Goal: Task Accomplishment & Management: Use online tool/utility

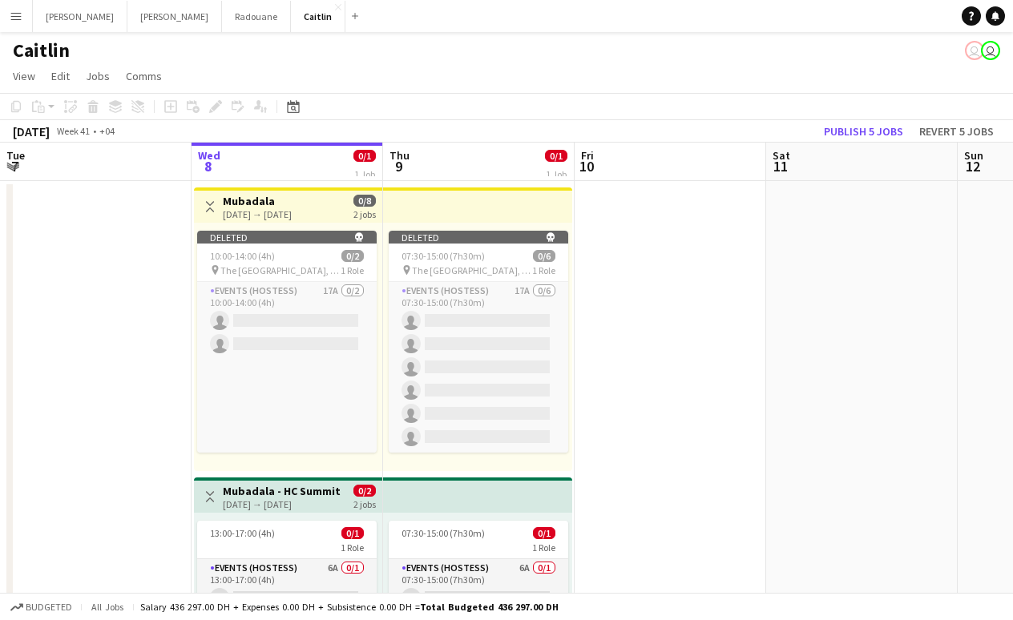
click at [24, 32] on div "Caitlin user user" at bounding box center [506, 47] width 1013 height 30
click at [24, 29] on button "Menu" at bounding box center [16, 16] width 32 height 32
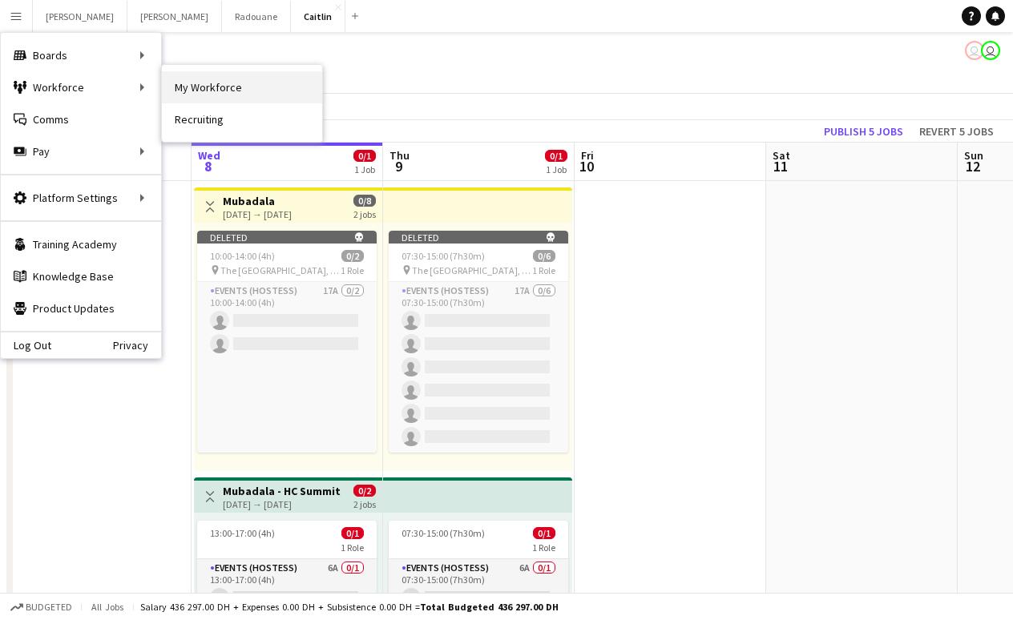
click at [207, 97] on link "My Workforce" at bounding box center [242, 87] width 160 height 32
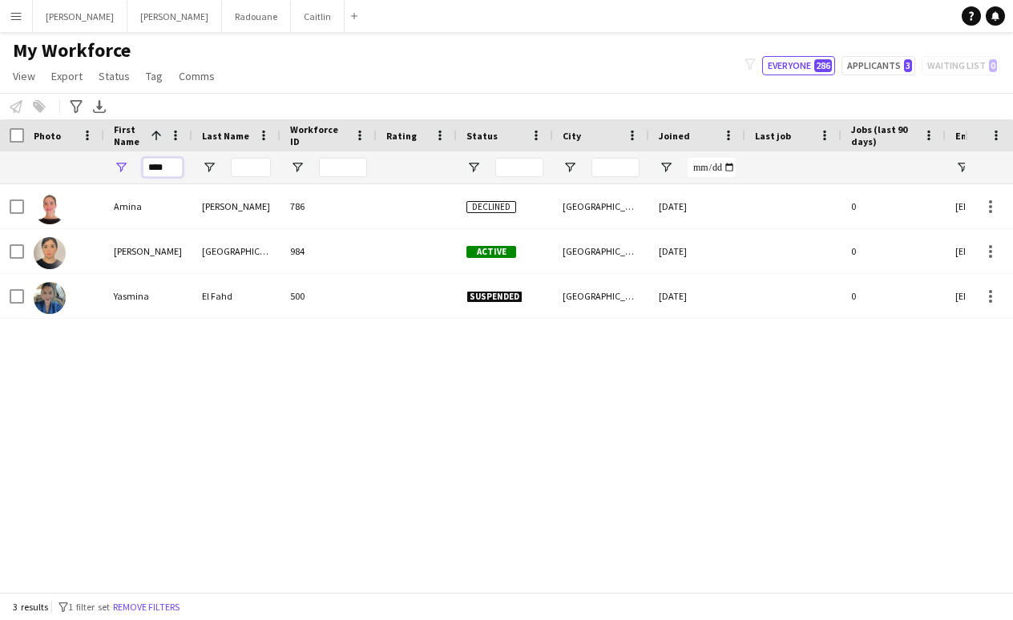
click at [173, 167] on input "****" at bounding box center [163, 167] width 40 height 19
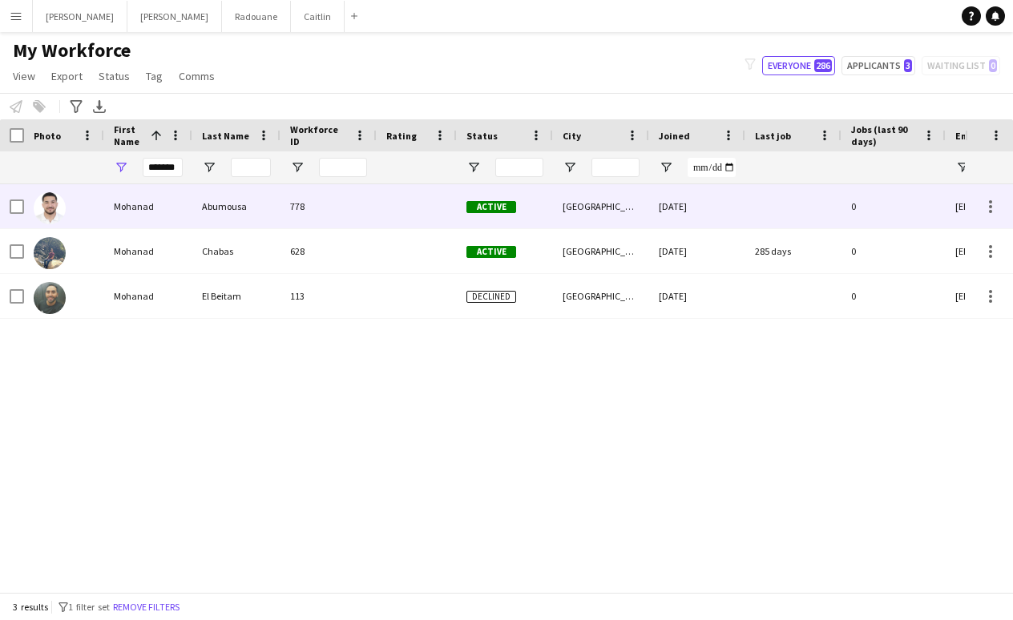
drag, startPoint x: 171, startPoint y: 195, endPoint x: 171, endPoint y: 216, distance: 20.8
click at [171, 216] on div "Mohanad" at bounding box center [148, 206] width 88 height 44
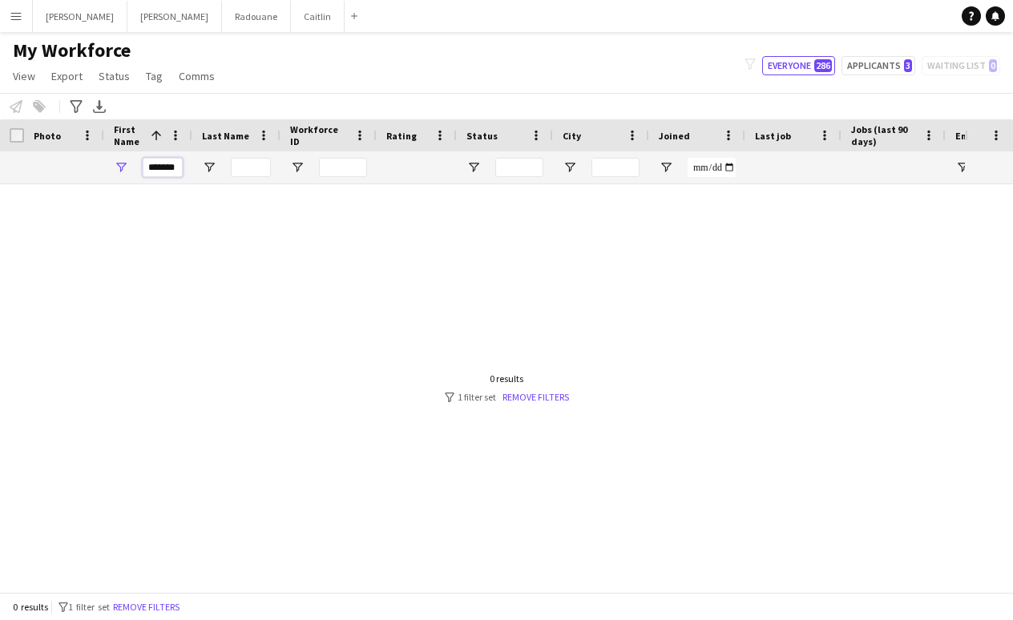
drag, startPoint x: 165, startPoint y: 166, endPoint x: 441, endPoint y: 195, distance: 277.1
click at [433, 195] on div "Workforce Details Photo First Name 1" at bounding box center [506, 355] width 1013 height 473
type input "*"
drag, startPoint x: 143, startPoint y: 164, endPoint x: 443, endPoint y: 175, distance: 299.9
click at [437, 175] on div "*******" at bounding box center [868, 167] width 1737 height 32
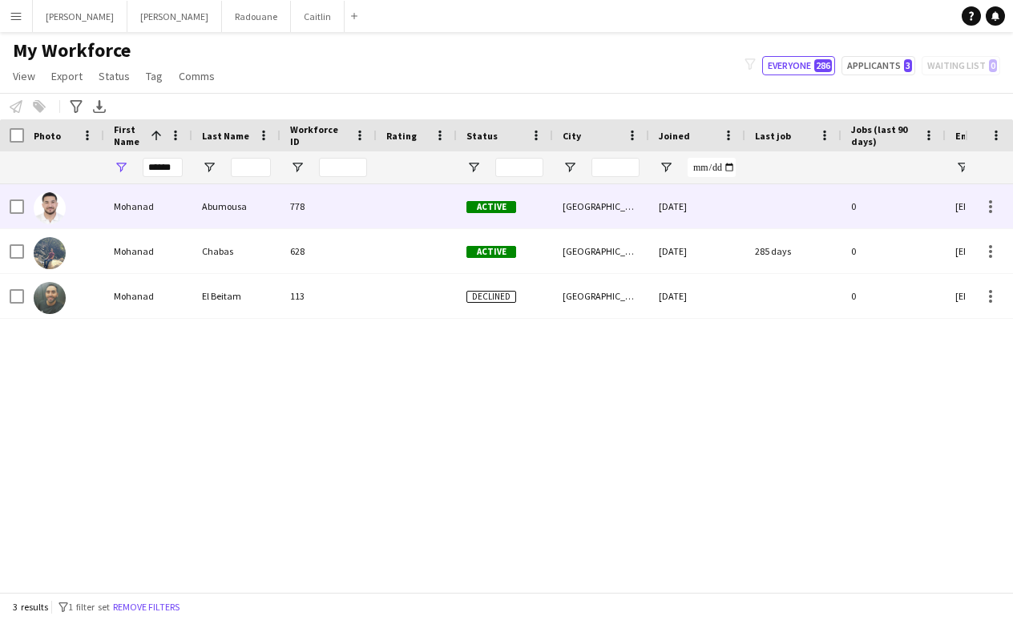
click at [142, 208] on div "Mohanad" at bounding box center [148, 206] width 88 height 44
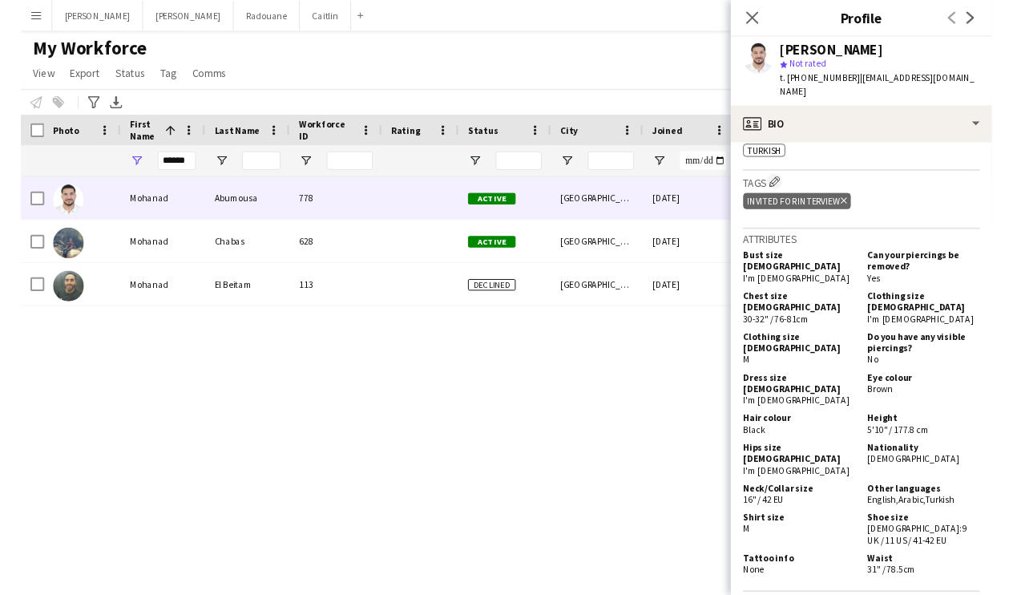
scroll to position [720, 0]
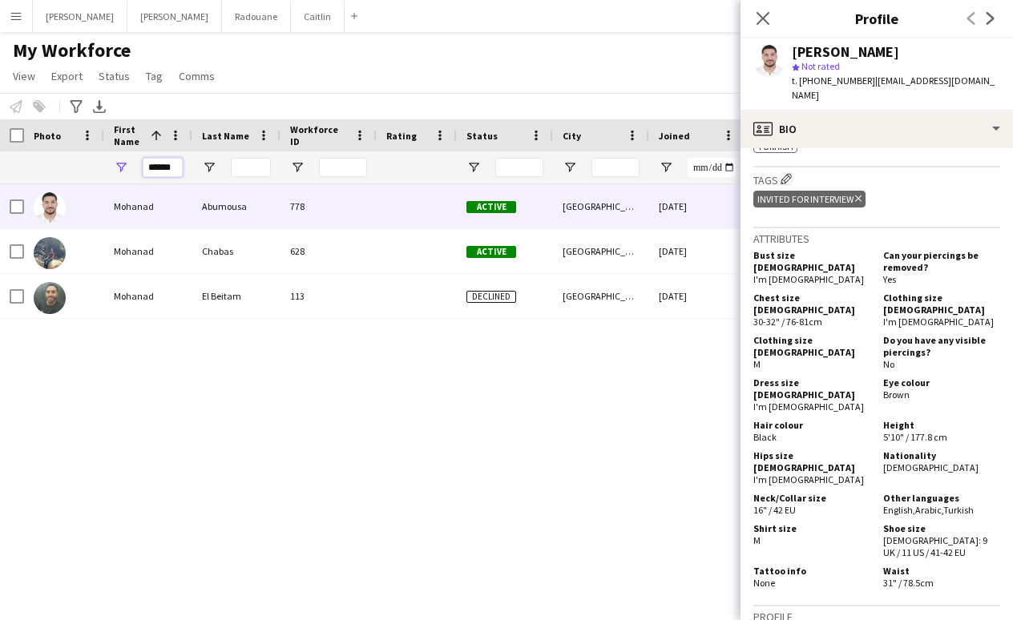
click at [174, 163] on input "******" at bounding box center [163, 167] width 40 height 19
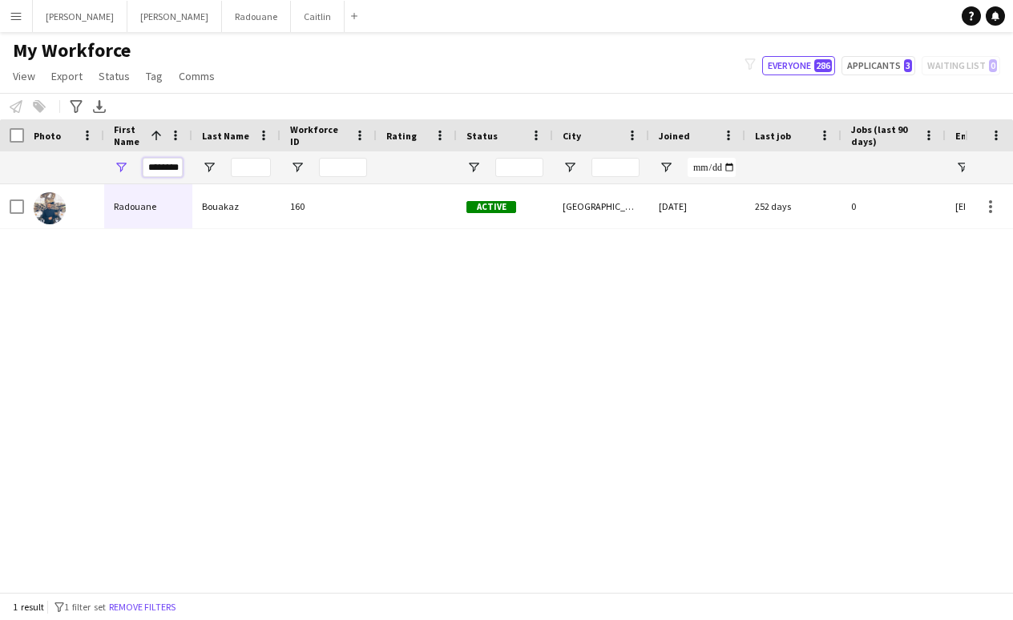
type input "********"
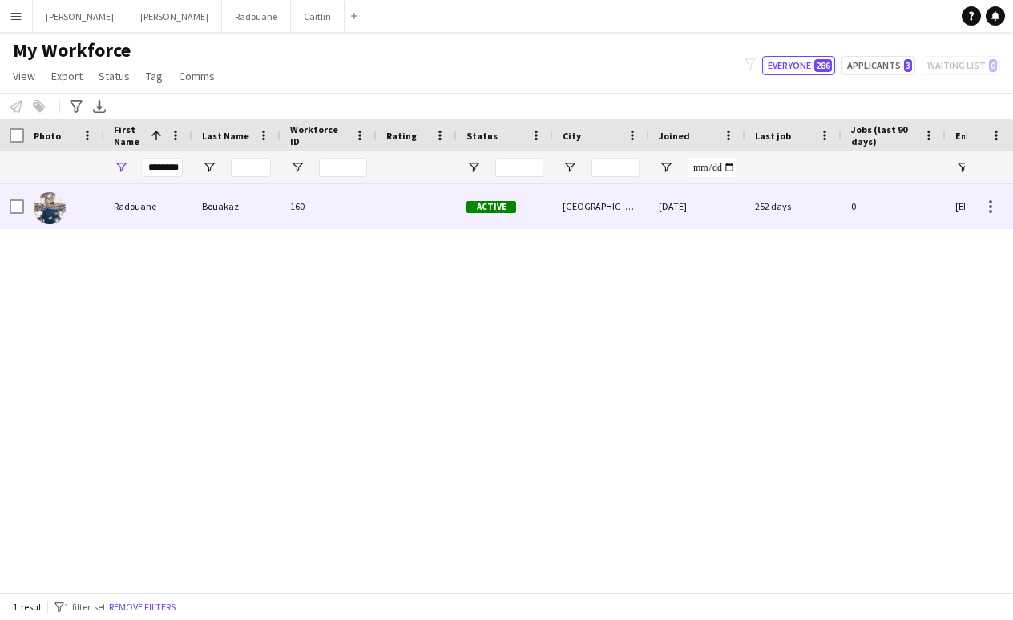
drag, startPoint x: 159, startPoint y: 196, endPoint x: 186, endPoint y: 209, distance: 29.7
click at [186, 209] on div "Radouane" at bounding box center [148, 206] width 88 height 44
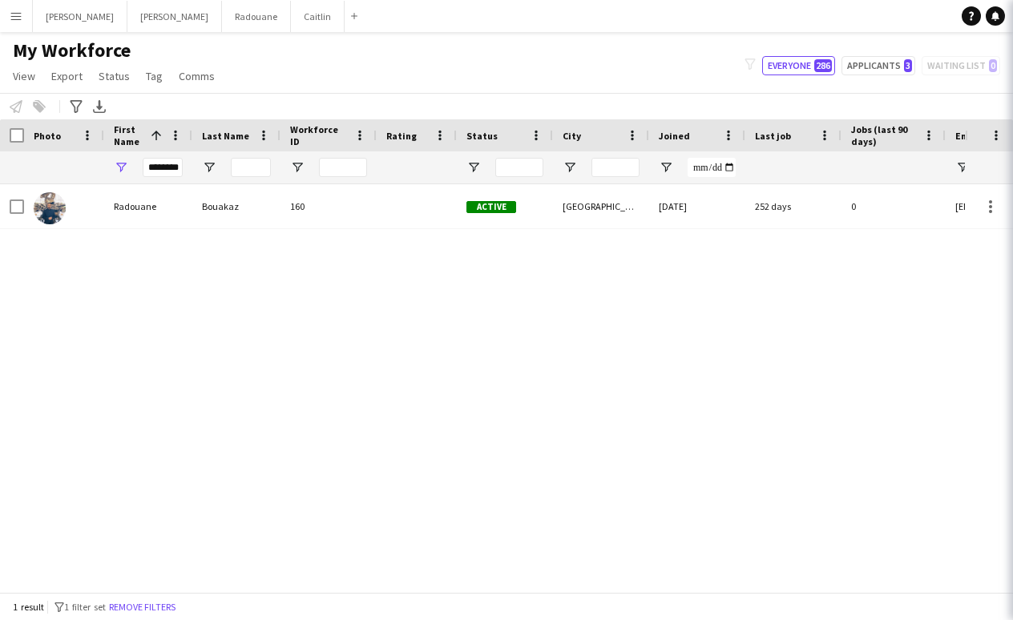
click at [610, 216] on div "[GEOGRAPHIC_DATA]" at bounding box center [601, 206] width 96 height 44
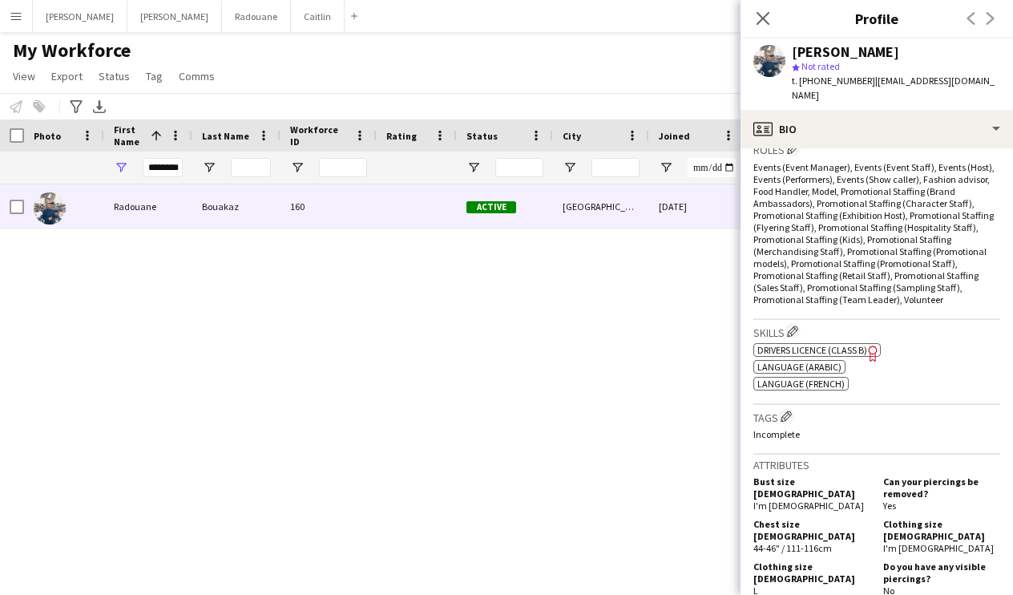
scroll to position [779, 0]
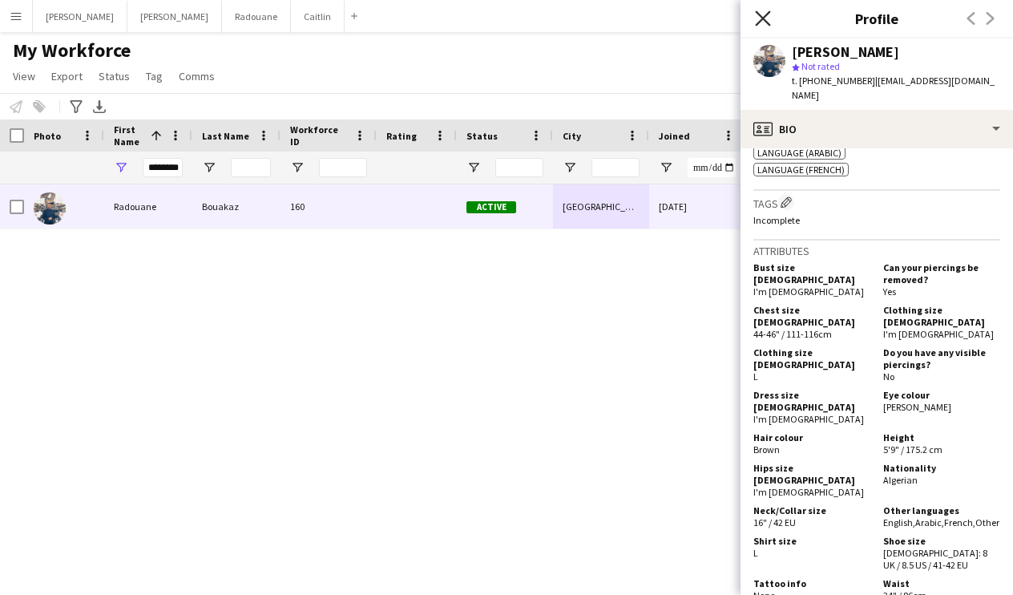
click at [768, 18] on icon "Close pop-in" at bounding box center [762, 17] width 15 height 15
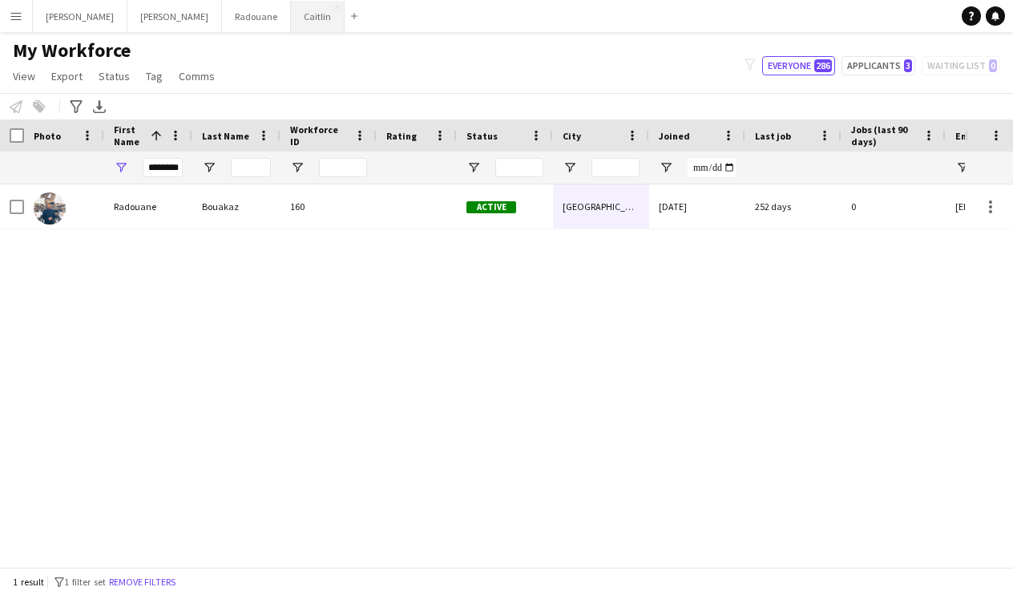
click at [291, 12] on button "[PERSON_NAME]" at bounding box center [318, 16] width 54 height 31
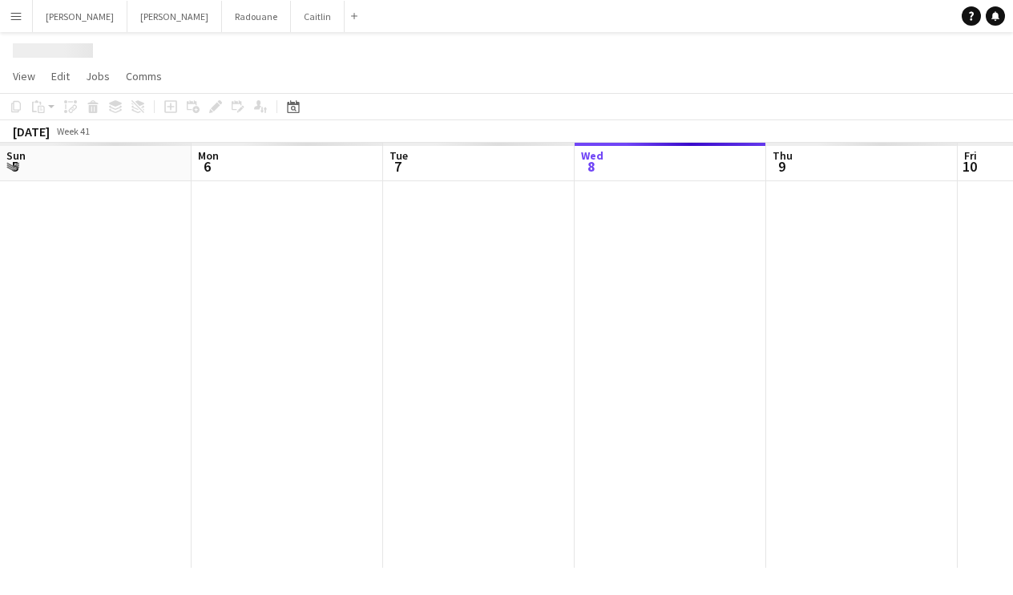
scroll to position [0, 383]
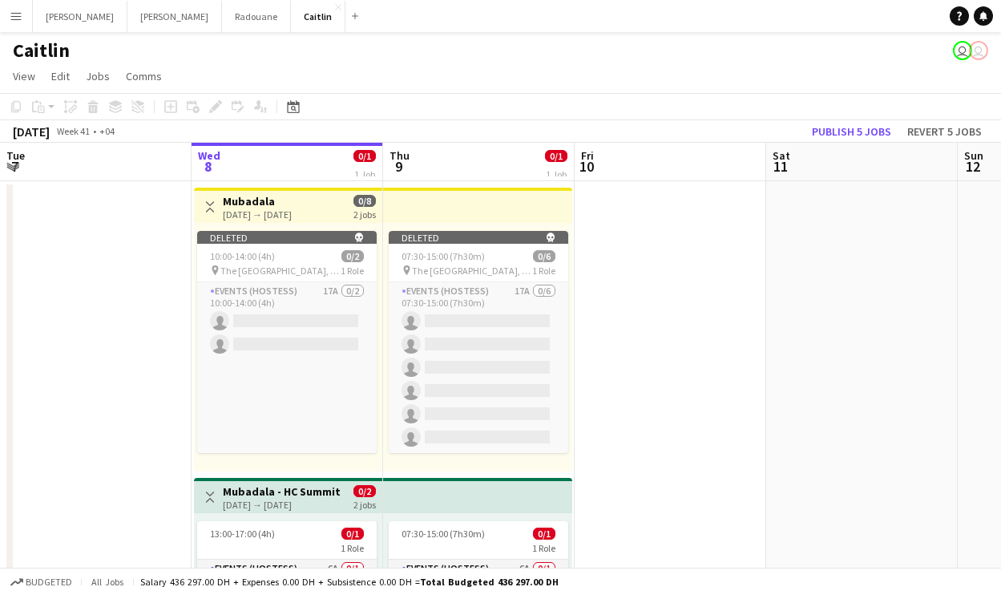
click at [12, 14] on app-icon "Menu" at bounding box center [16, 16] width 13 height 13
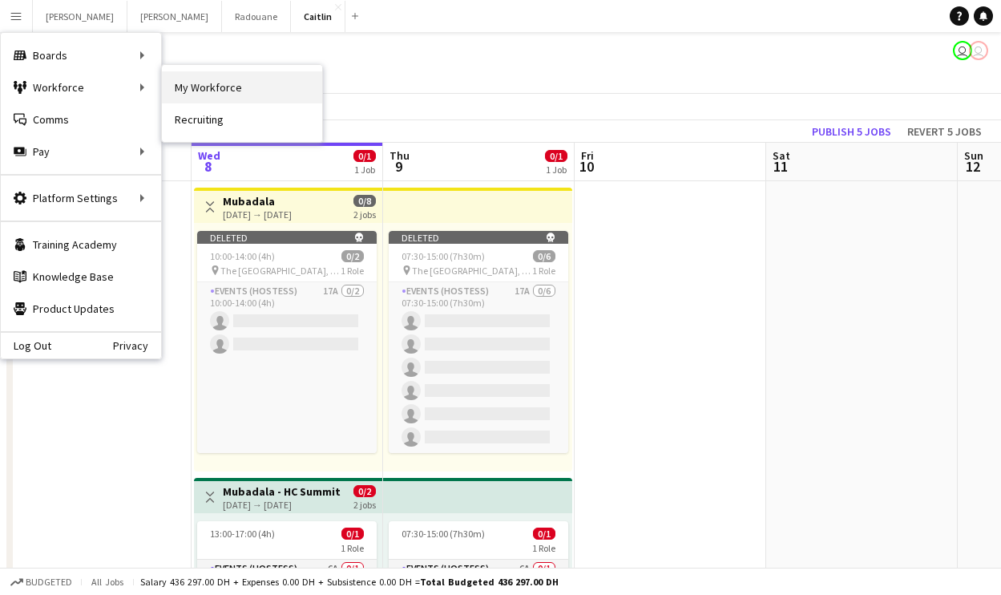
click at [171, 79] on link "My Workforce" at bounding box center [242, 87] width 160 height 32
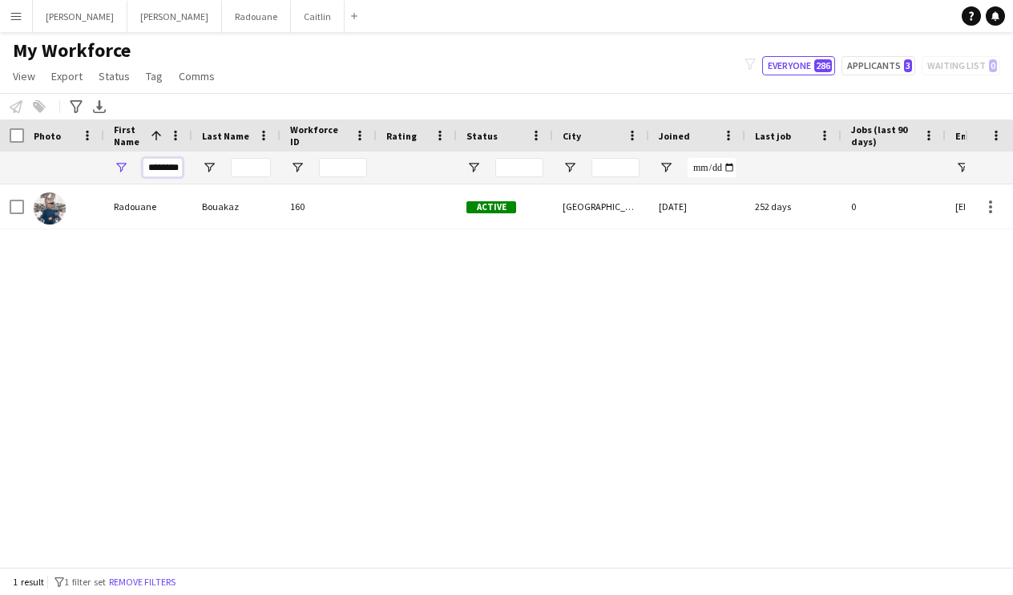
click at [167, 161] on input "********" at bounding box center [163, 167] width 40 height 19
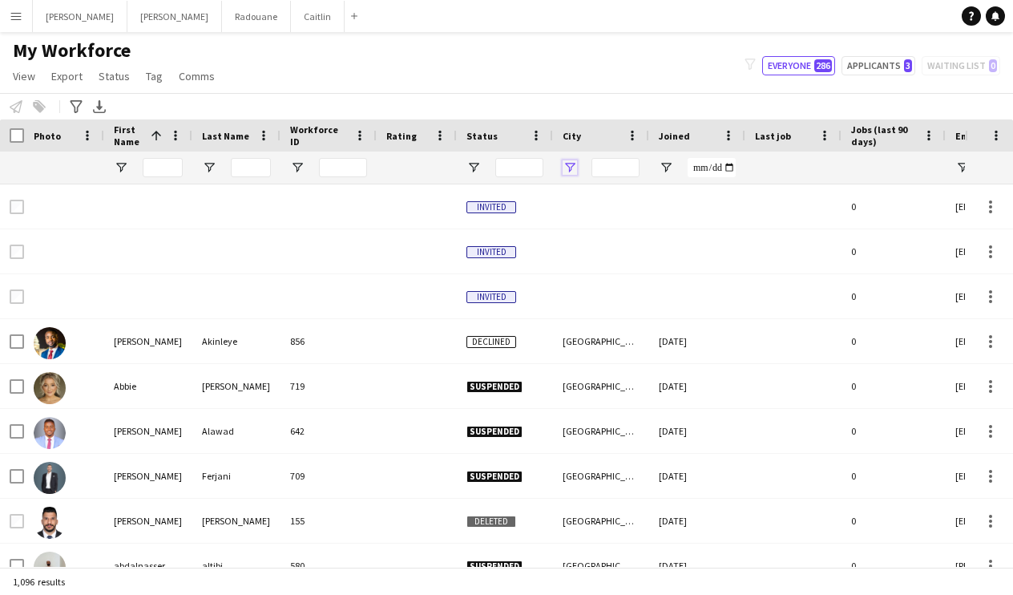
click at [575, 163] on span "Open Filter Menu" at bounding box center [569, 167] width 14 height 14
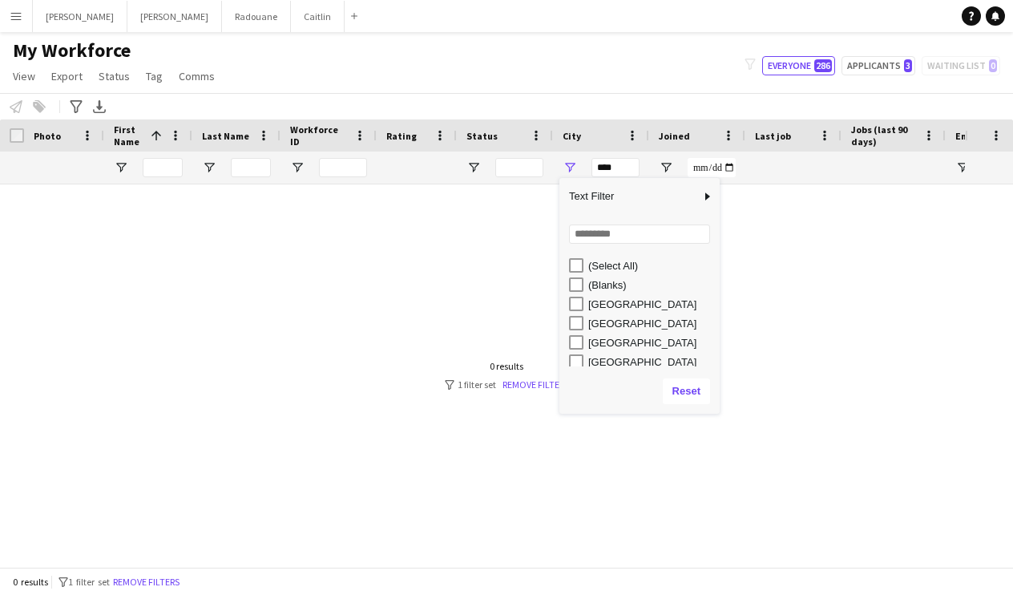
click at [583, 338] on div "[GEOGRAPHIC_DATA]" at bounding box center [644, 342] width 151 height 19
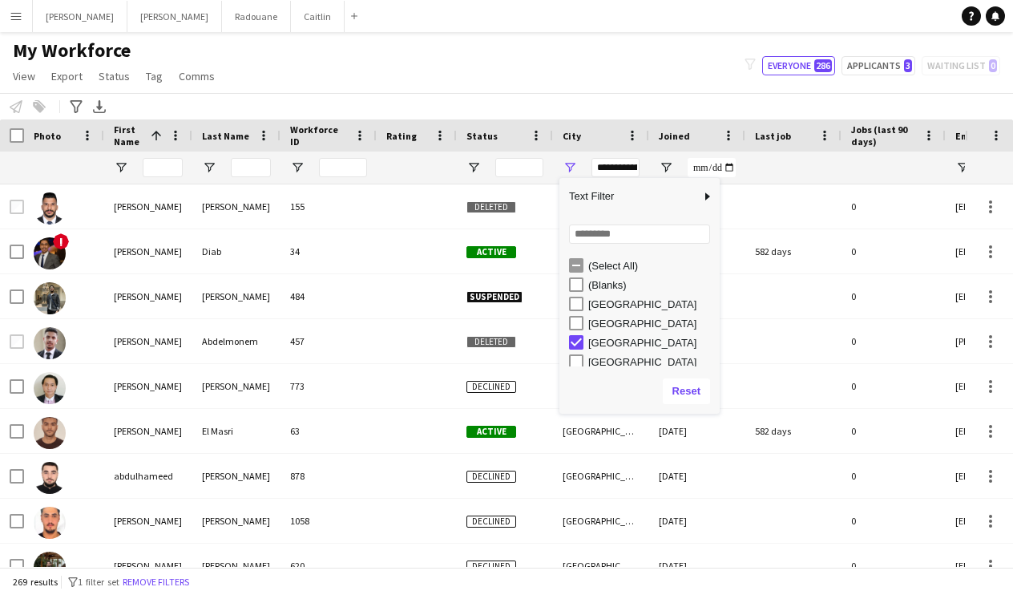
type input "**********"
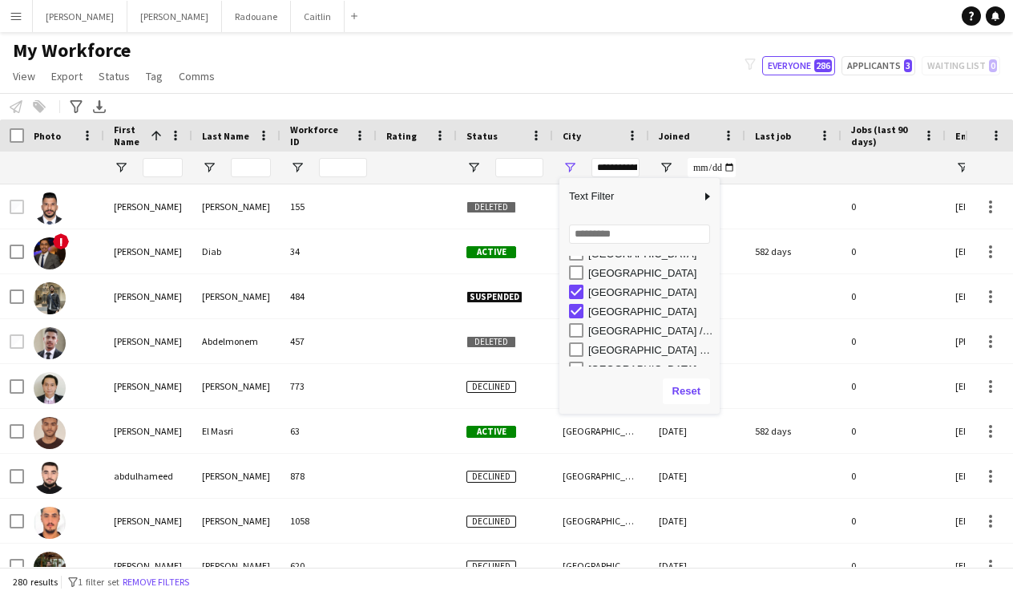
scroll to position [54, 0]
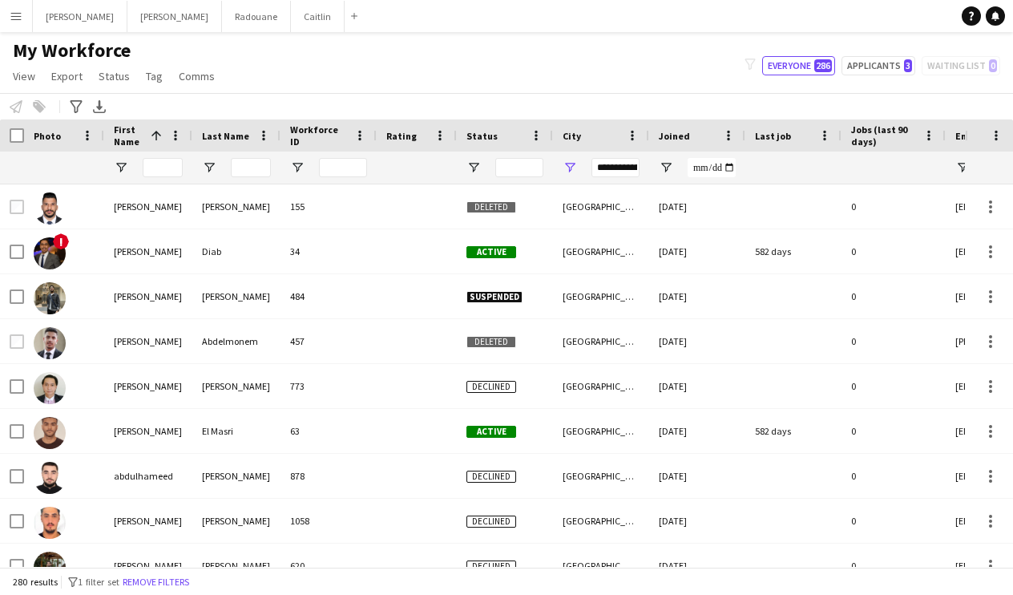
click at [713, 24] on app-navbar "Menu Boards Boards Boards All jobs Status Workforce Workforce My Workforce Recr…" at bounding box center [506, 16] width 1013 height 32
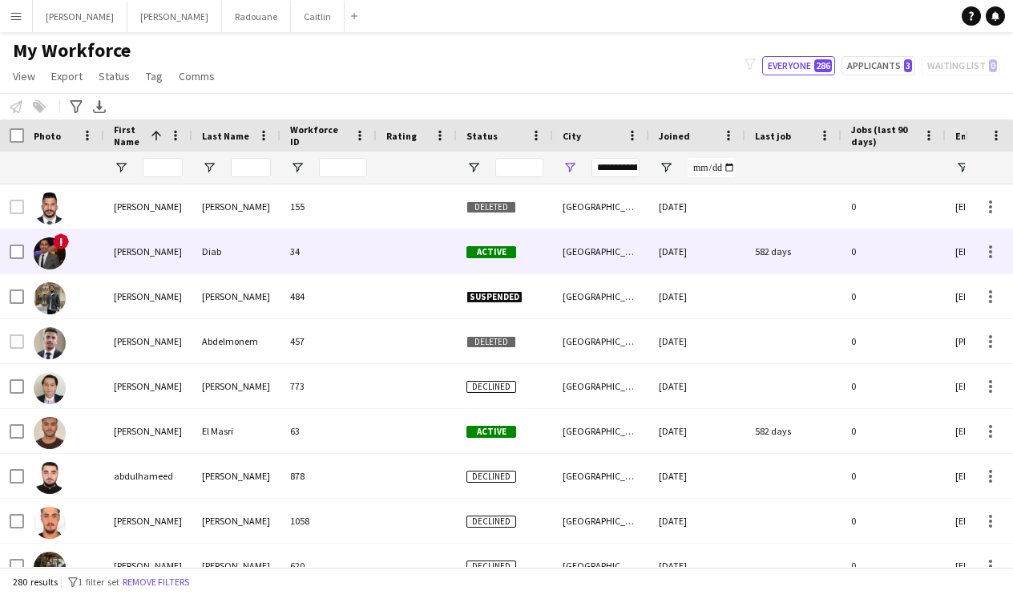
click at [256, 249] on div "Diab" at bounding box center [236, 251] width 88 height 44
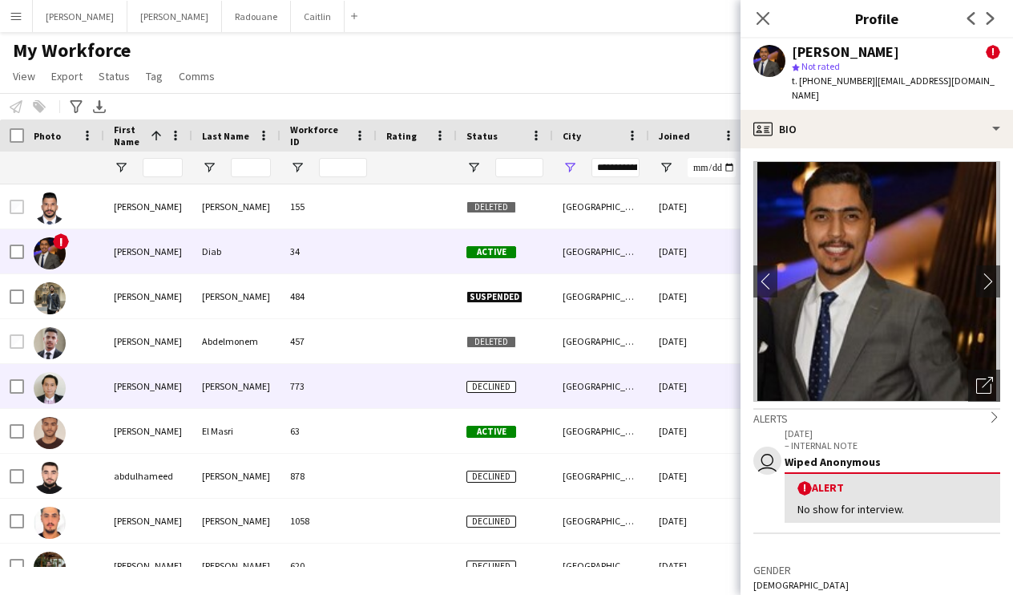
click at [256, 407] on div "[PERSON_NAME]" at bounding box center [236, 386] width 88 height 44
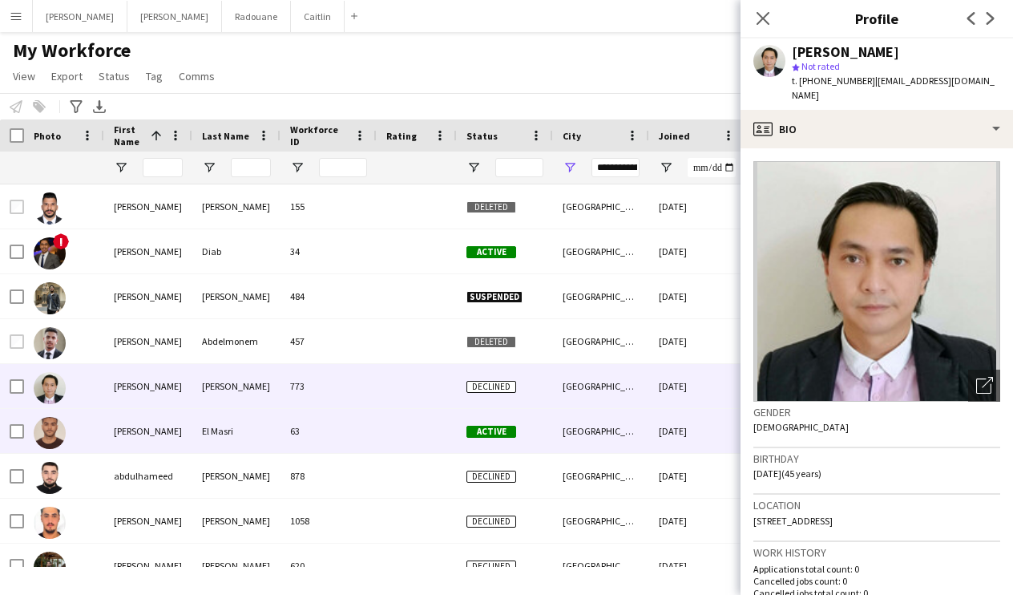
click at [256, 435] on div "El Masri" at bounding box center [236, 431] width 88 height 44
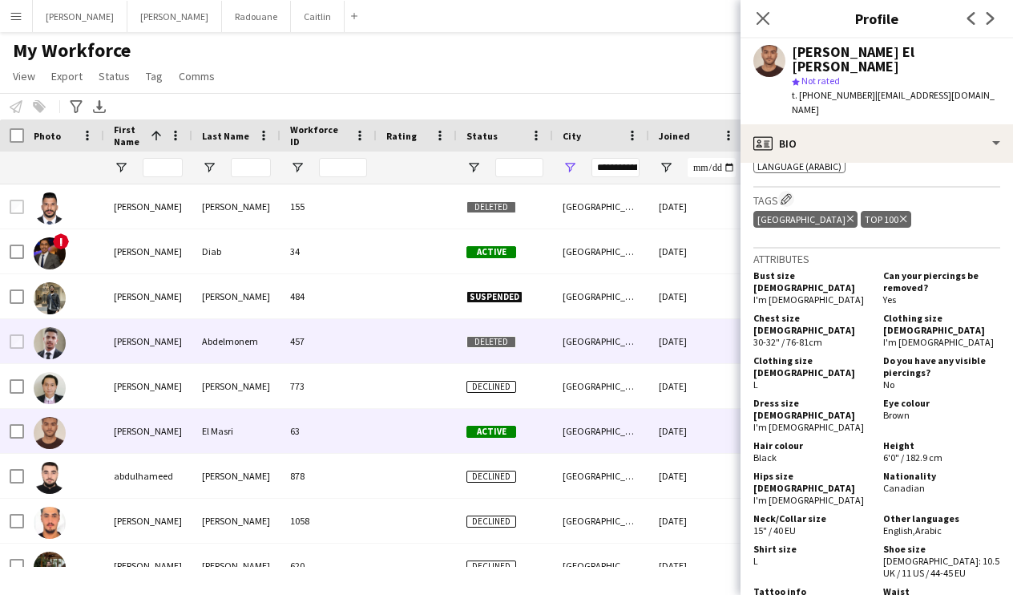
scroll to position [277, 0]
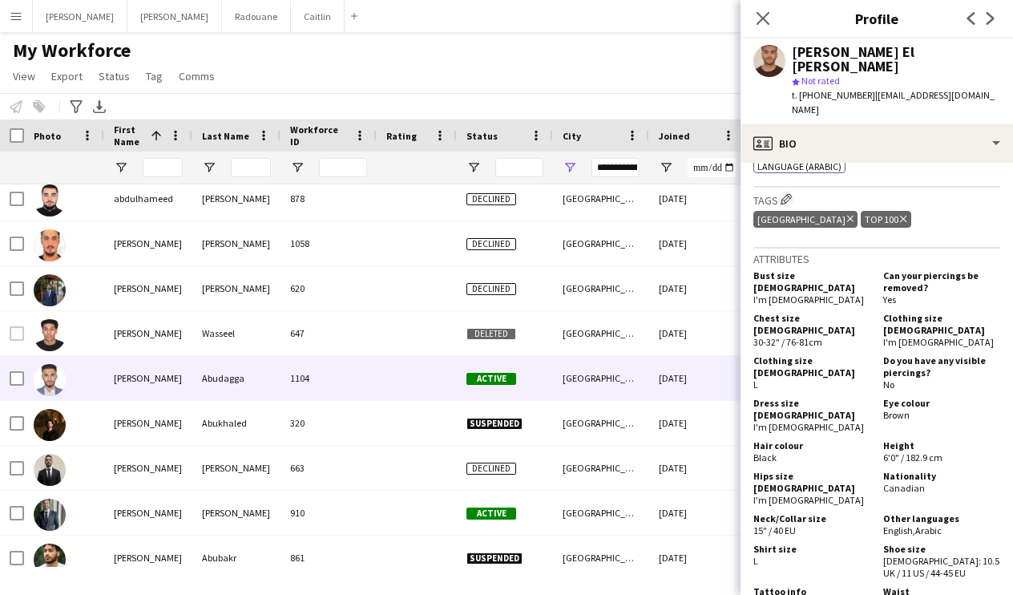
click at [290, 394] on div "1104" at bounding box center [328, 378] width 96 height 44
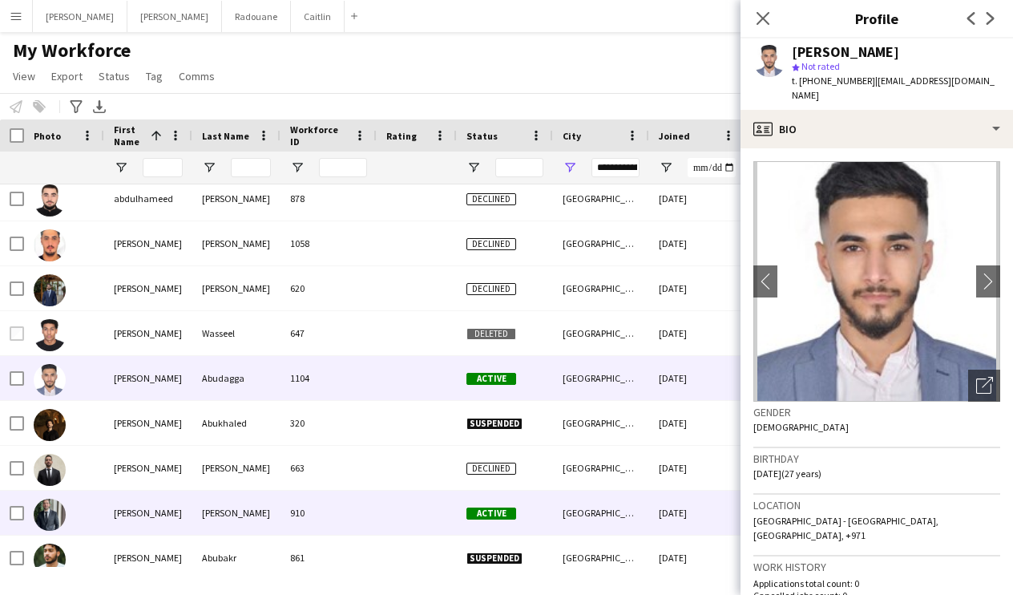
click at [276, 525] on div "[PERSON_NAME]" at bounding box center [236, 512] width 88 height 44
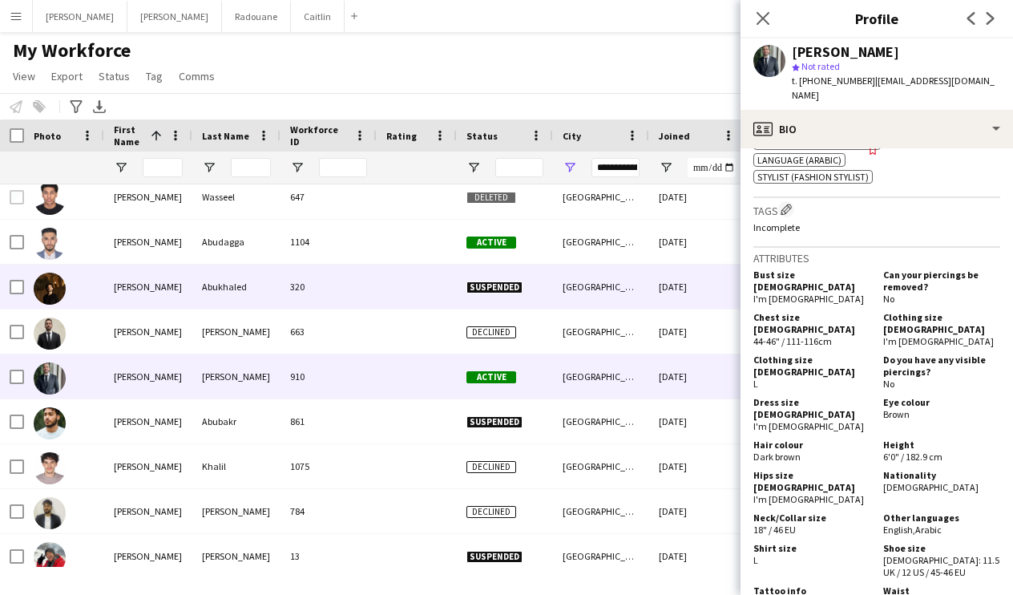
scroll to position [510, 0]
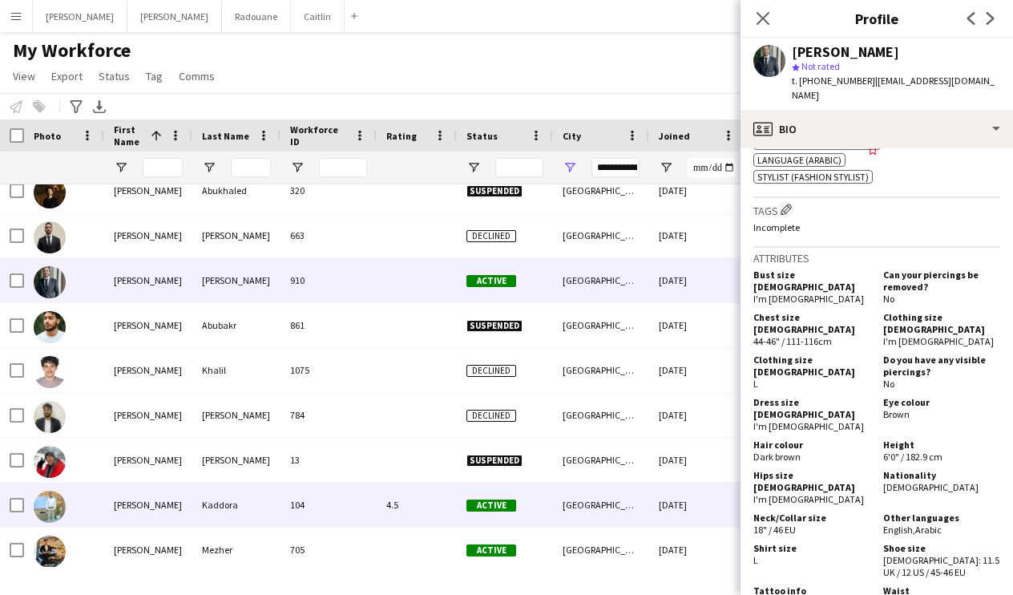
click at [270, 514] on div "Kaddora" at bounding box center [236, 504] width 88 height 44
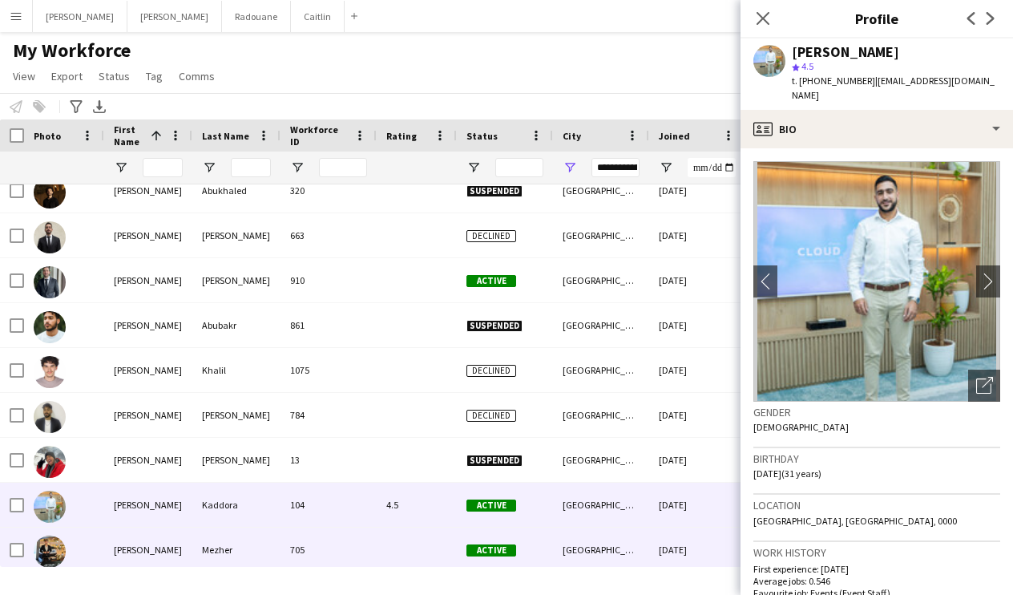
click at [279, 550] on div "Mezher" at bounding box center [236, 549] width 88 height 44
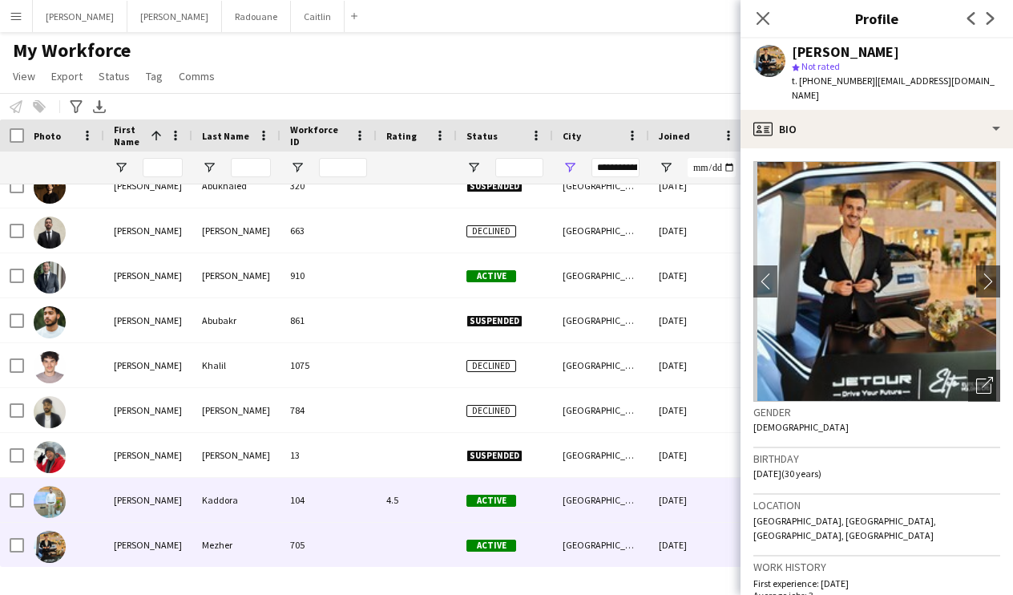
scroll to position [791, 0]
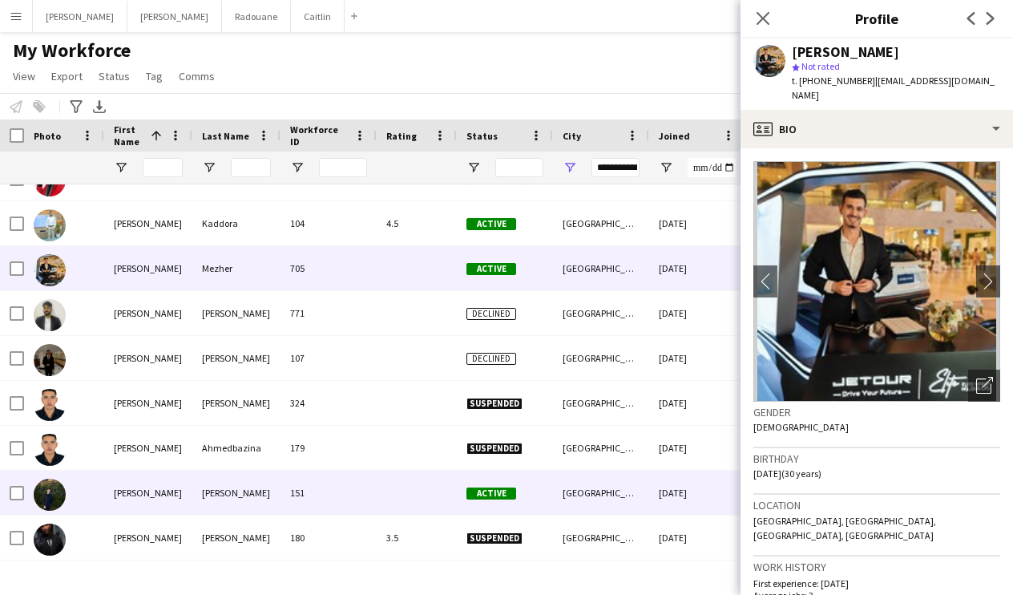
click at [310, 489] on div "151" at bounding box center [328, 492] width 96 height 44
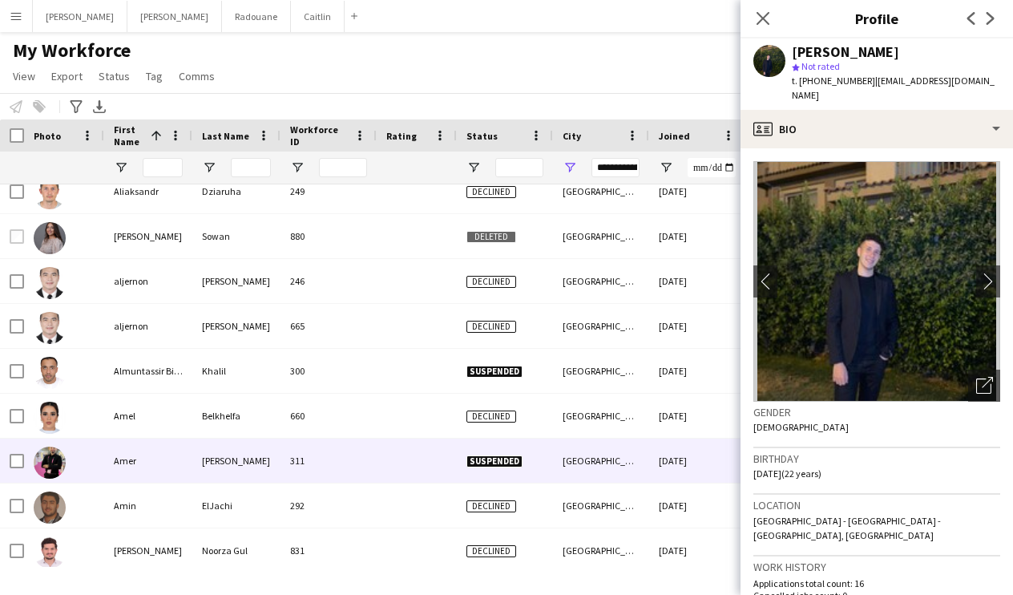
scroll to position [1802, 0]
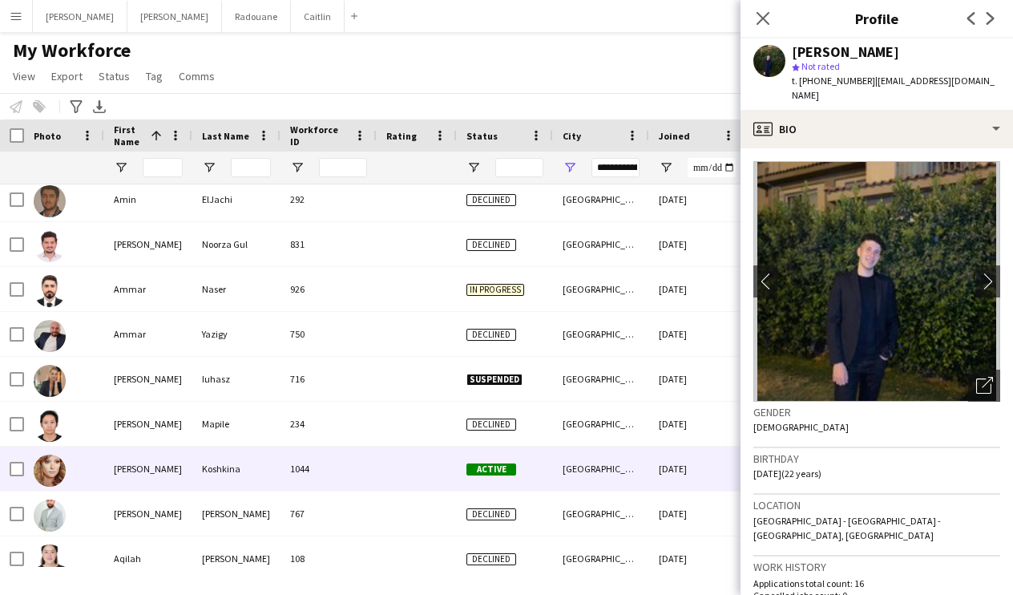
click at [308, 457] on div "1044" at bounding box center [328, 468] width 96 height 44
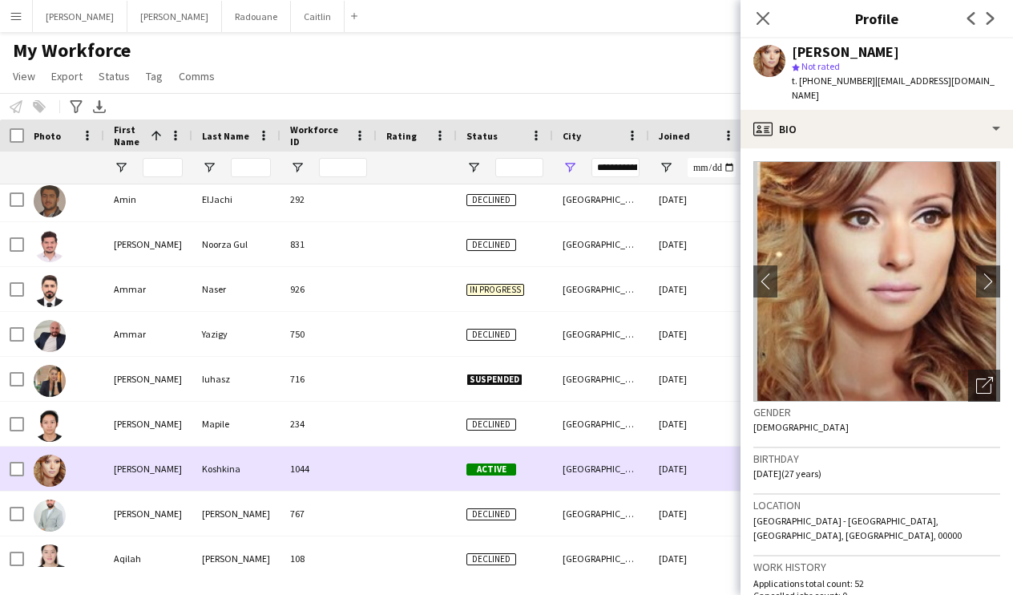
scroll to position [0, 0]
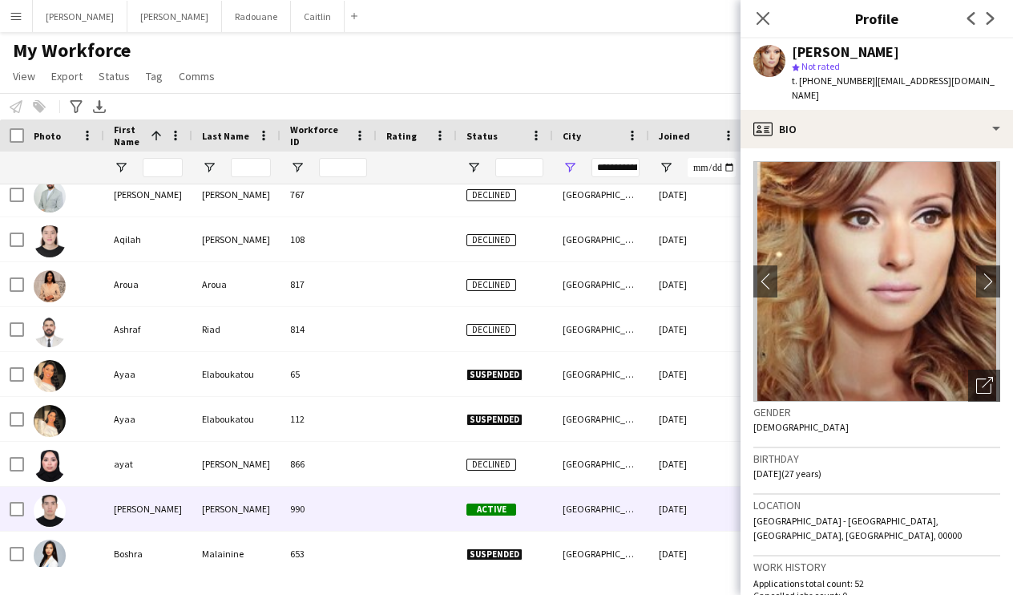
click at [315, 487] on div "990" at bounding box center [328, 508] width 96 height 44
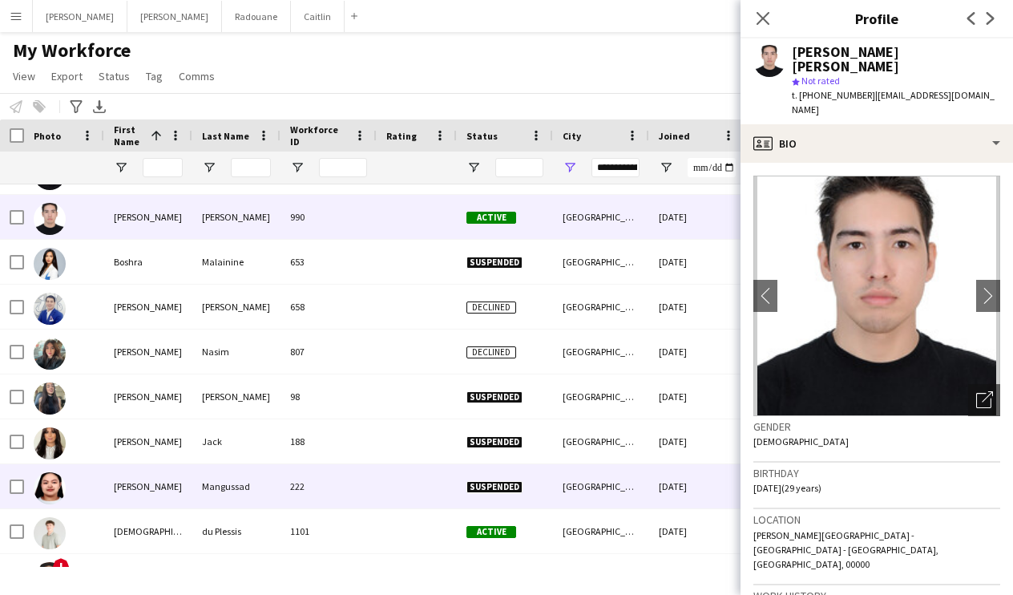
click at [316, 509] on div "1101" at bounding box center [328, 531] width 96 height 44
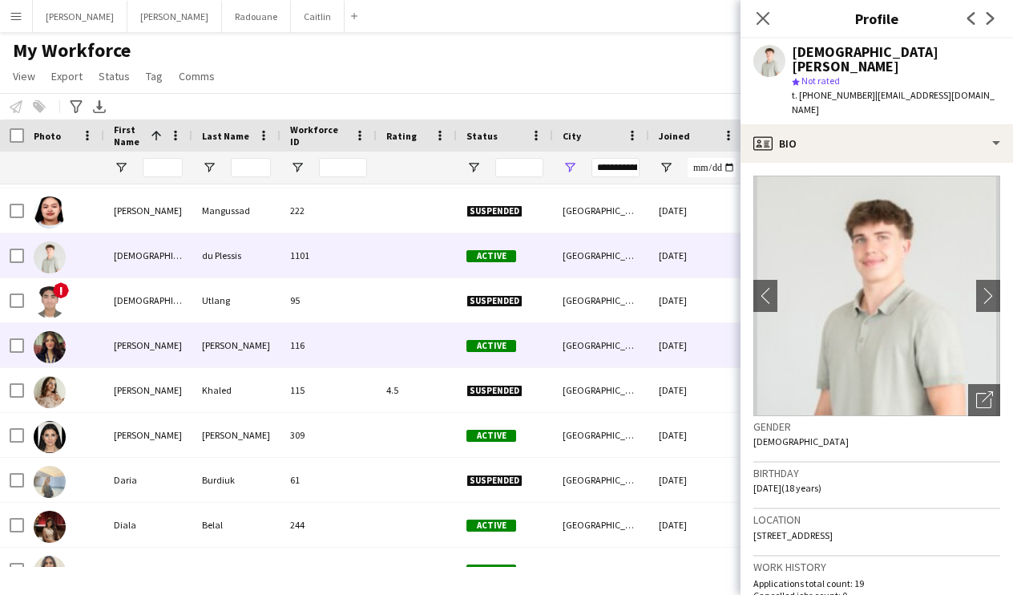
click at [352, 337] on div "116" at bounding box center [328, 345] width 96 height 44
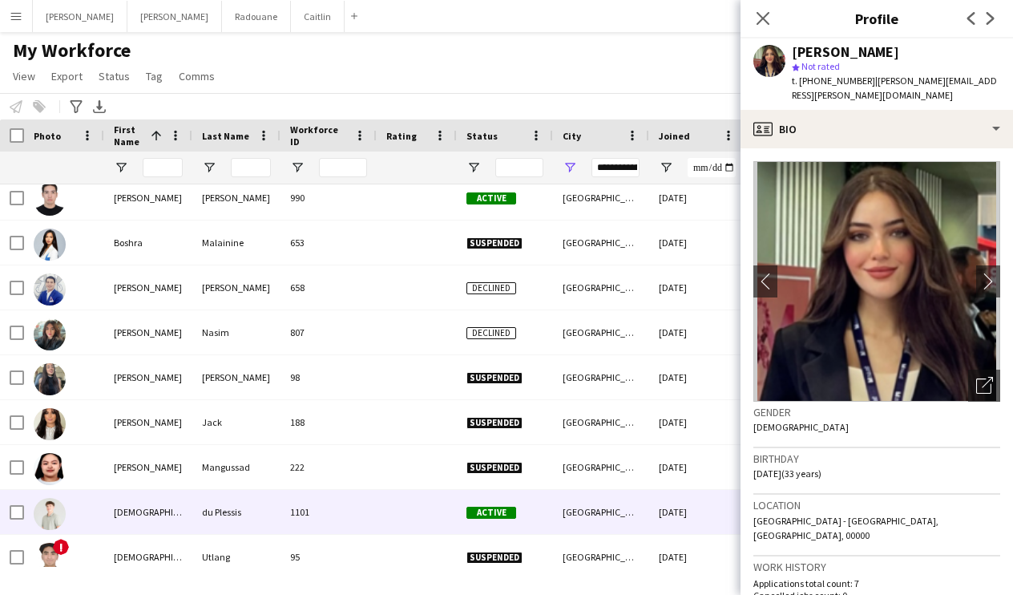
click at [336, 516] on div "1101" at bounding box center [328, 512] width 96 height 44
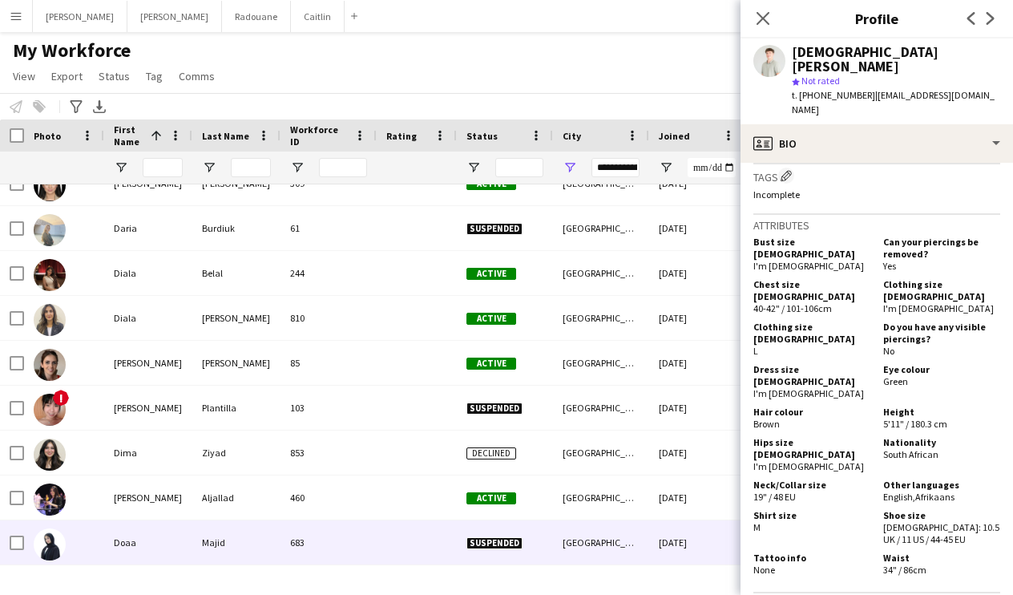
click at [356, 539] on div "683" at bounding box center [328, 542] width 96 height 44
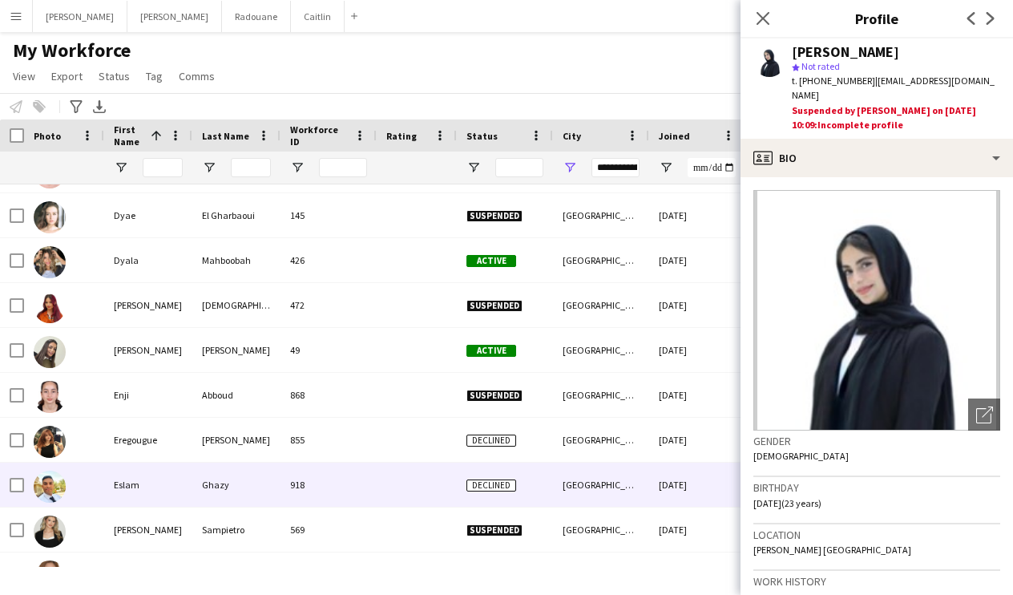
click at [365, 491] on div "918" at bounding box center [328, 484] width 96 height 44
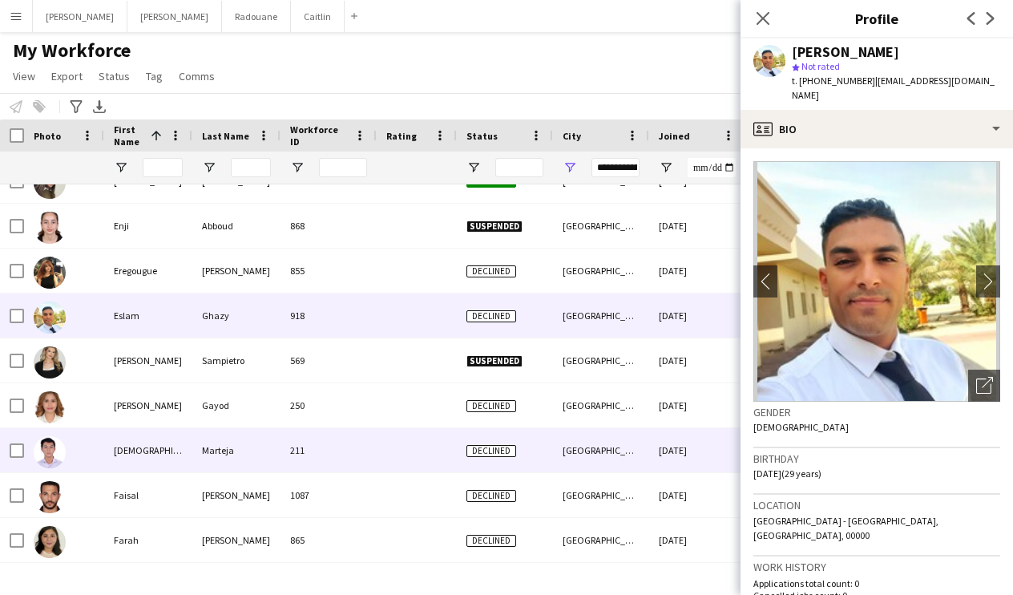
click at [364, 463] on div "211" at bounding box center [328, 450] width 96 height 44
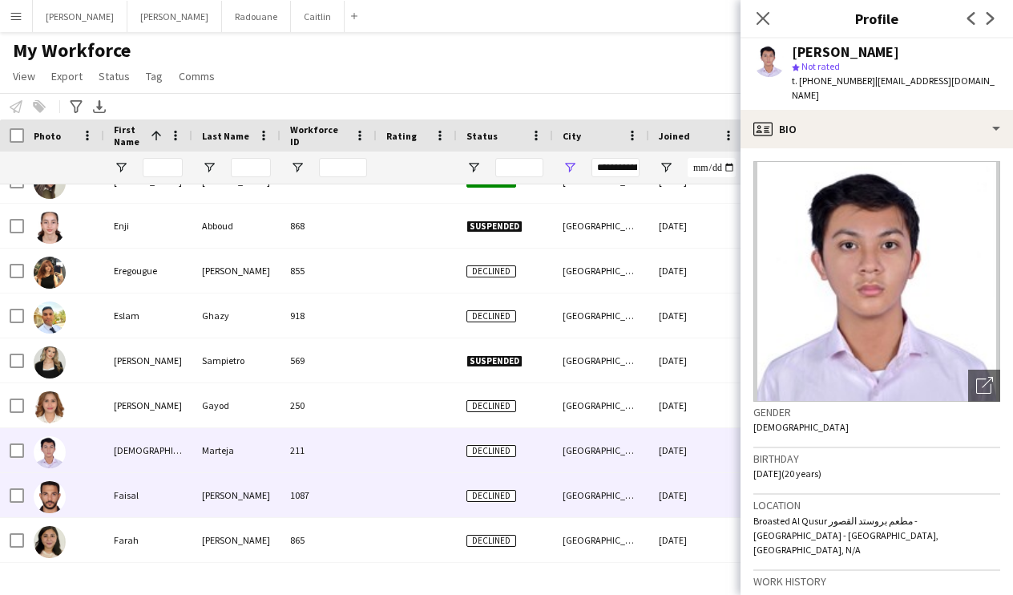
click at [363, 481] on div "1087" at bounding box center [328, 495] width 96 height 44
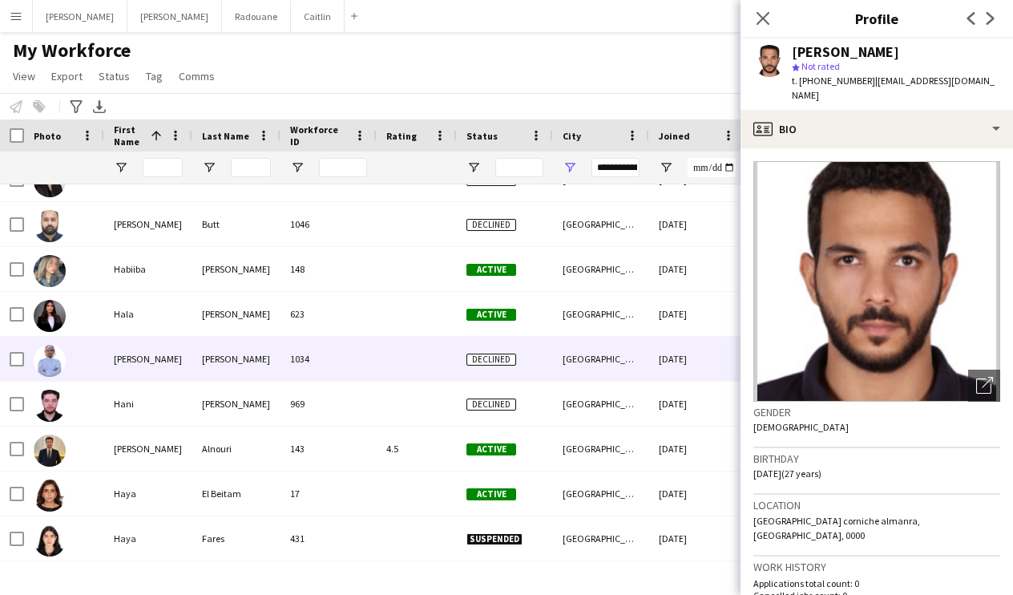
click at [365, 346] on div "1034" at bounding box center [328, 359] width 96 height 44
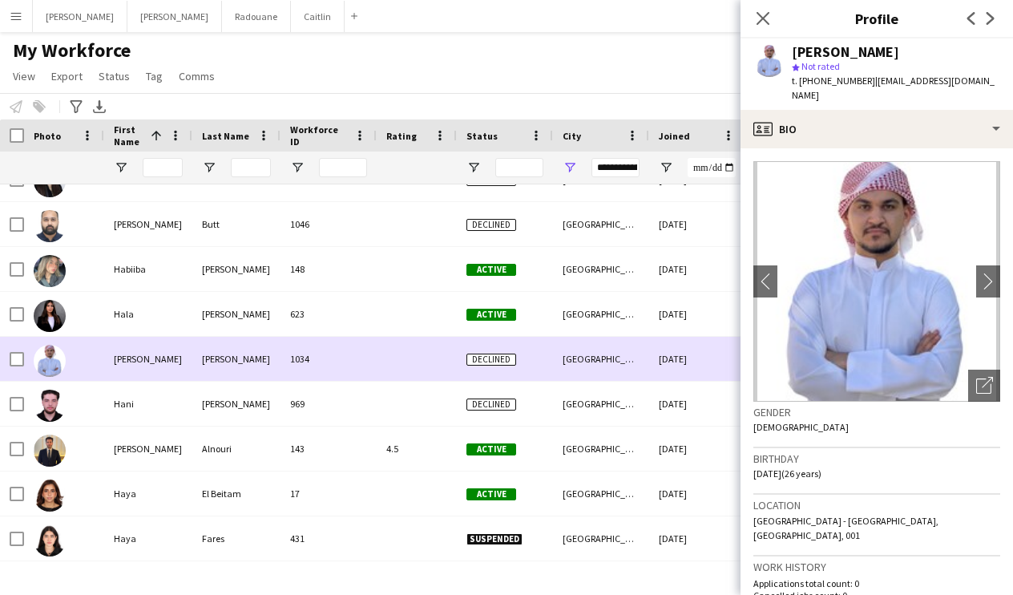
click at [290, 364] on div "1034" at bounding box center [328, 359] width 96 height 44
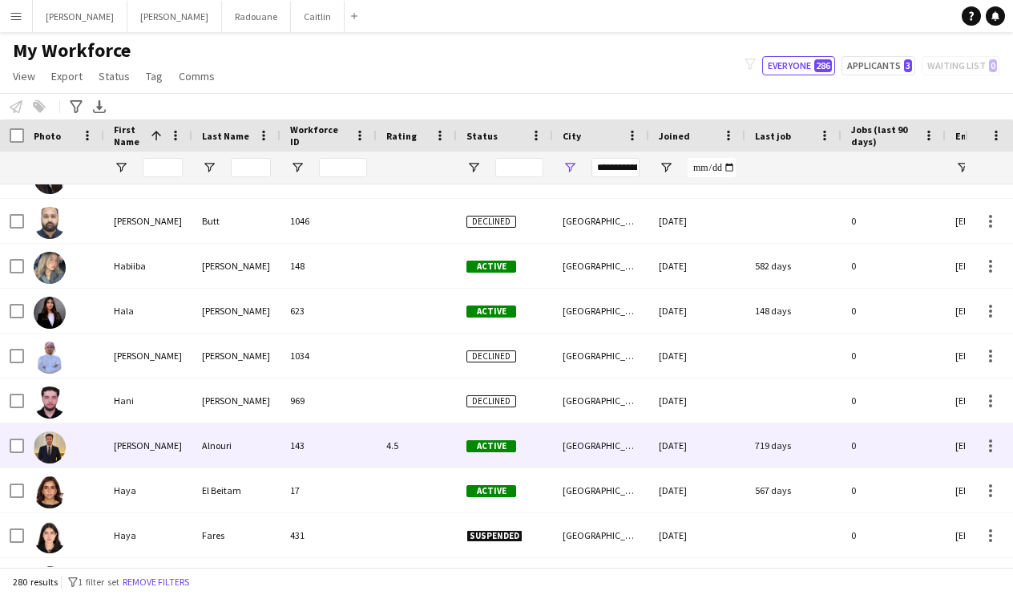
click at [309, 458] on div "143" at bounding box center [328, 445] width 96 height 44
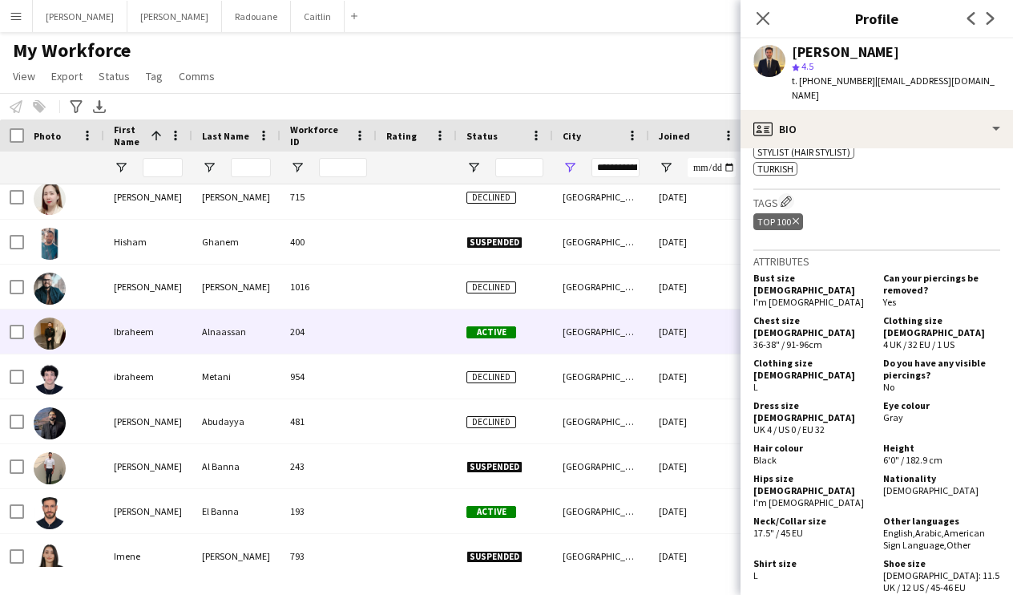
click at [393, 341] on div at bounding box center [417, 331] width 80 height 44
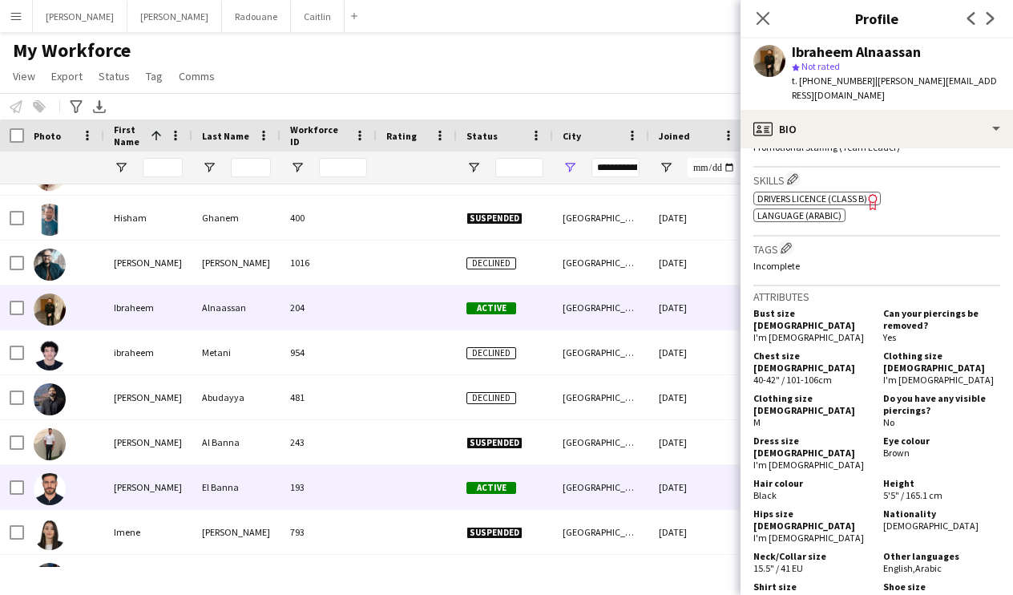
click at [349, 488] on div "193" at bounding box center [328, 487] width 96 height 44
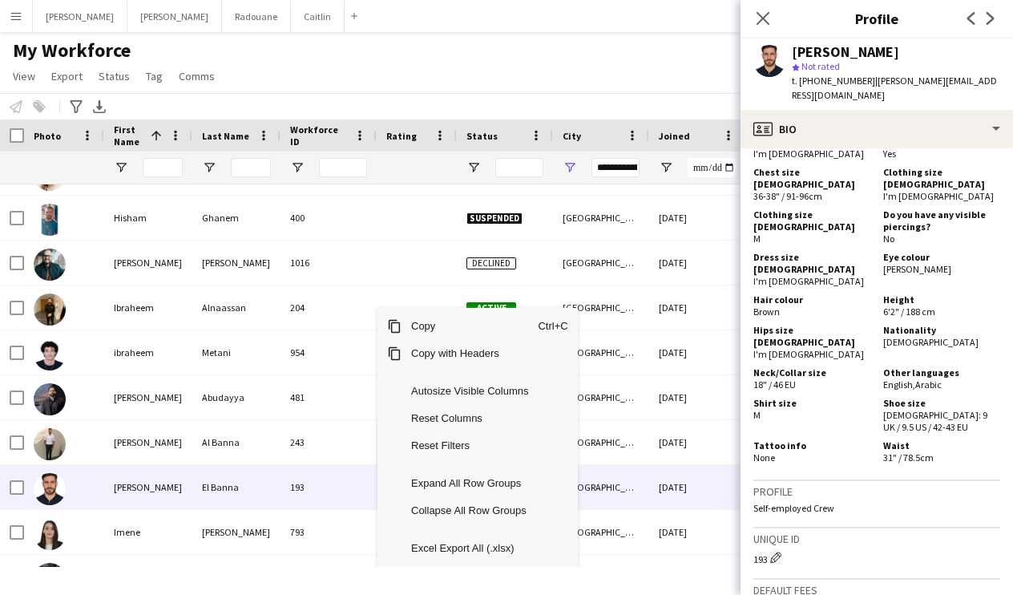
click at [774, 397] on div "Shirt size M" at bounding box center [814, 415] width 123 height 36
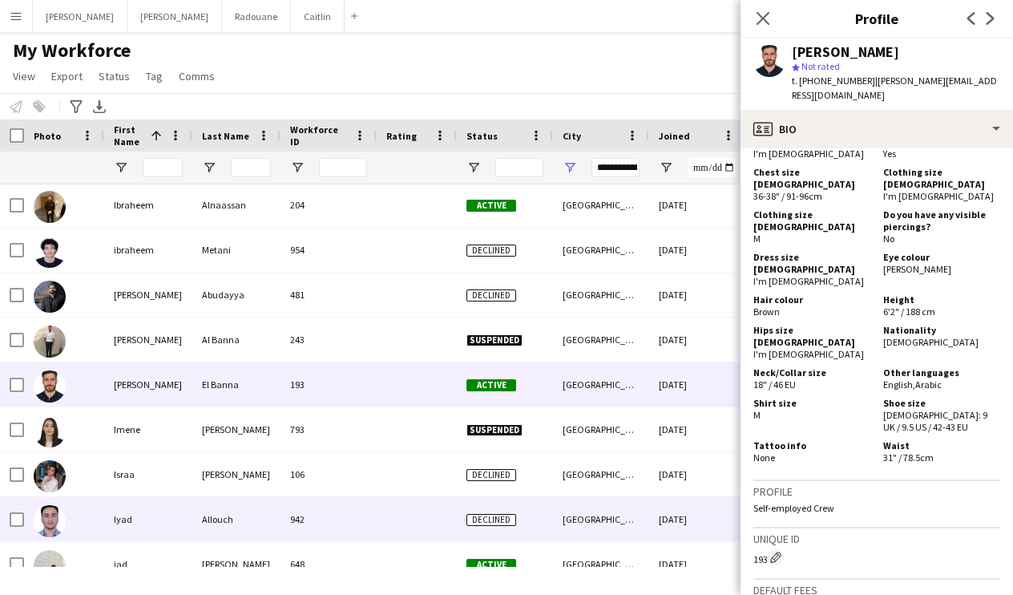
click at [383, 537] on div at bounding box center [417, 519] width 80 height 44
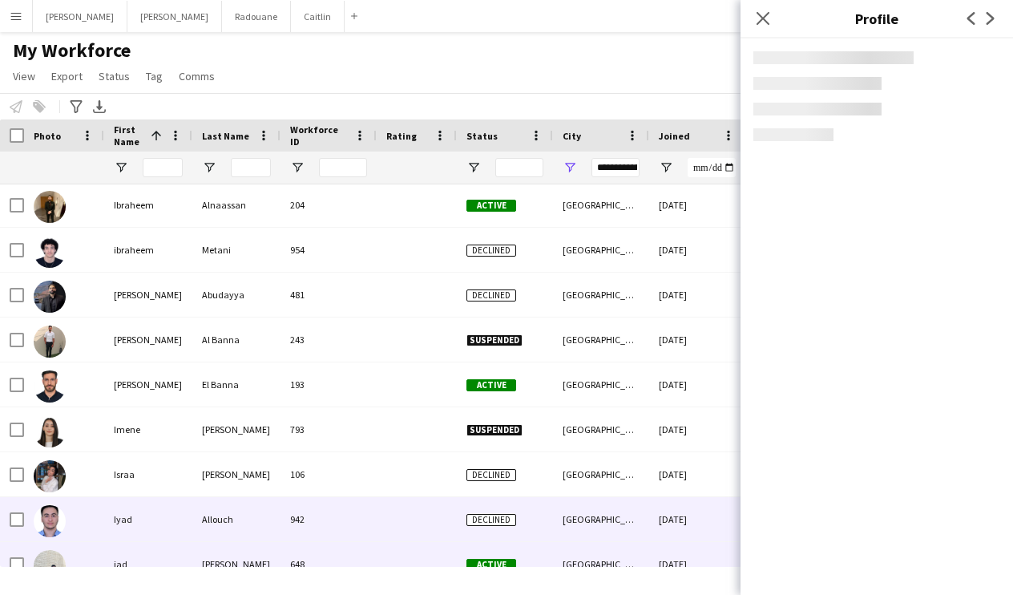
click at [389, 552] on div at bounding box center [417, 564] width 80 height 44
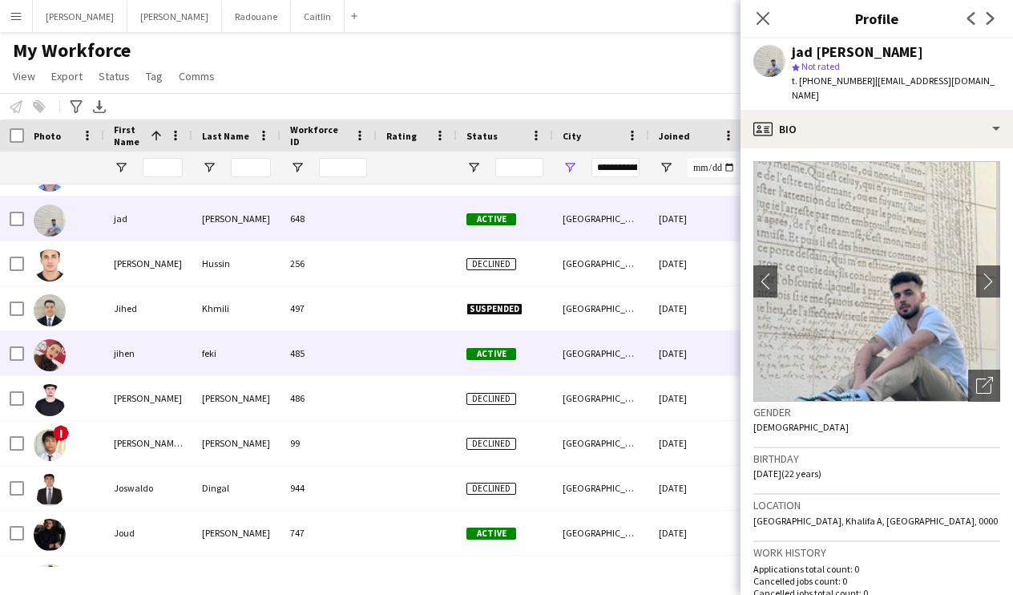
click at [494, 361] on div "Active" at bounding box center [505, 353] width 96 height 44
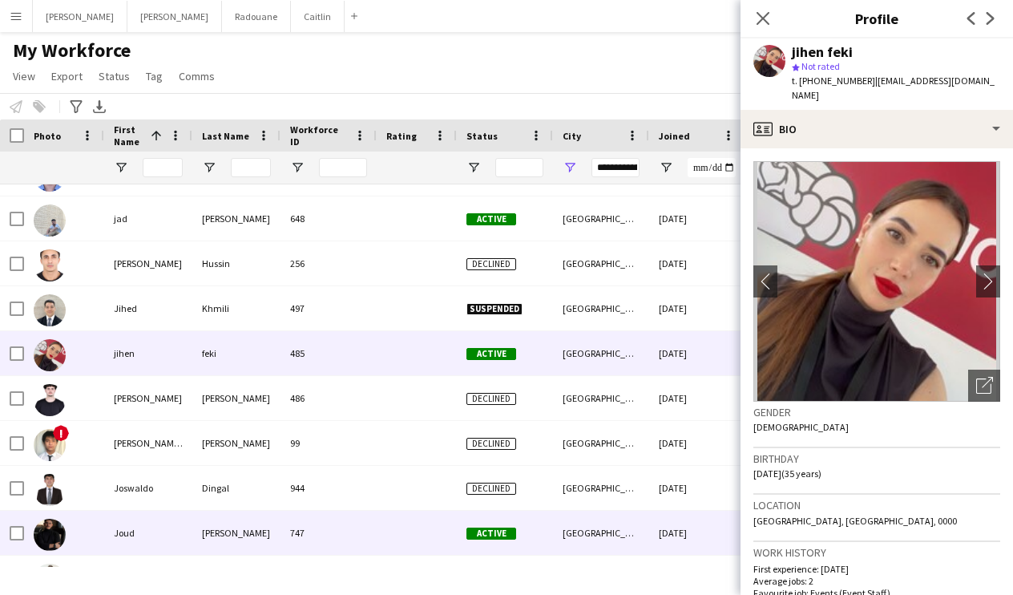
click at [514, 540] on div "Active" at bounding box center [505, 532] width 96 height 44
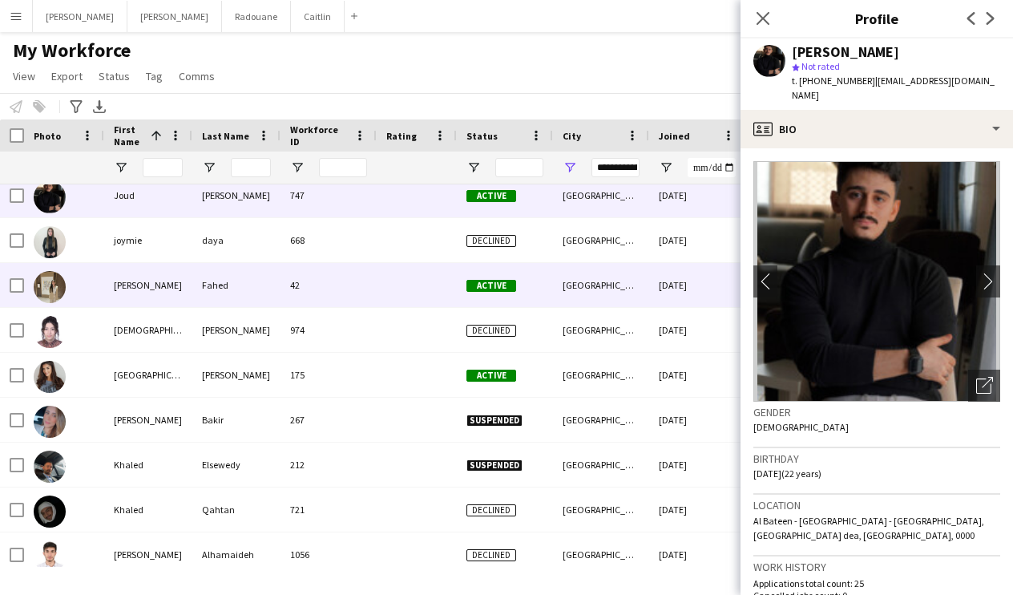
click at [398, 278] on div at bounding box center [417, 285] width 80 height 44
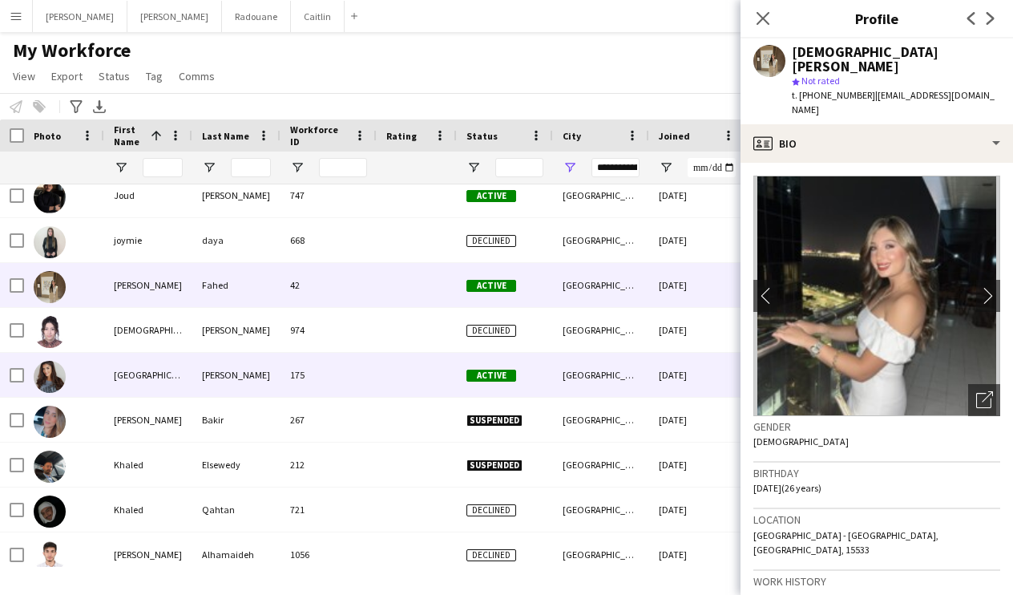
click at [386, 375] on div at bounding box center [417, 375] width 80 height 44
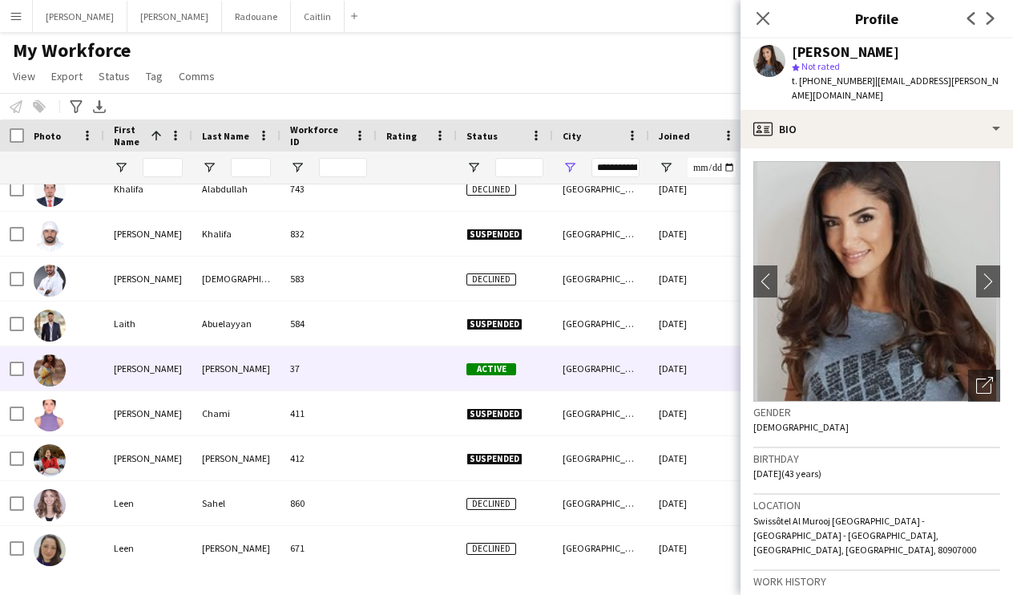
click at [386, 373] on div at bounding box center [417, 368] width 80 height 44
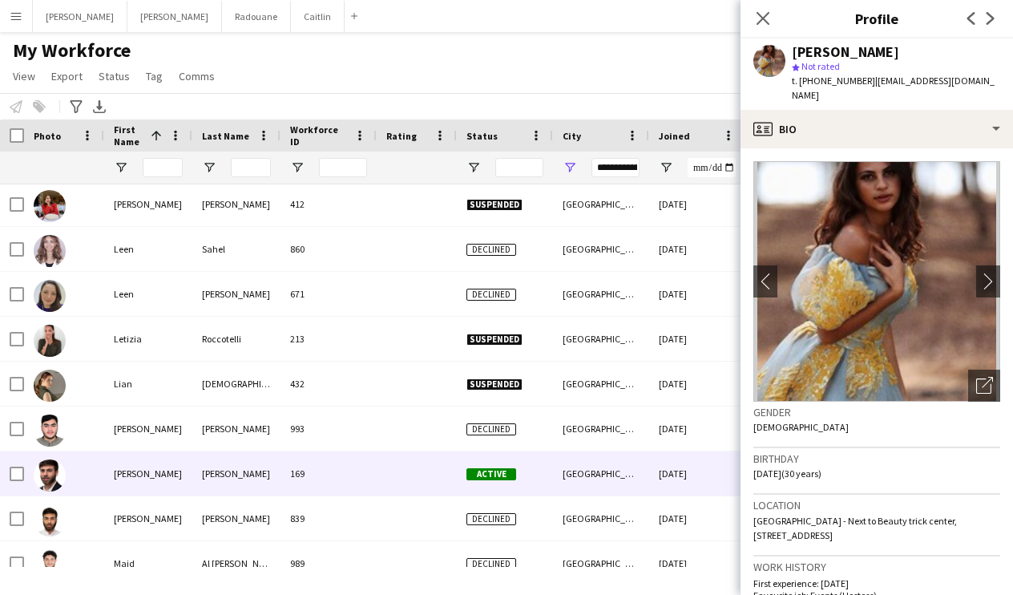
click at [392, 458] on div at bounding box center [417, 473] width 80 height 44
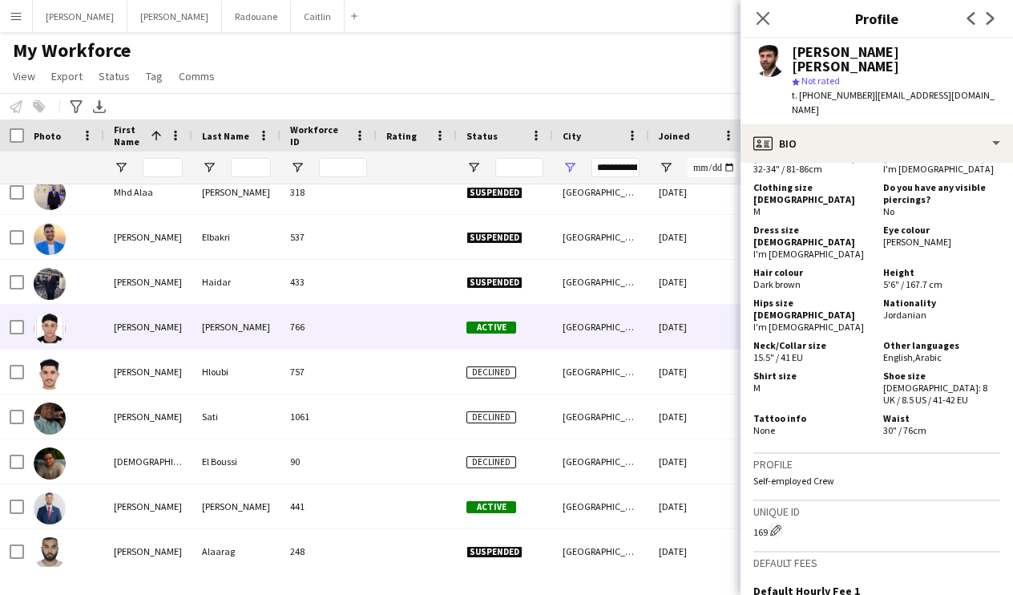
click at [345, 331] on div "766" at bounding box center [328, 326] width 96 height 44
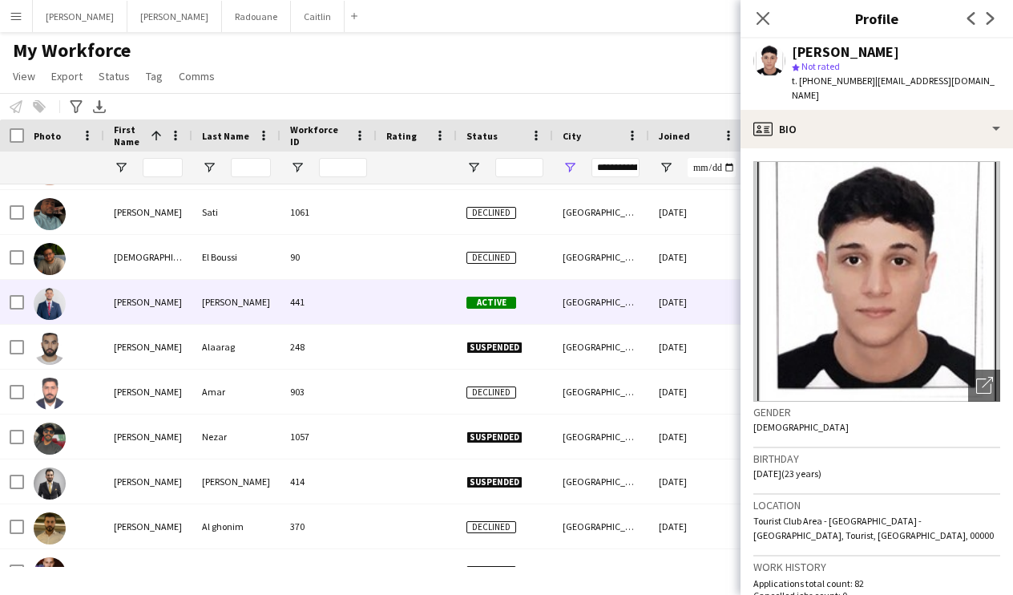
click at [400, 297] on div at bounding box center [417, 302] width 80 height 44
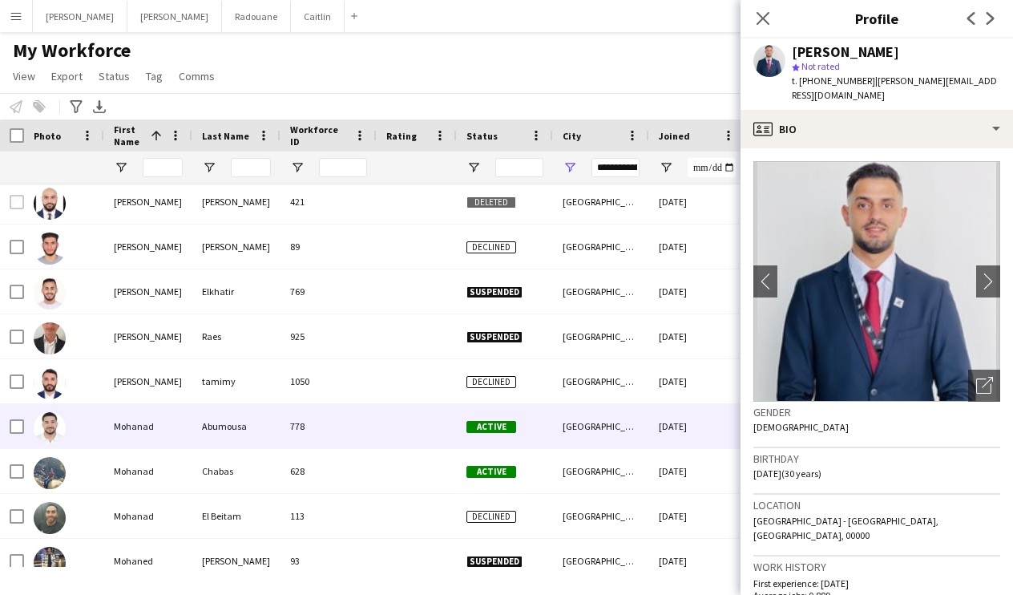
click at [402, 407] on div at bounding box center [417, 426] width 80 height 44
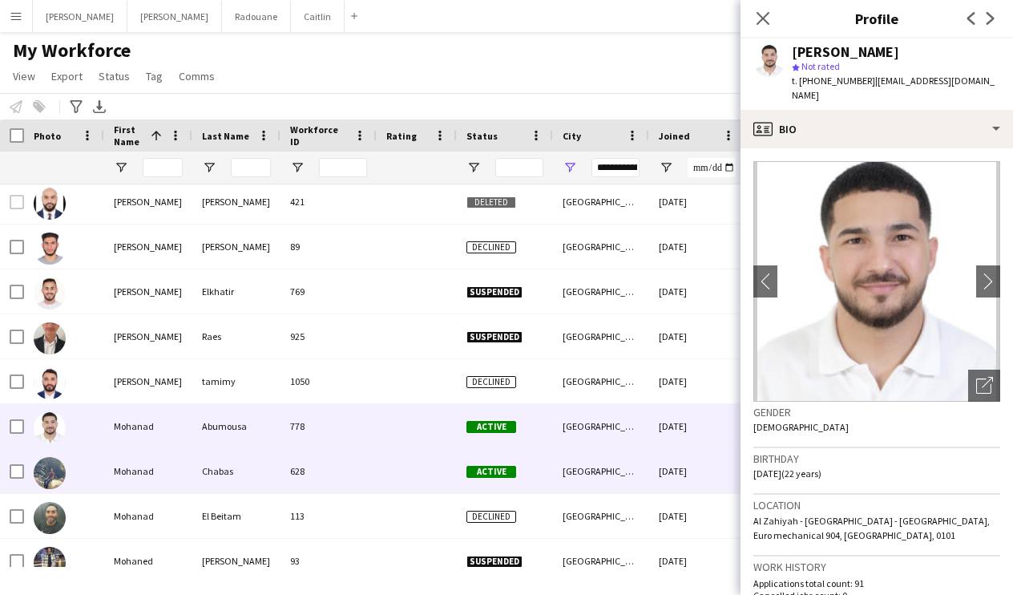
click at [430, 473] on div at bounding box center [417, 471] width 80 height 44
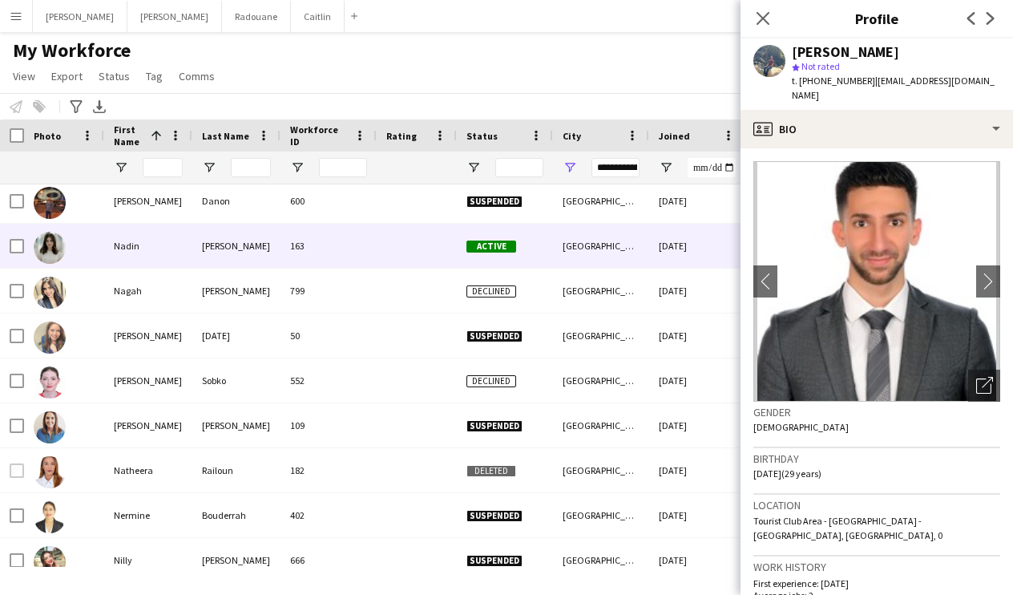
click at [415, 246] on div at bounding box center [417, 246] width 80 height 44
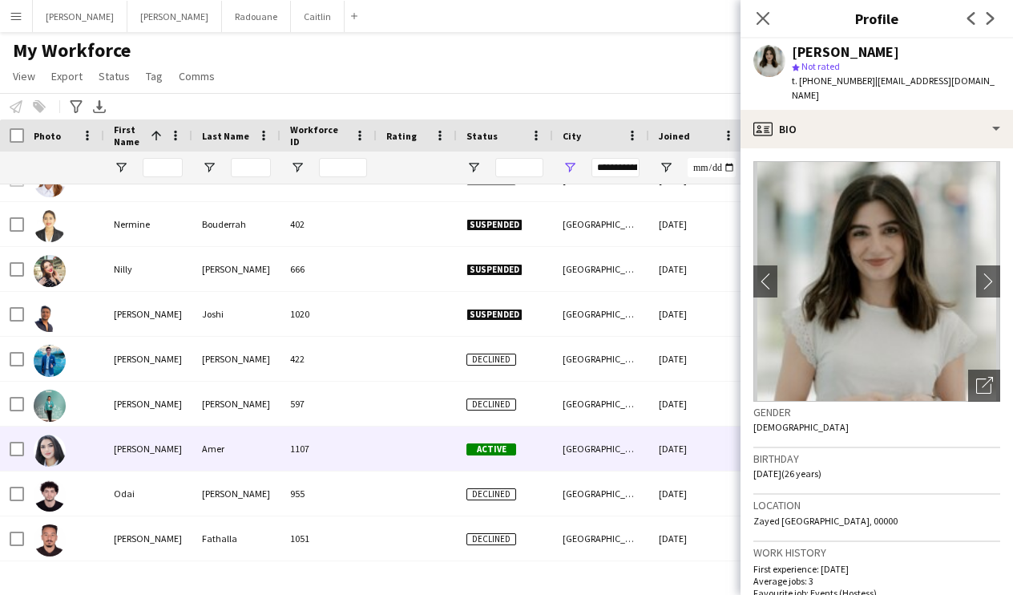
click at [425, 456] on div at bounding box center [417, 448] width 80 height 44
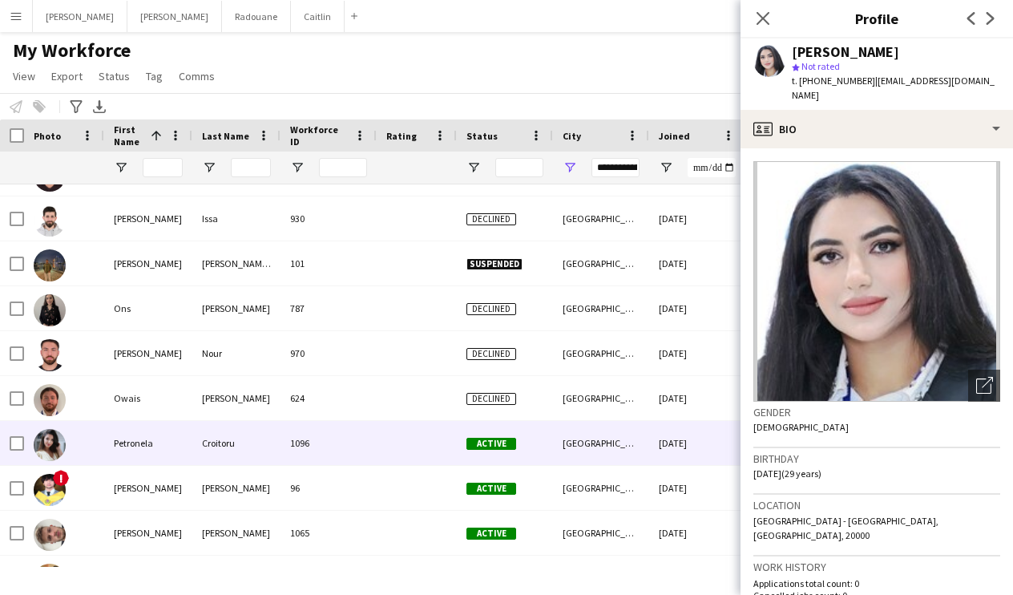
click at [425, 456] on div at bounding box center [417, 443] width 80 height 44
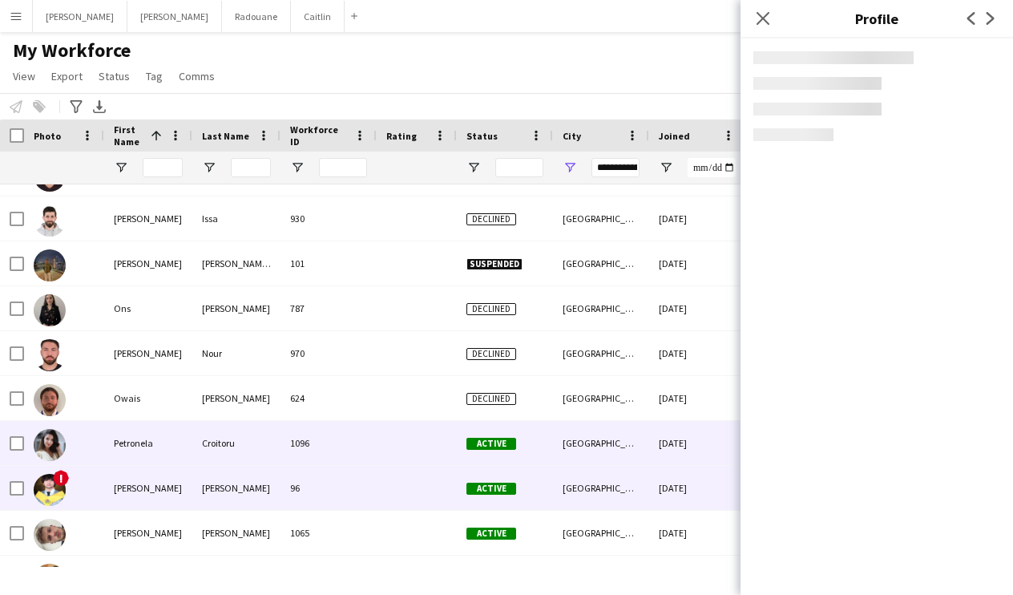
click at [405, 490] on div at bounding box center [417, 488] width 80 height 44
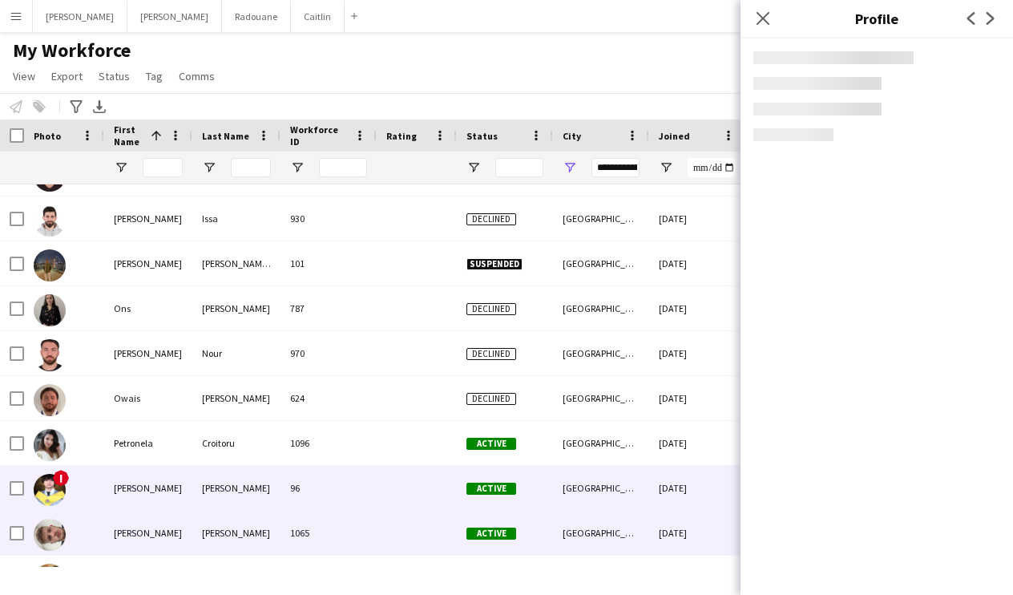
click at [401, 547] on div at bounding box center [417, 532] width 80 height 44
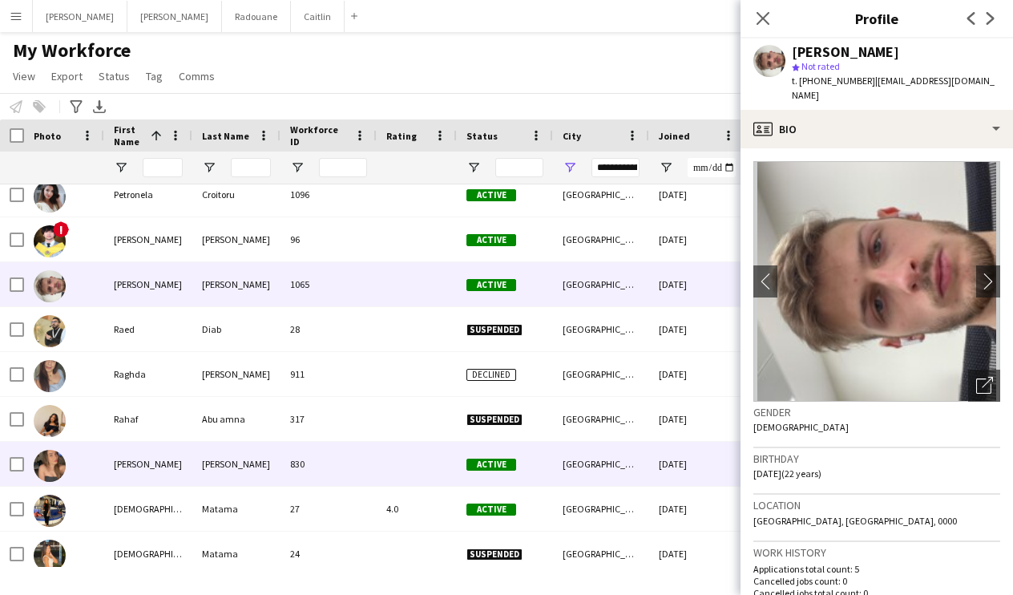
click at [418, 458] on div at bounding box center [417, 463] width 80 height 44
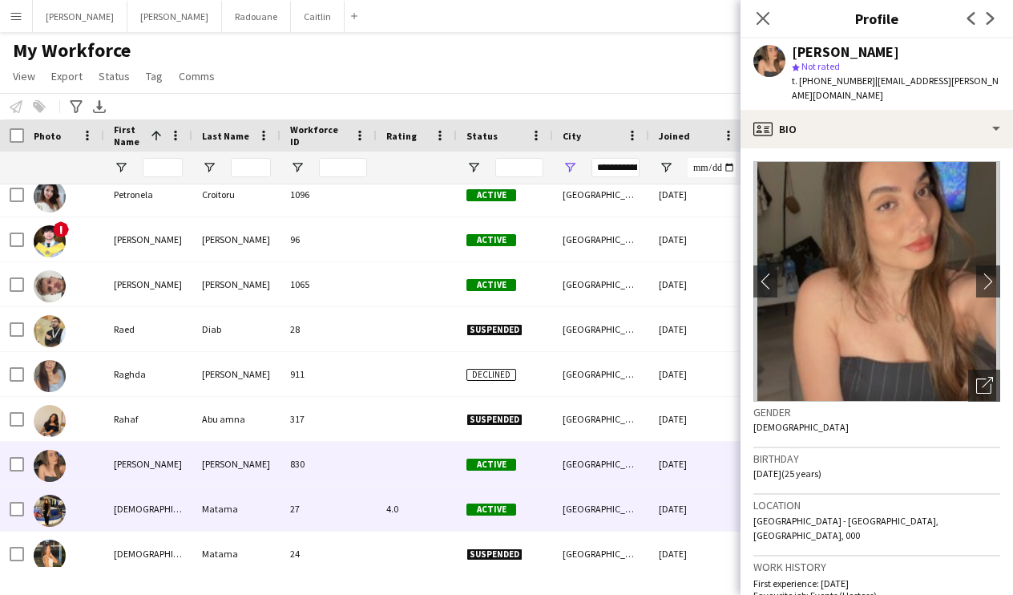
click at [421, 500] on div "4.0" at bounding box center [417, 508] width 80 height 44
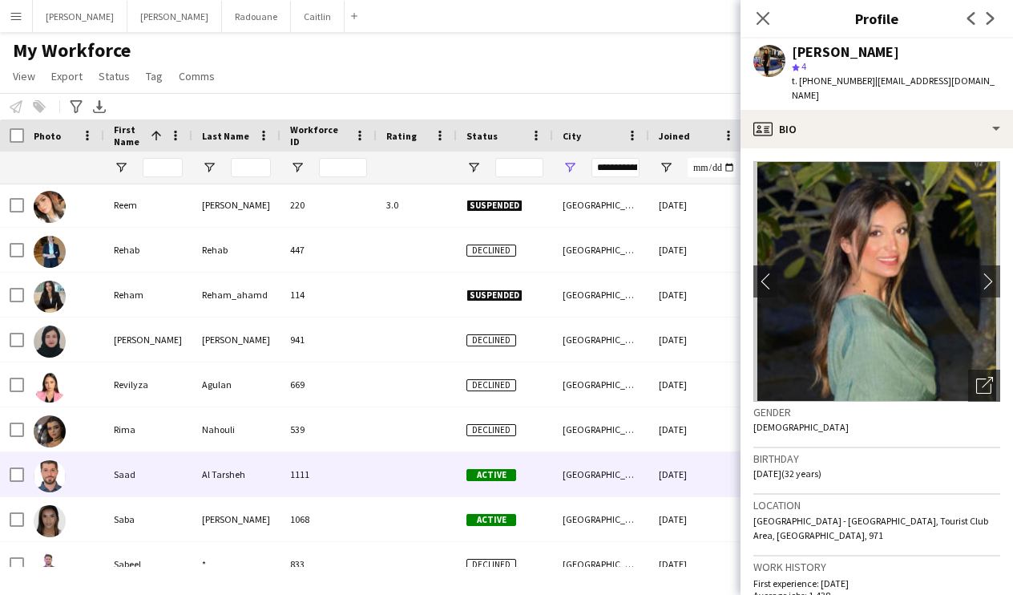
click at [420, 489] on div at bounding box center [417, 474] width 80 height 44
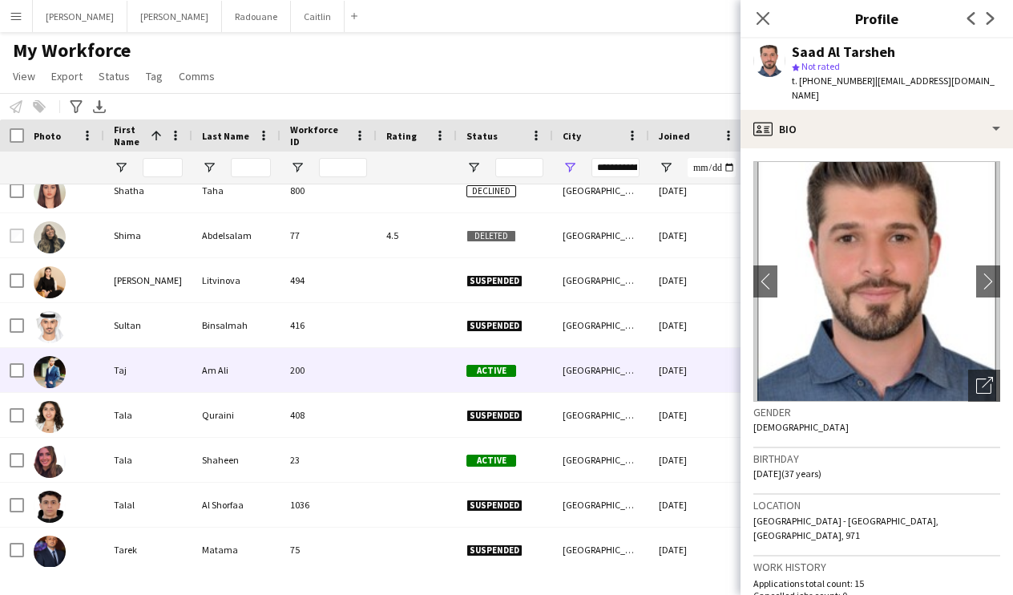
click at [388, 356] on div at bounding box center [417, 370] width 80 height 44
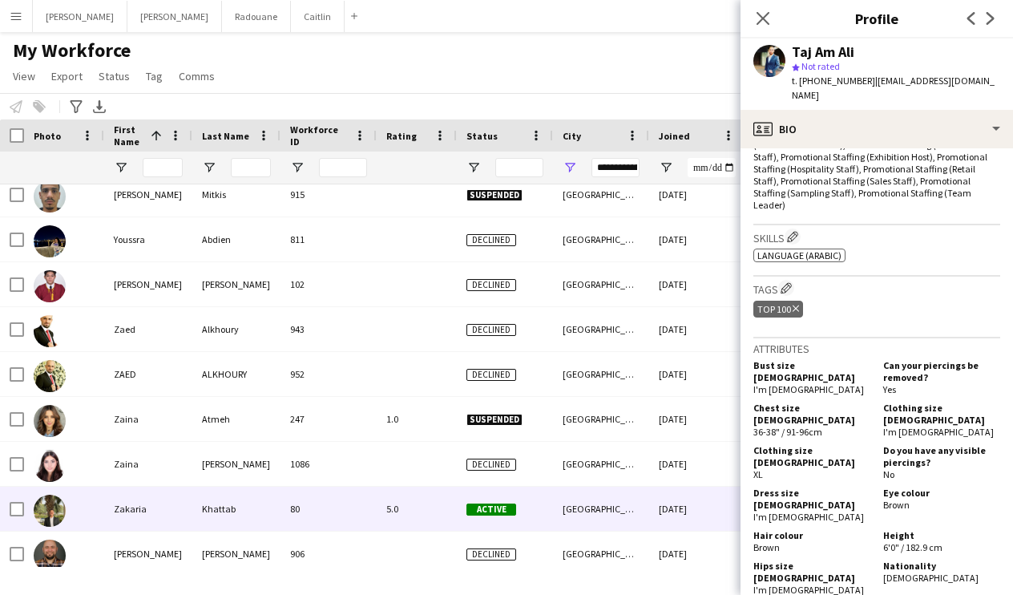
click at [599, 498] on div "[GEOGRAPHIC_DATA]" at bounding box center [601, 508] width 96 height 44
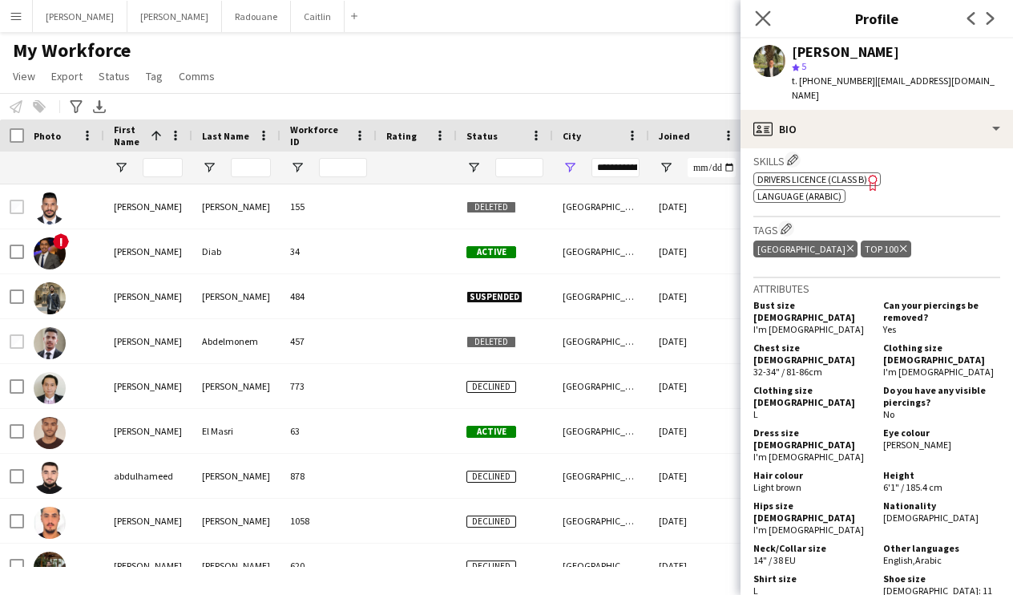
click at [772, 22] on app-icon "Close pop-in" at bounding box center [763, 18] width 23 height 23
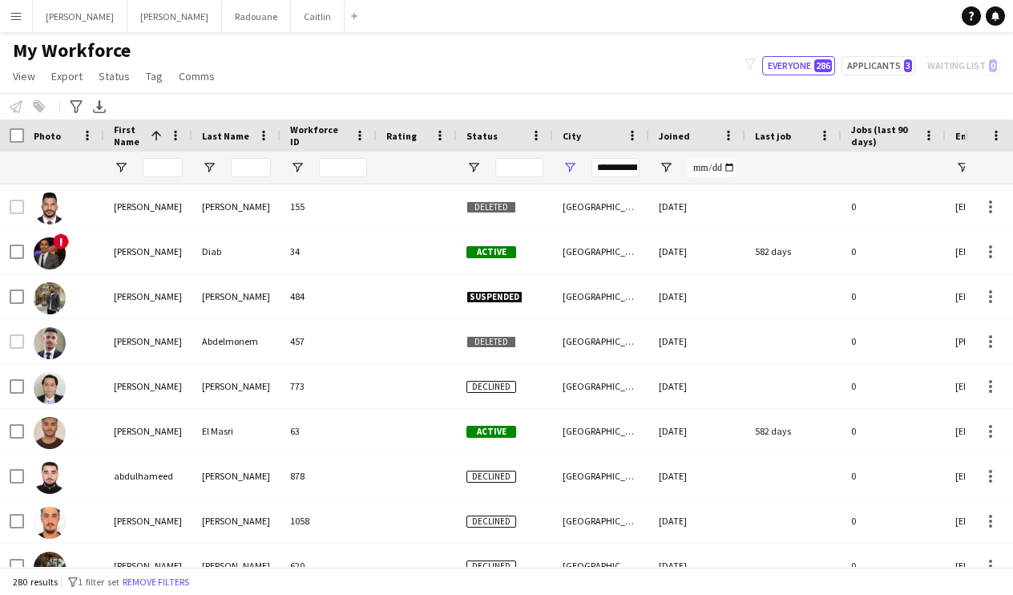
click at [26, 20] on button "Menu" at bounding box center [16, 16] width 32 height 32
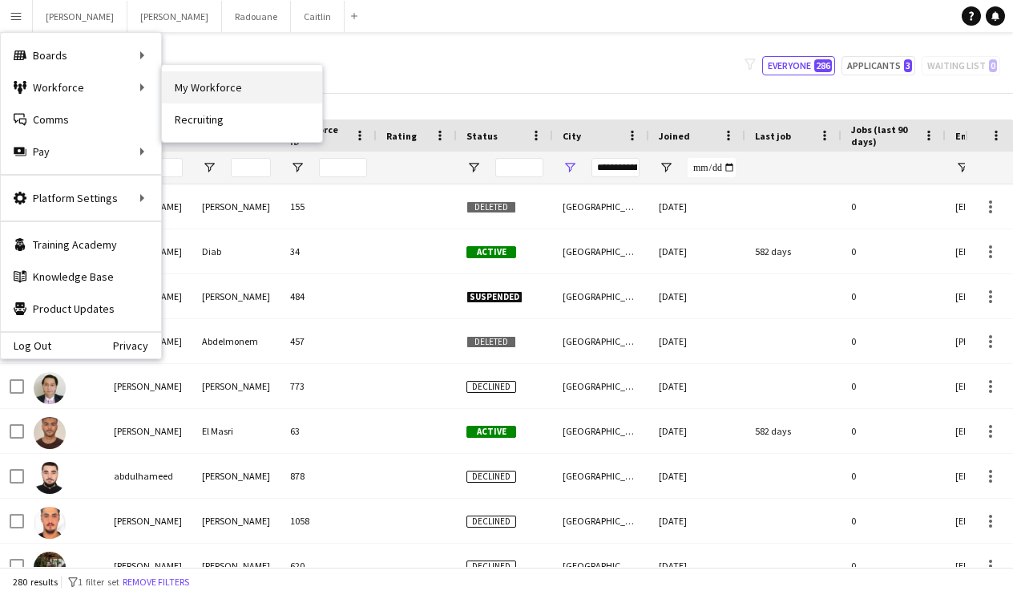
click at [173, 93] on link "My Workforce" at bounding box center [242, 87] width 160 height 32
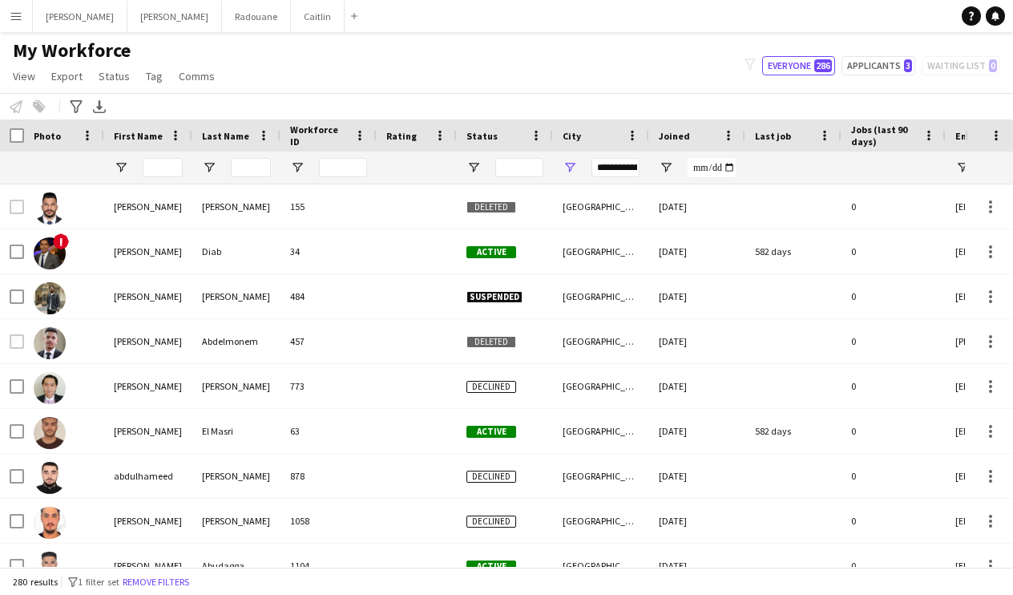
type input "**********"
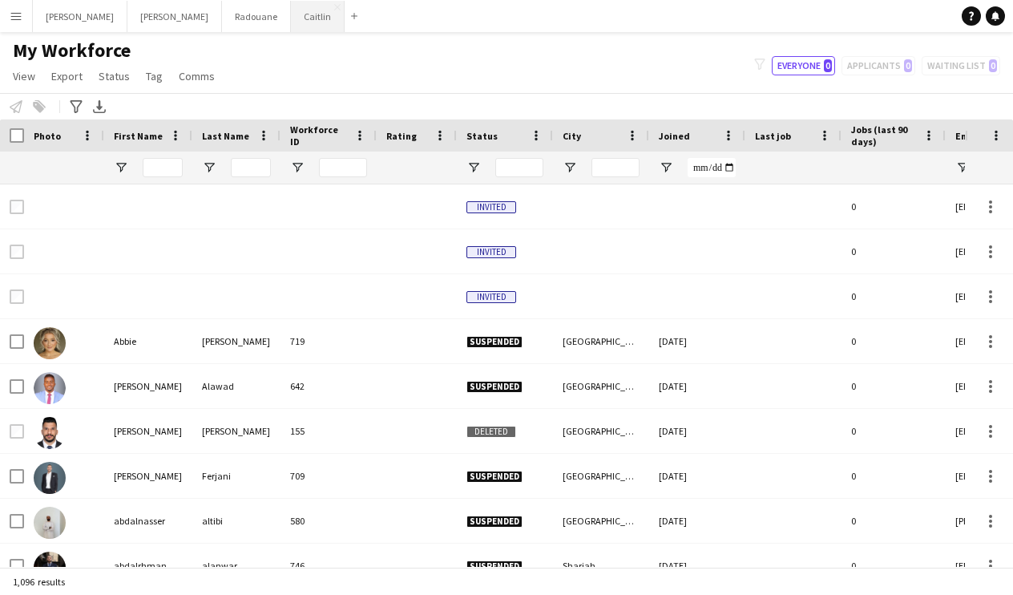
click at [291, 20] on button "[PERSON_NAME]" at bounding box center [318, 16] width 54 height 31
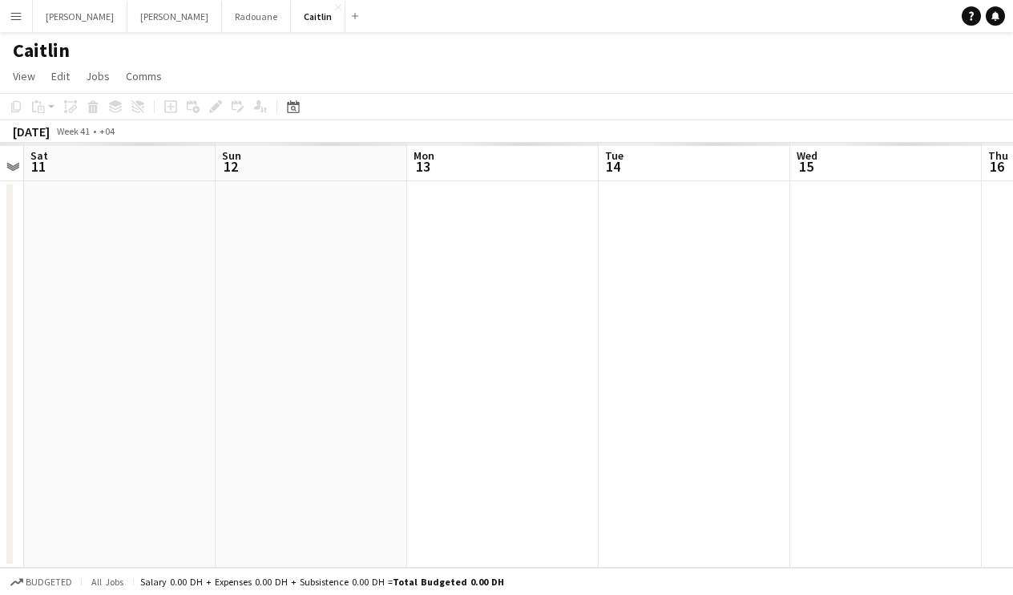
click at [248, 214] on app-calendar-viewport "Tue 7 Wed 8 Thu 9 Fri 10 Sat 11 Sun 12 Mon 13 Tue 14 Wed 15 Thu 16 Fri 17" at bounding box center [506, 355] width 1013 height 425
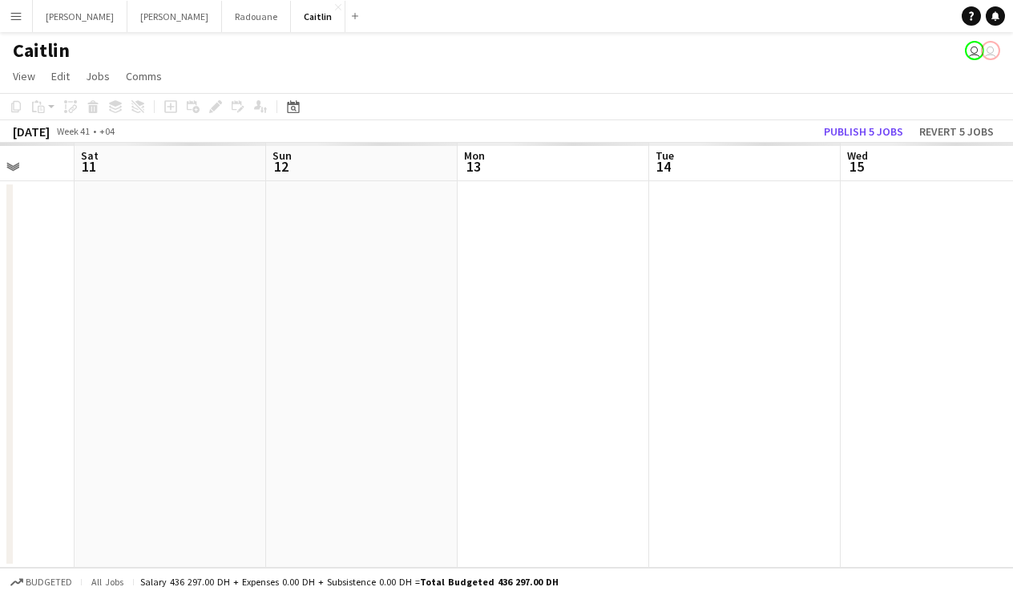
drag, startPoint x: 773, startPoint y: 216, endPoint x: 318, endPoint y: 285, distance: 460.4
click at [318, 285] on app-calendar-viewport "Tue 7 Wed 8 Thu 9 Fri 10 Sat 11 Sun 12 Mon 13 Tue 14 Wed 15 Thu 16 Fri 17" at bounding box center [506, 355] width 1013 height 425
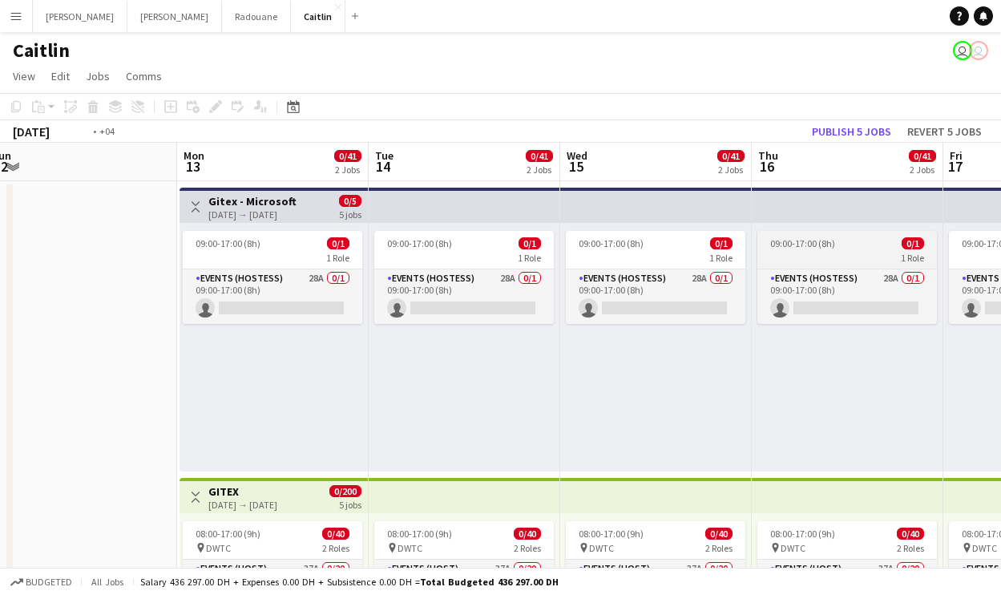
click at [104, 243] on app-calendar-viewport "Thu 9 0/1 1 Job Fri 10 Sat 11 Sun 12 Mon 13 0/41 2 Jobs Tue 14 0/41 2 Jobs Wed …" at bounding box center [500, 455] width 1001 height 625
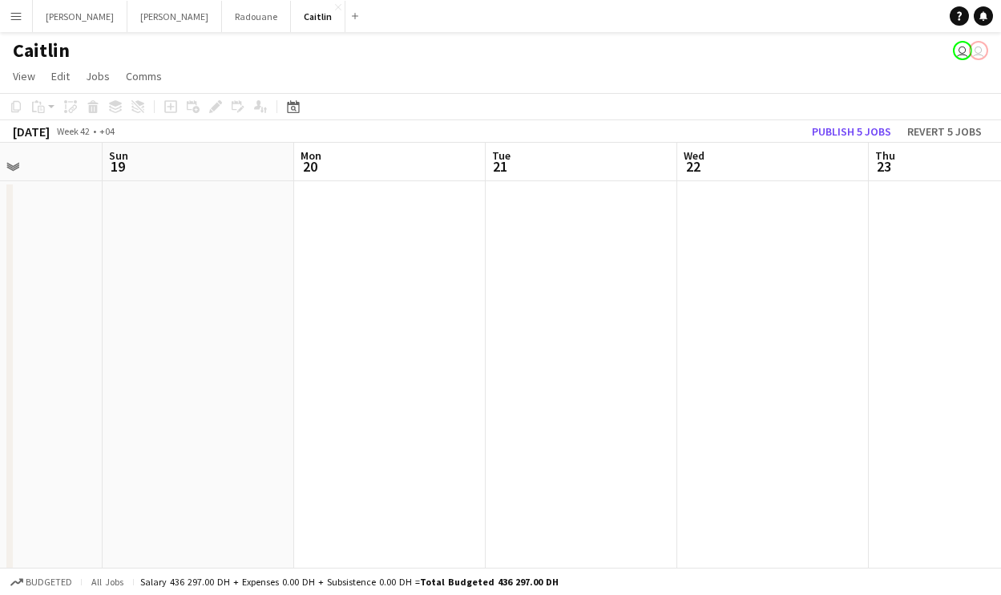
drag, startPoint x: 705, startPoint y: 256, endPoint x: 222, endPoint y: 278, distance: 483.6
click at [127, 286] on app-calendar-viewport "Wed 15 0/41 2 Jobs Thu 16 0/41 2 Jobs Fri 17 0/41 2 Jobs Sat 18 Sun 19 Mon 20 T…" at bounding box center [500, 455] width 1001 height 625
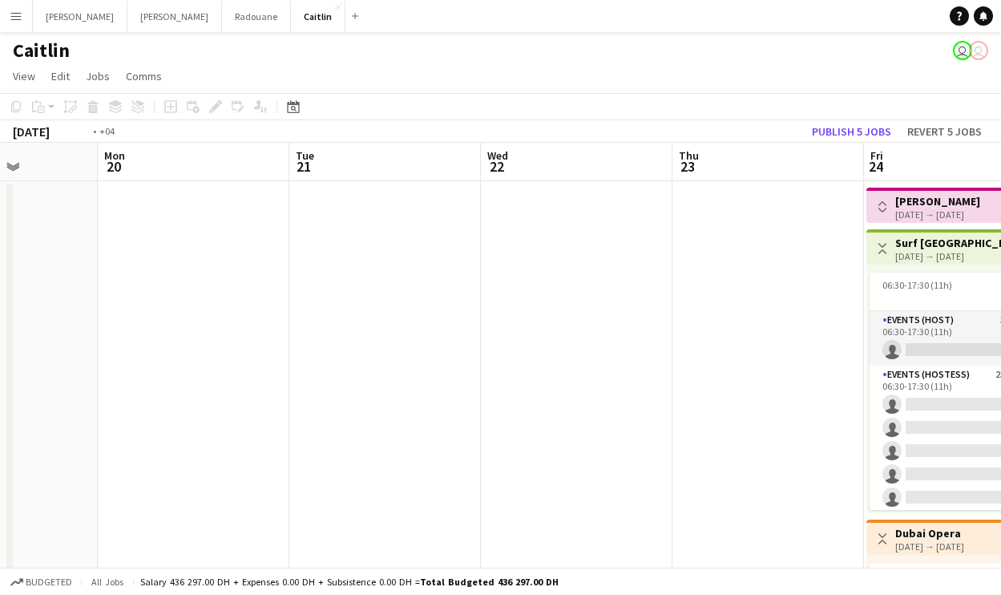
drag, startPoint x: 558, startPoint y: 305, endPoint x: 278, endPoint y: 292, distance: 280.8
click at [242, 299] on app-calendar-viewport "Fri 17 0/41 2 Jobs Sat 18 Sun 19 Mon 20 Tue 21 Wed 22 Thu 23 Fri 24 0/8 2 Jobs …" at bounding box center [500, 476] width 1001 height 667
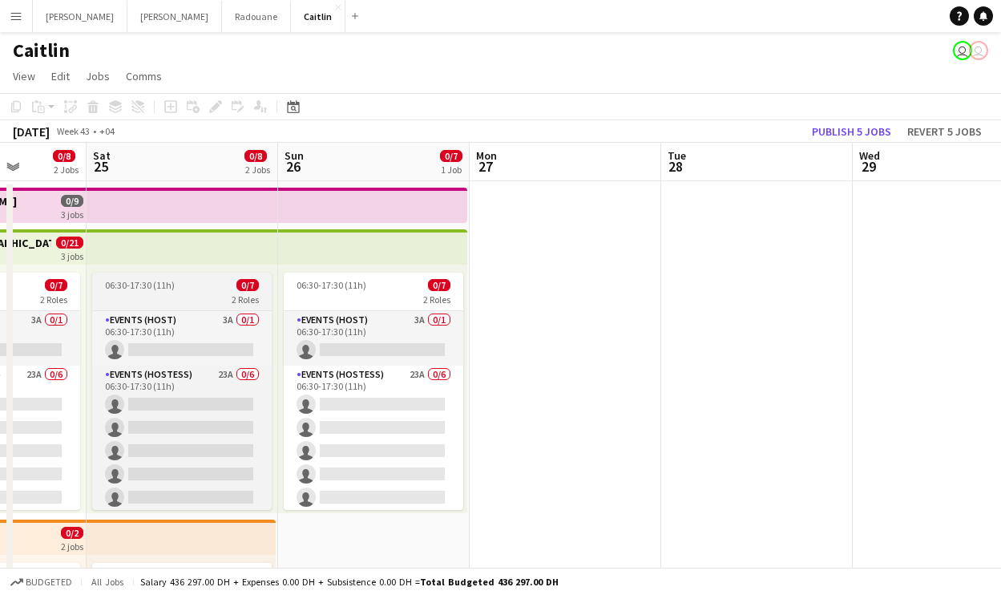
drag, startPoint x: 808, startPoint y: 289, endPoint x: 223, endPoint y: 291, distance: 584.9
click at [222, 291] on app-calendar-viewport "Tue 21 Wed 22 Thu 23 Fri 24 0/8 2 Jobs Sat 25 0/8 2 Jobs Sun 26 0/7 1 Job Mon 2…" at bounding box center [500, 476] width 1001 height 667
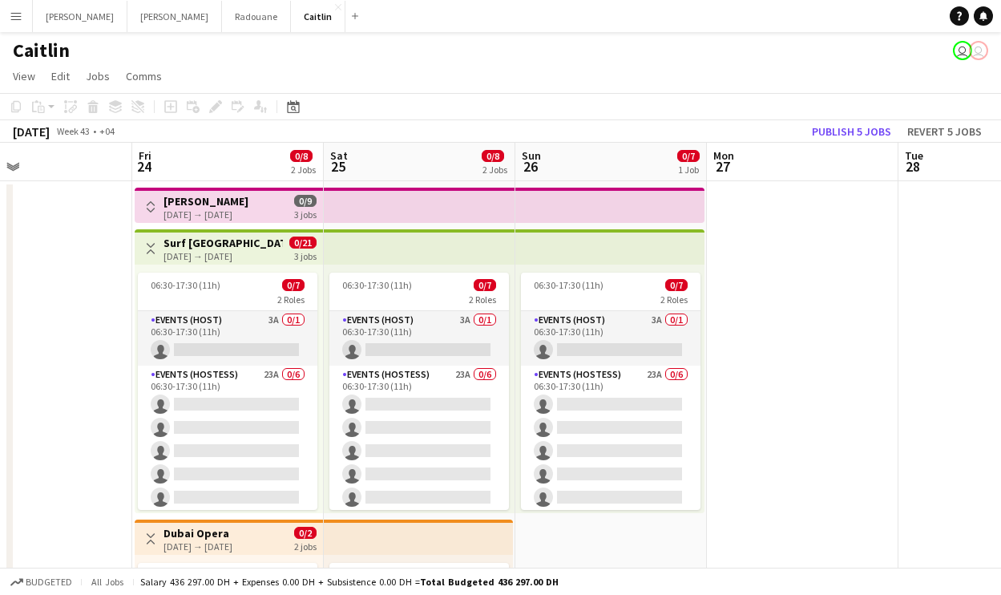
drag, startPoint x: 675, startPoint y: 275, endPoint x: 913, endPoint y: 232, distance: 241.9
click at [1001, 207] on html "Menu Boards Boards Boards All jobs Status Workforce Workforce My Workforce Recr…" at bounding box center [500, 418] width 1001 height 837
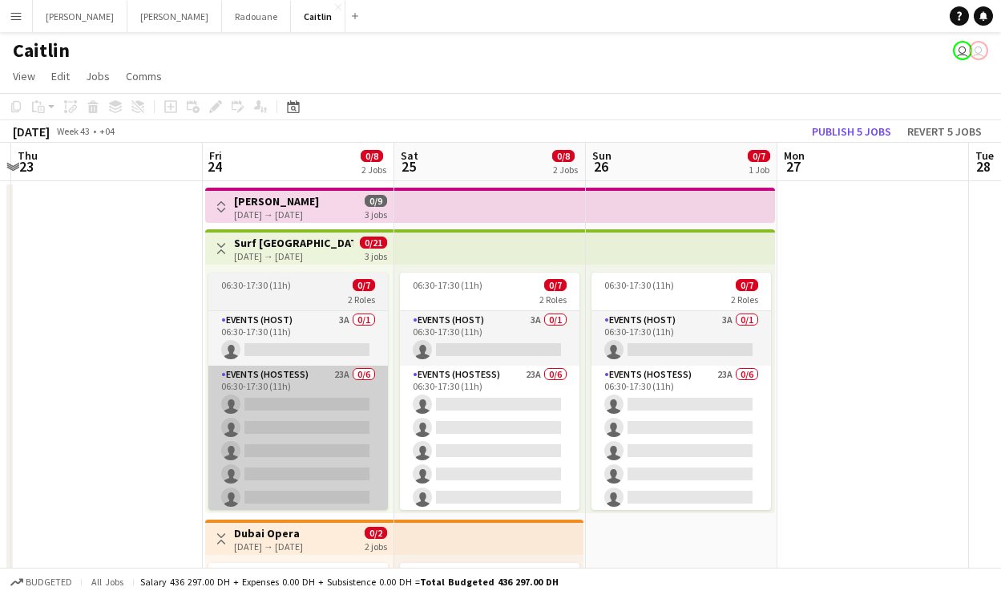
click at [306, 409] on app-card-role "Events (Hostess) 23A 0/6 06:30-17:30 (11h) single-neutral-actions single-neutra…" at bounding box center [297, 450] width 179 height 171
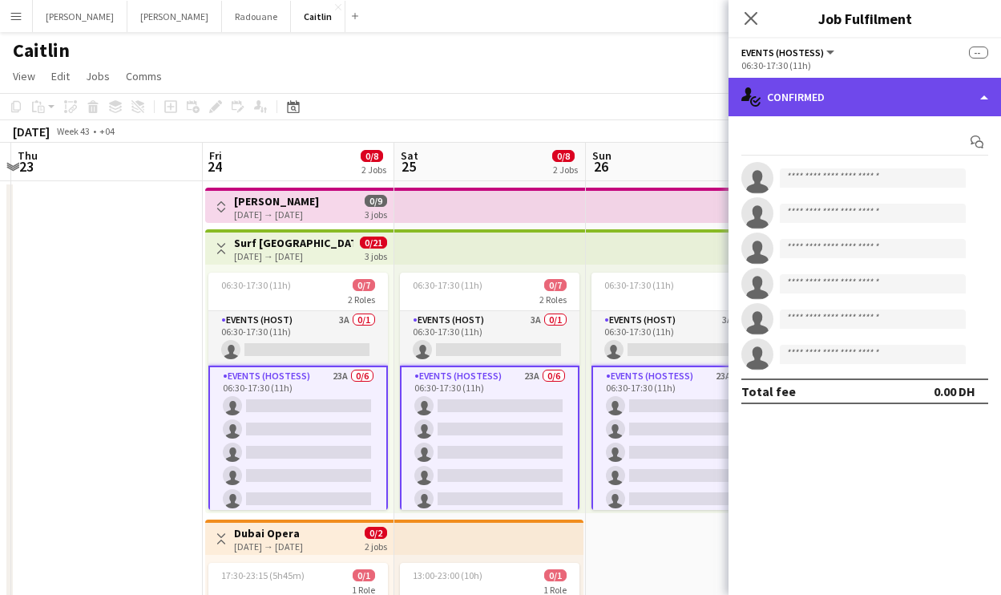
click at [885, 108] on div "single-neutral-actions-check-2 Confirmed" at bounding box center [864, 97] width 272 height 38
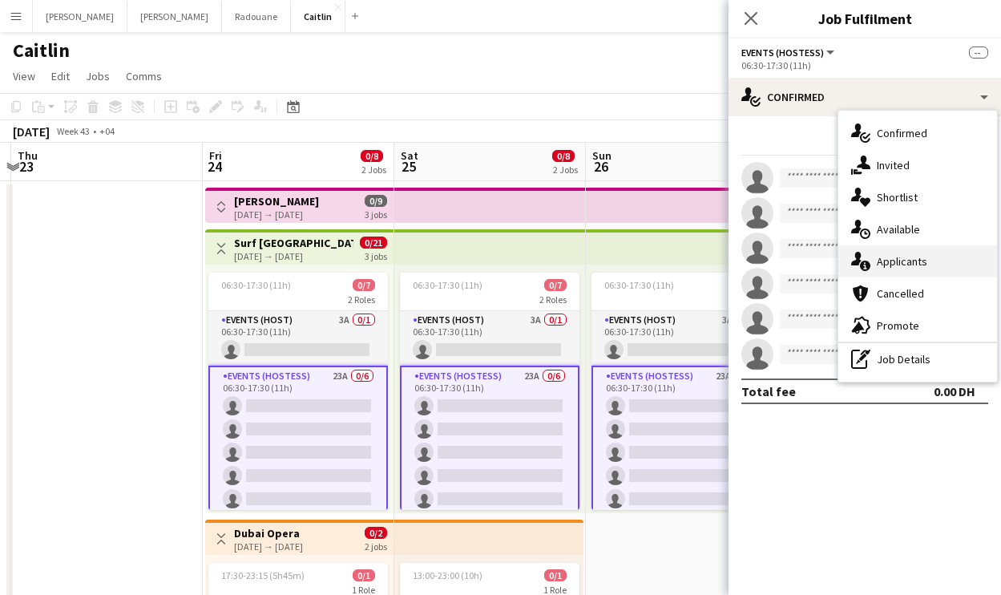
click at [940, 262] on div "single-neutral-actions-information Applicants" at bounding box center [917, 261] width 159 height 32
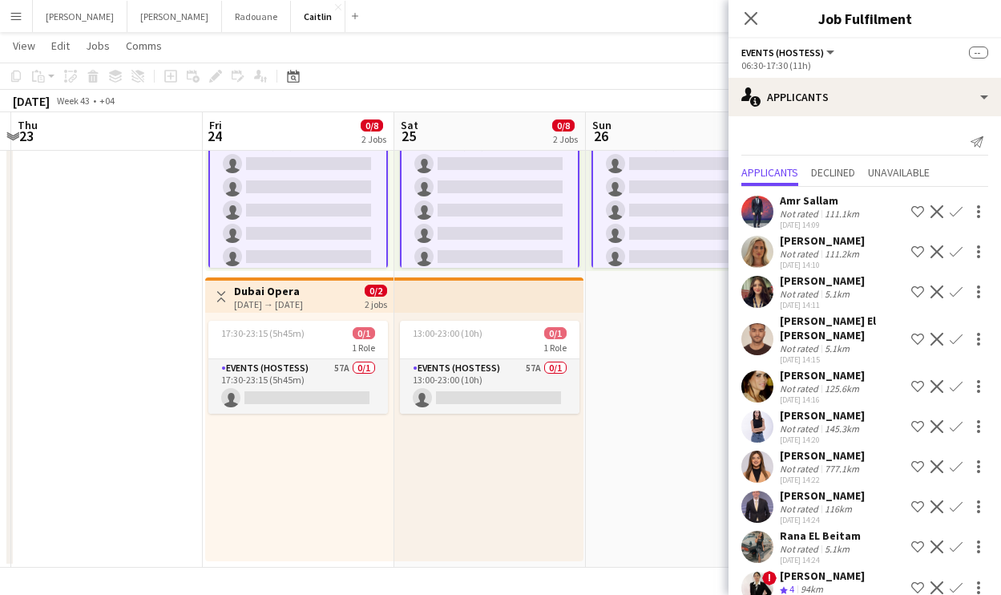
scroll to position [0, 0]
click at [22, 18] on button "Menu" at bounding box center [16, 16] width 32 height 32
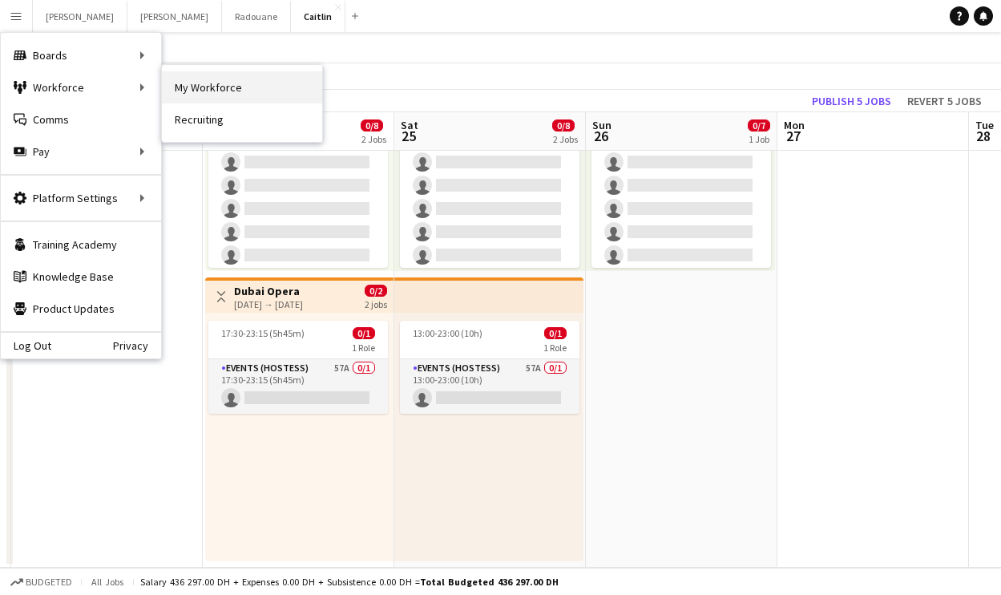
click at [244, 97] on link "My Workforce" at bounding box center [242, 87] width 160 height 32
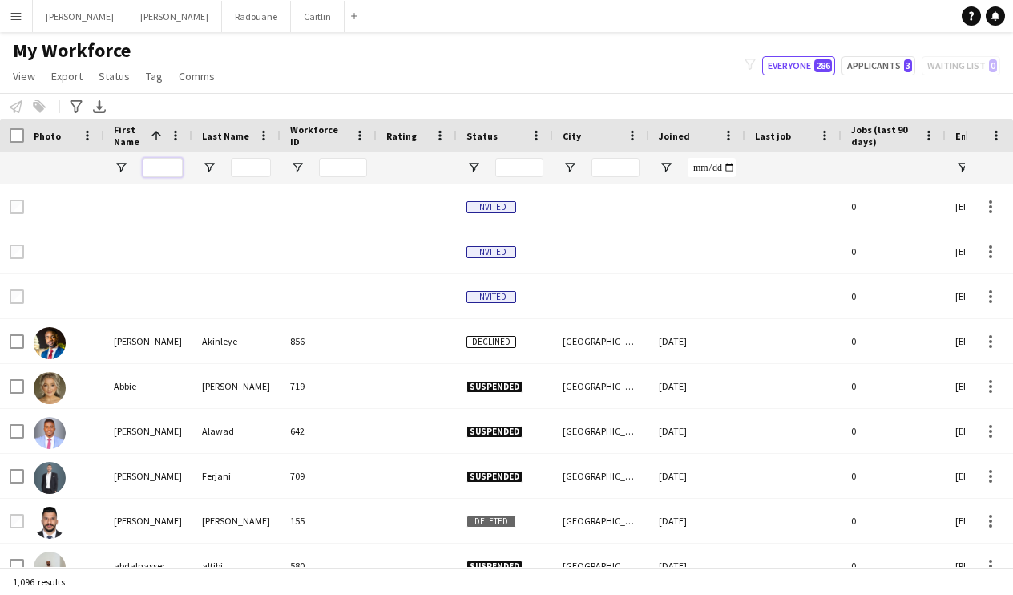
click at [170, 169] on input "First Name Filter Input" at bounding box center [163, 167] width 40 height 19
type input "*****"
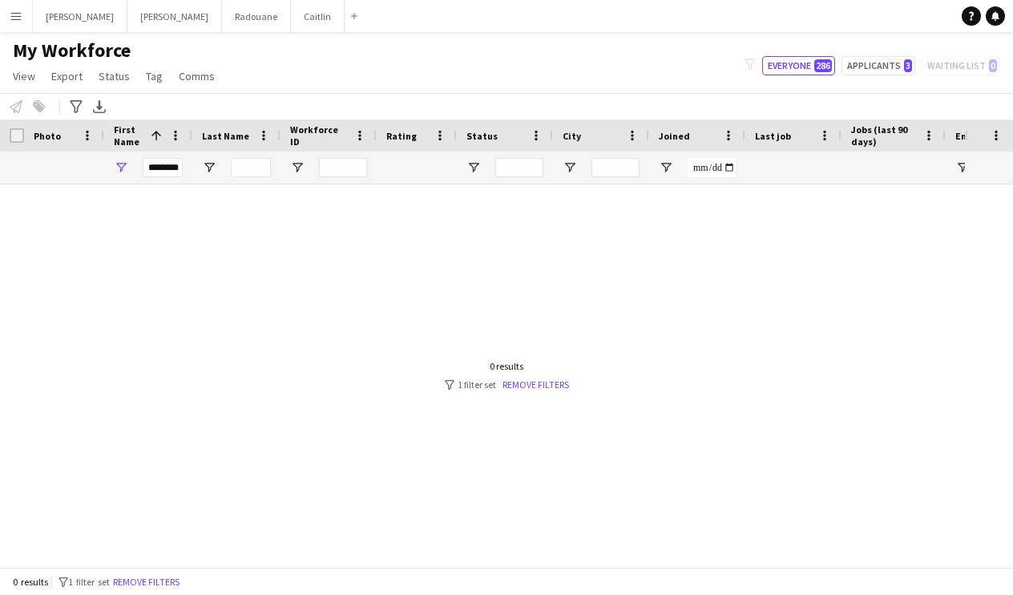
click at [149, 302] on div "[DEMOGRAPHIC_DATA]" at bounding box center [148, 296] width 88 height 44
click at [171, 165] on input "********" at bounding box center [163, 167] width 40 height 19
drag, startPoint x: 171, startPoint y: 165, endPoint x: 419, endPoint y: 187, distance: 249.3
click at [398, 182] on div "********" at bounding box center [868, 167] width 1737 height 32
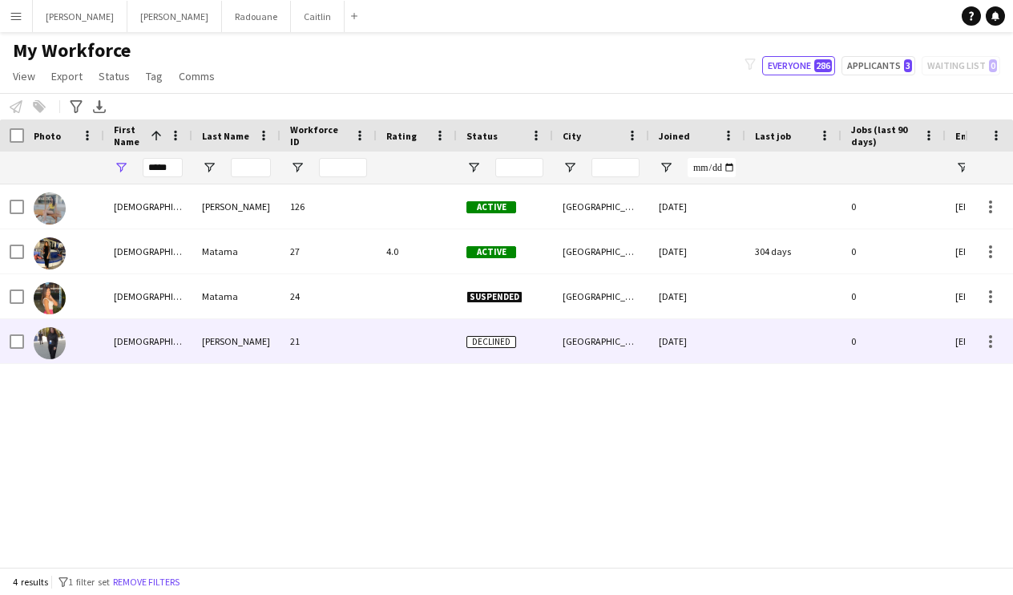
click at [164, 320] on div "[DEMOGRAPHIC_DATA]" at bounding box center [148, 341] width 88 height 44
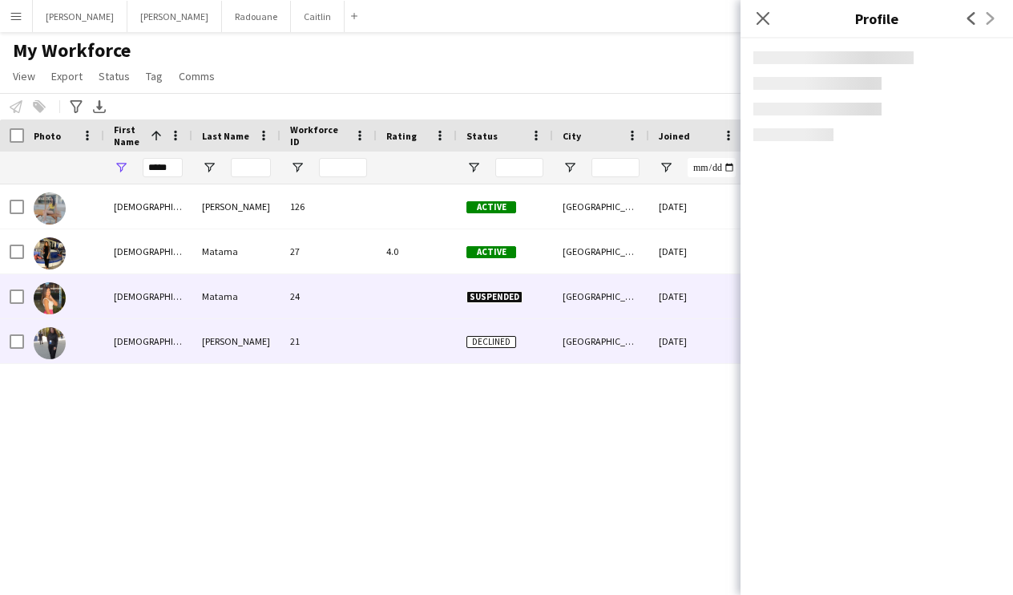
click at [172, 304] on div "[DEMOGRAPHIC_DATA]" at bounding box center [148, 296] width 88 height 44
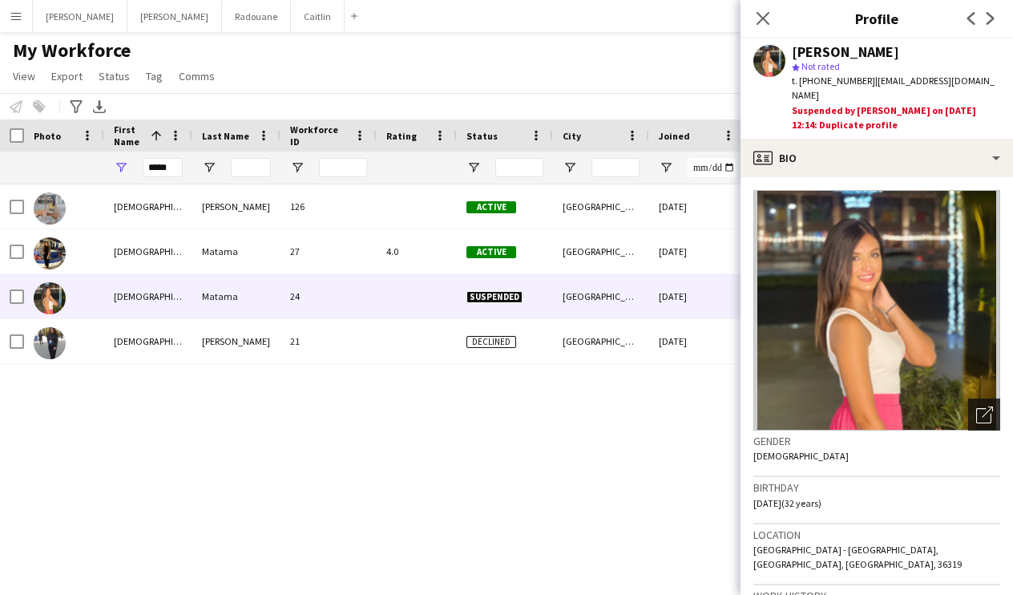
click at [976, 406] on icon "Open photos pop-in" at bounding box center [984, 414] width 17 height 17
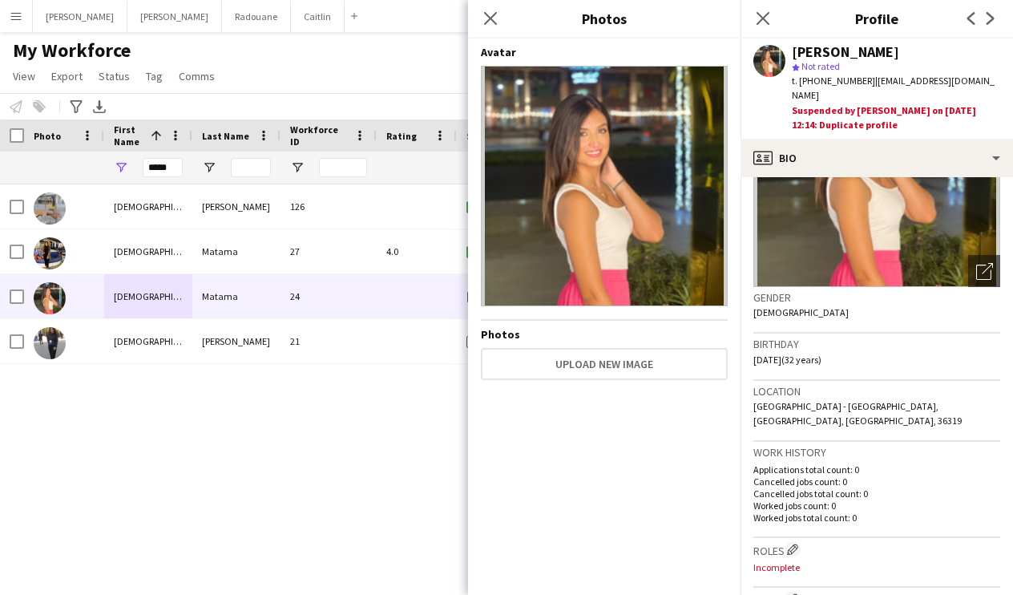
scroll to position [147, 0]
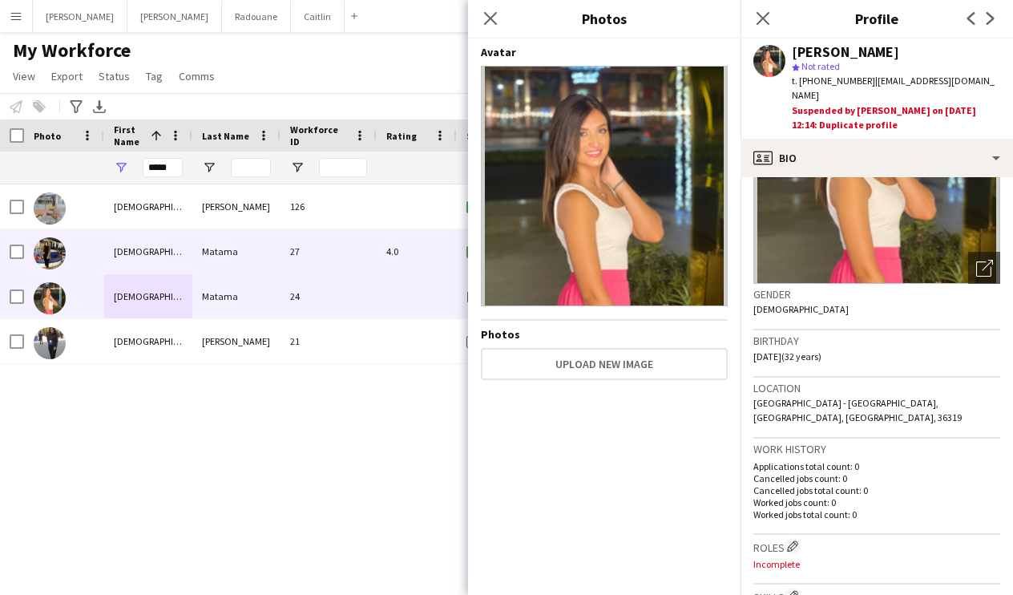
click at [212, 236] on div "Matama" at bounding box center [236, 251] width 88 height 44
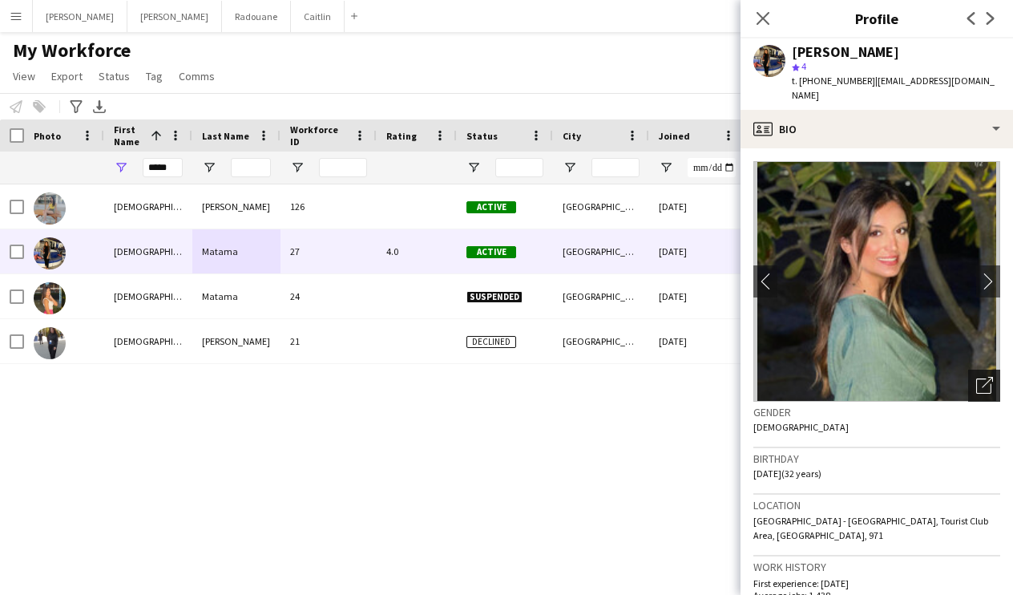
click at [976, 378] on icon at bounding box center [983, 385] width 15 height 15
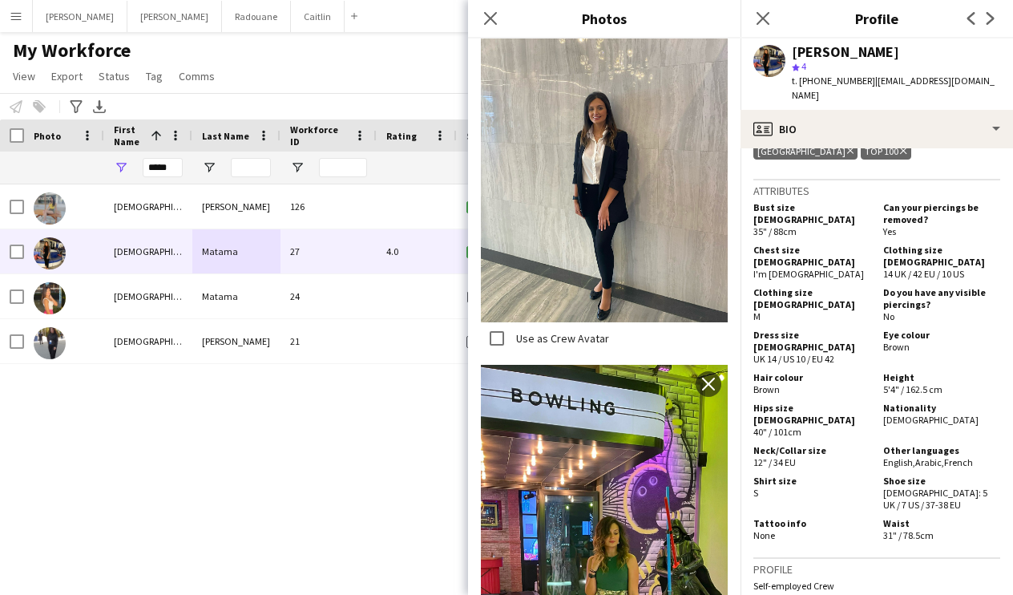
scroll to position [685, 0]
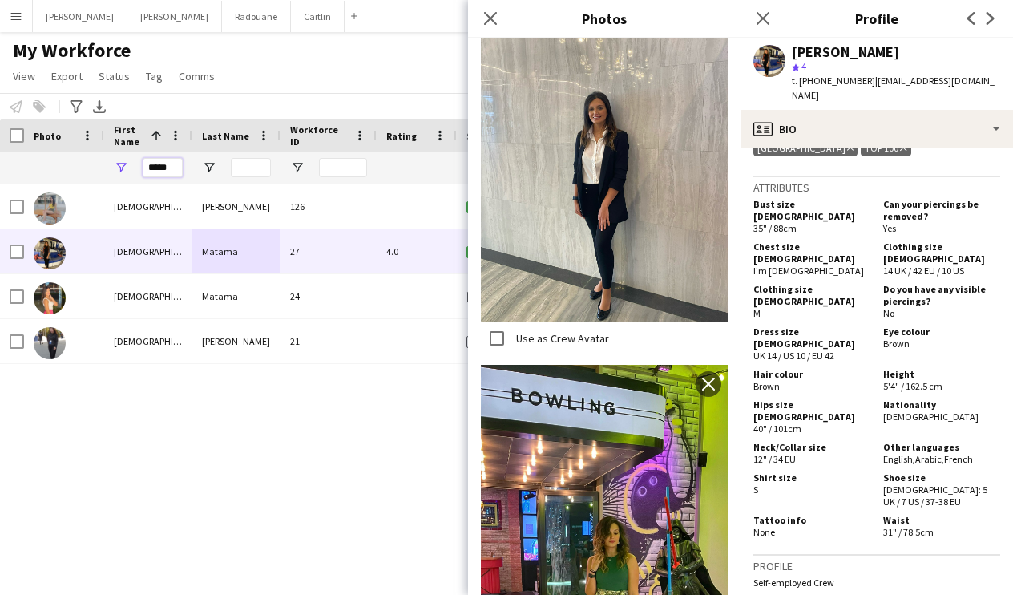
click at [170, 160] on input "*****" at bounding box center [163, 167] width 40 height 19
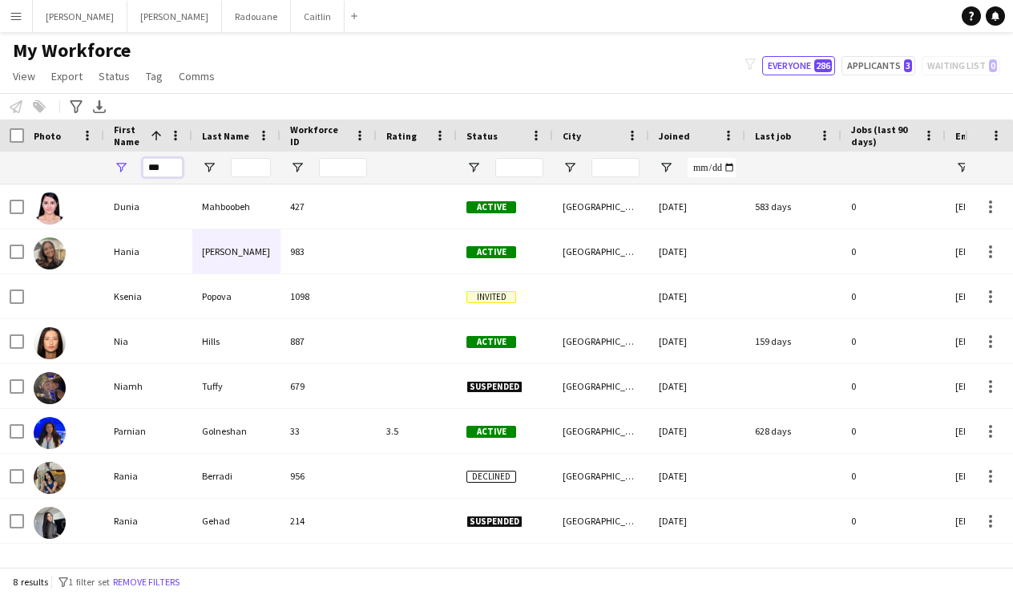
type input "***"
click at [19, 16] on app-icon "Menu" at bounding box center [16, 16] width 13 height 13
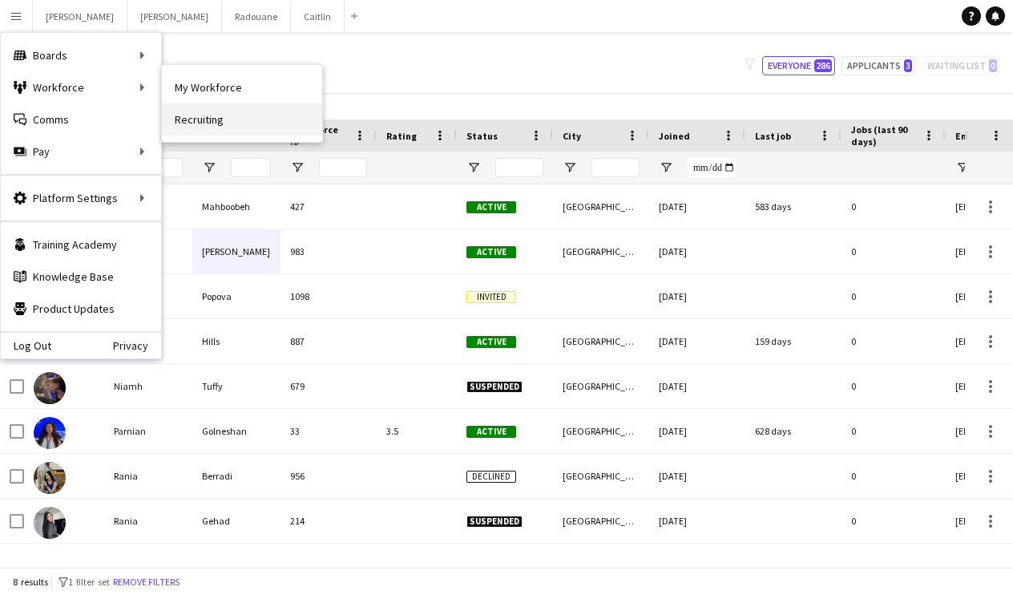
click at [263, 108] on link "Recruiting" at bounding box center [242, 119] width 160 height 32
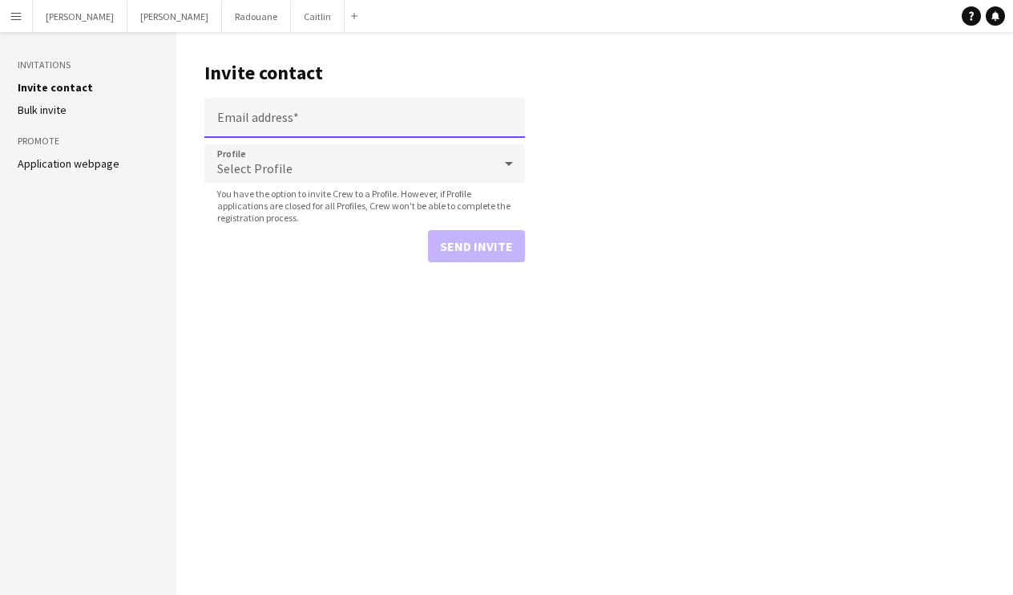
click at [277, 123] on input "Email address" at bounding box center [364, 118] width 321 height 40
paste input "**********"
type input "**********"
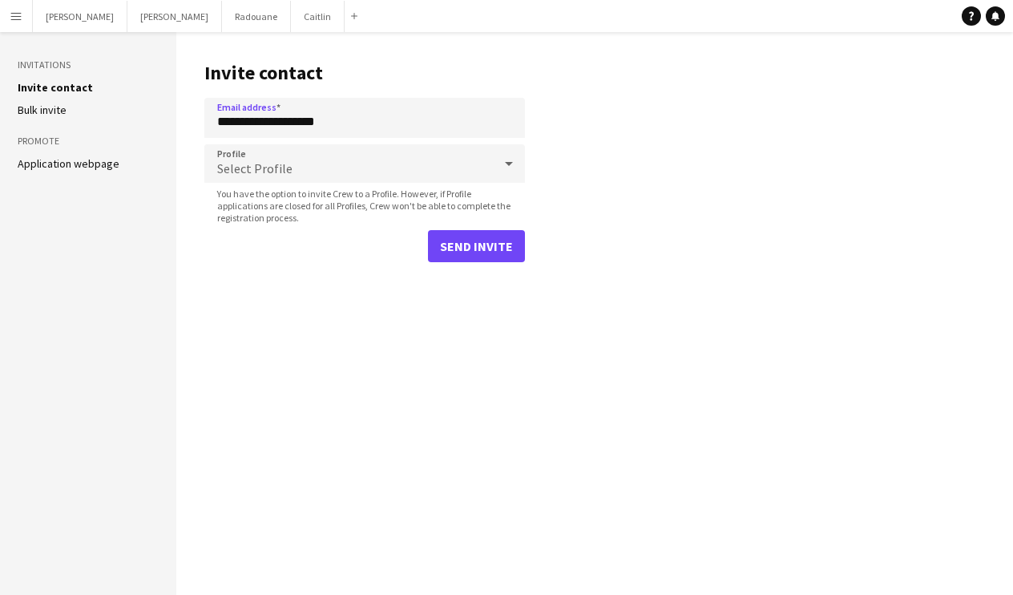
click at [314, 175] on div "Select Profile" at bounding box center [348, 163] width 288 height 38
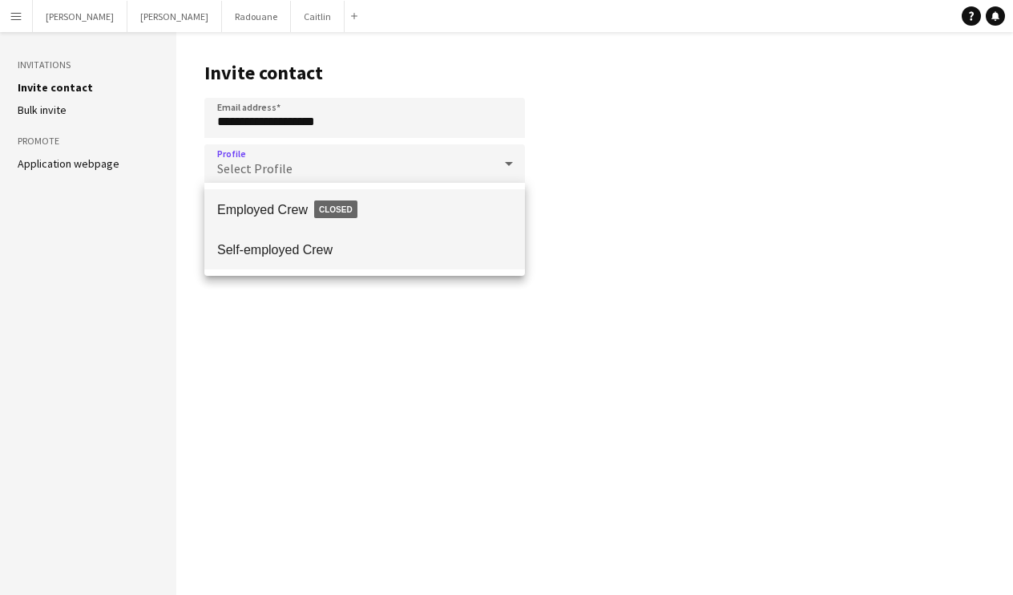
click at [341, 264] on mat-option "Self-employed Crew" at bounding box center [364, 249] width 321 height 40
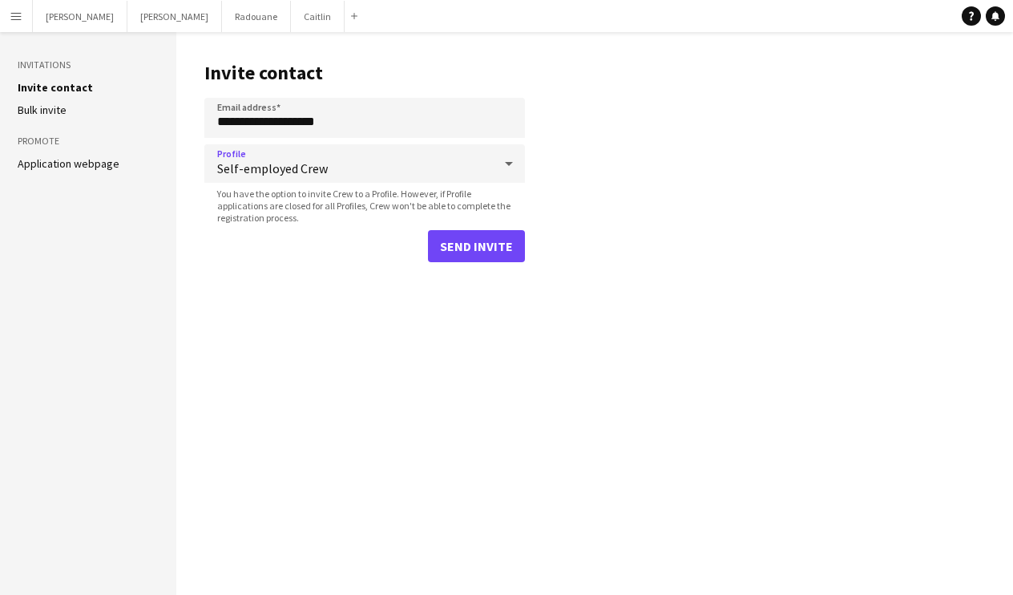
click at [510, 254] on button "Send invite" at bounding box center [476, 246] width 97 height 32
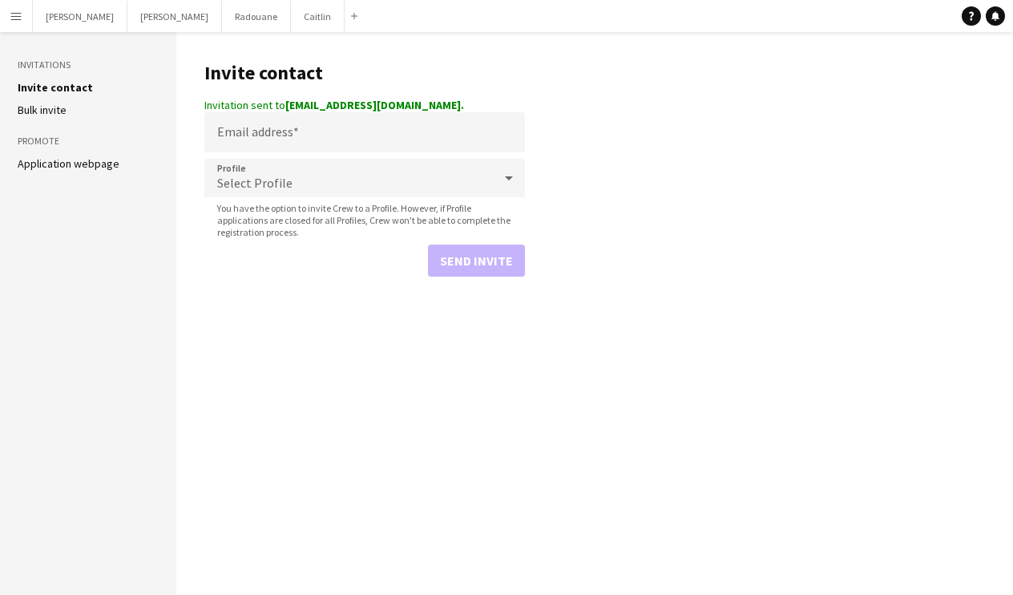
click at [816, 159] on main "Invite contact Invitation sent to [EMAIL_ADDRESS][DOMAIN_NAME]. Email address P…" at bounding box center [594, 313] width 837 height 562
click at [291, 19] on button "[PERSON_NAME]" at bounding box center [318, 16] width 54 height 31
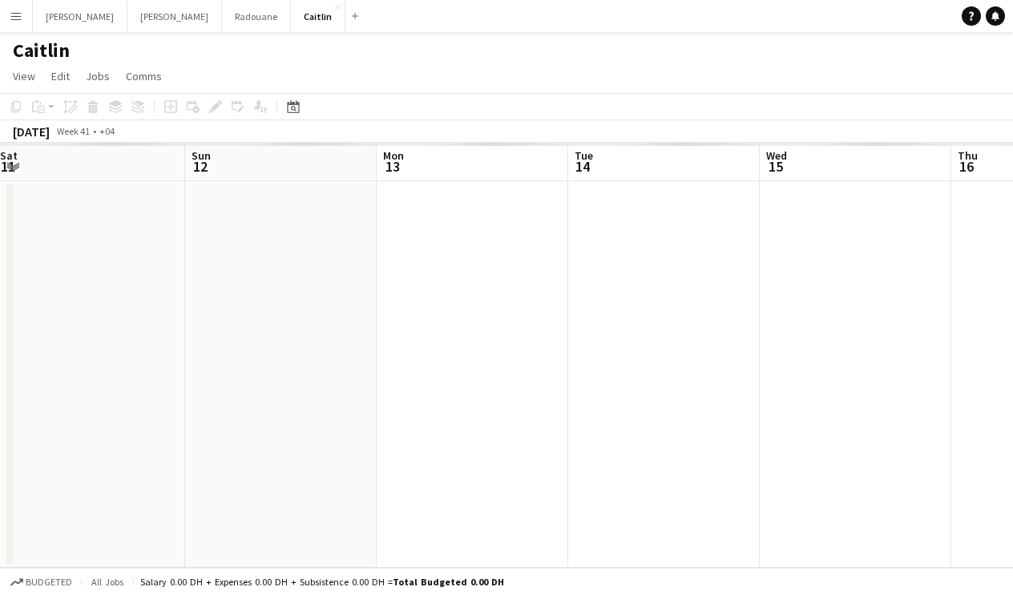
drag, startPoint x: 509, startPoint y: 196, endPoint x: 190, endPoint y: 197, distance: 318.9
click at [190, 197] on app-calendar-viewport "Tue 7 Wed 8 Thu 9 Fri 10 Sat 11 Sun 12 Mon 13 Tue 14 Wed 15 Thu 16 Fri 17" at bounding box center [506, 355] width 1013 height 425
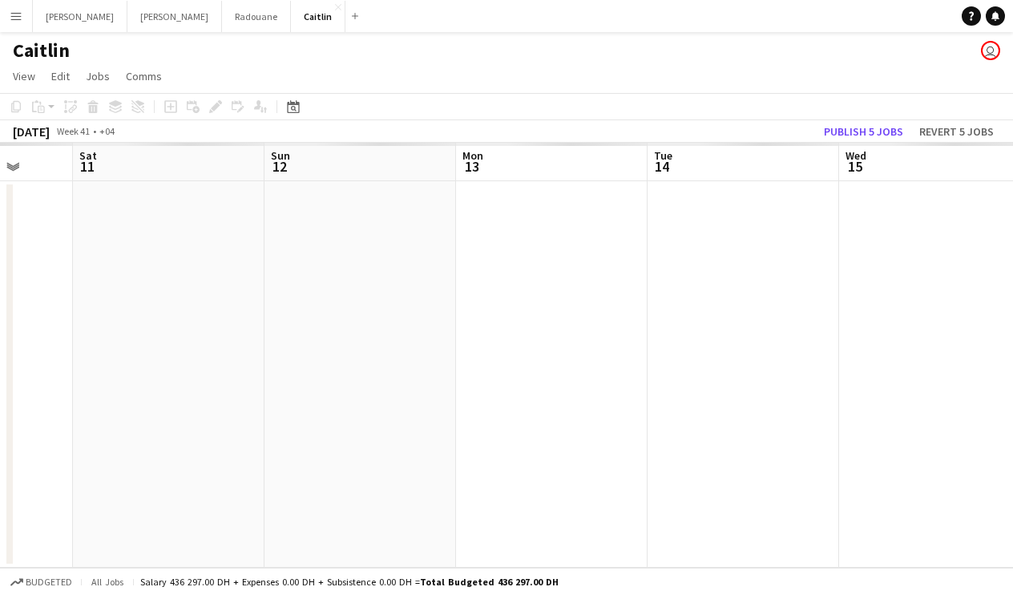
drag, startPoint x: 782, startPoint y: 207, endPoint x: 755, endPoint y: 244, distance: 45.8
click at [209, 233] on app-calendar-viewport "Tue 7 Wed 8 Thu 9 Fri 10 Sat 11 Sun 12 Mon 13 Tue 14 Wed 15 Thu 16 Fri 17" at bounding box center [506, 355] width 1013 height 425
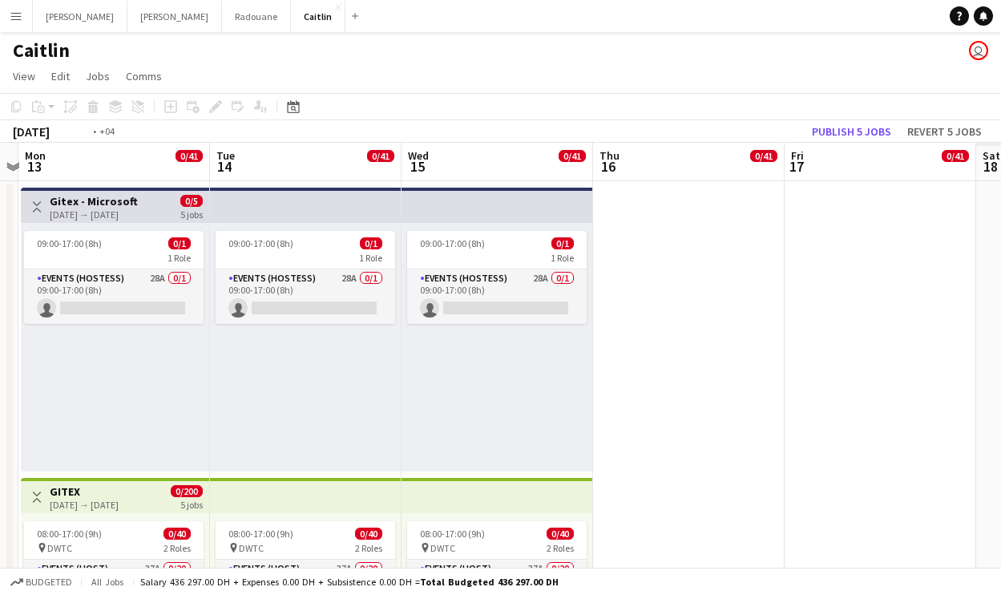
click at [191, 261] on app-calendar-viewport "Thu 9 0/1 1 Job Fri 10 Sat 11 Sun 12 Mon 13 0/41 2 Jobs Tue 14 0/41 2 Jobs Wed …" at bounding box center [500, 455] width 1001 height 625
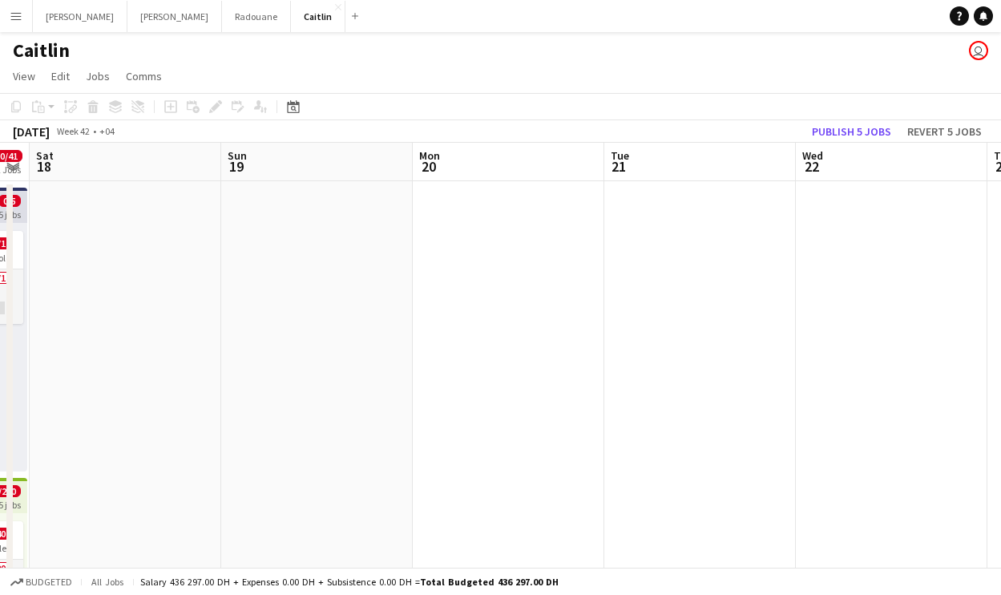
drag, startPoint x: 698, startPoint y: 269, endPoint x: 395, endPoint y: 264, distance: 302.9
click at [395, 264] on app-calendar-viewport "Wed 15 0/41 2 Jobs Thu 16 0/41 2 Jobs Fri 17 0/41 2 Jobs Sat 18 Sun 19 Mon 20 T…" at bounding box center [500, 455] width 1001 height 625
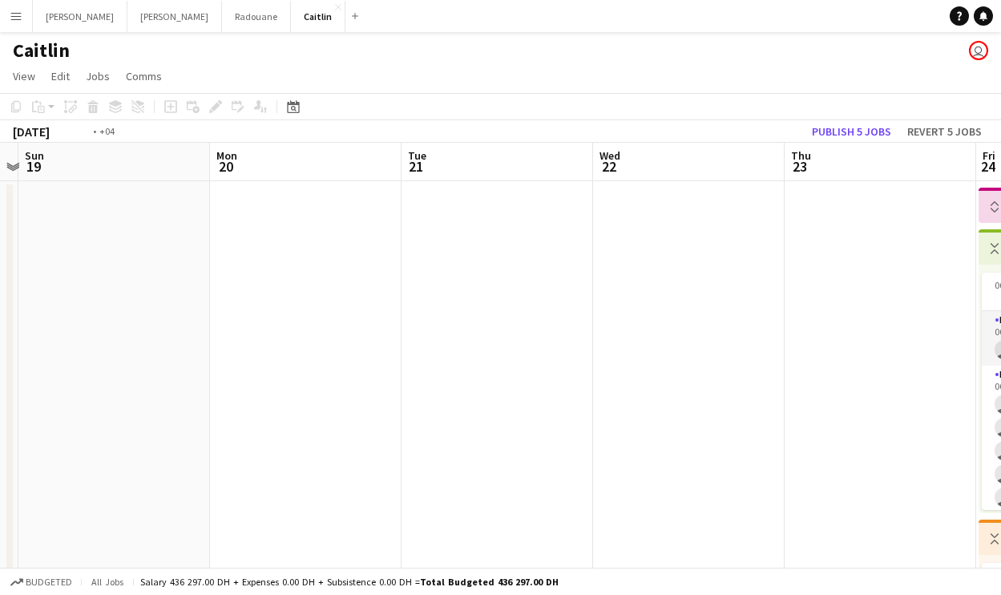
drag, startPoint x: 783, startPoint y: 251, endPoint x: 184, endPoint y: 262, distance: 598.6
click at [184, 262] on app-calendar-viewport "Wed 15 0/41 2 Jobs Thu 16 0/41 2 Jobs Fri 17 0/41 2 Jobs Sat 18 Sun 19 Mon 20 T…" at bounding box center [500, 476] width 1001 height 667
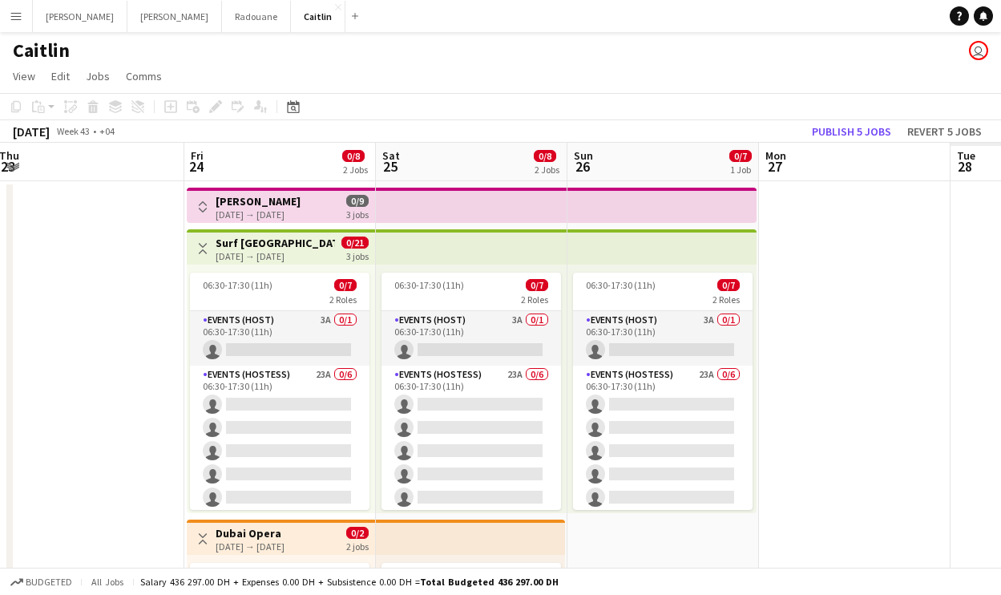
drag, startPoint x: 542, startPoint y: 235, endPoint x: 116, endPoint y: 241, distance: 425.5
click at [116, 241] on app-calendar-viewport "Sun 19 Mon 20 Tue 21 Wed 22 Thu 23 Fri 24 0/8 2 Jobs Sat 25 0/8 2 Jobs Sun 26 0…" at bounding box center [500, 476] width 1001 height 667
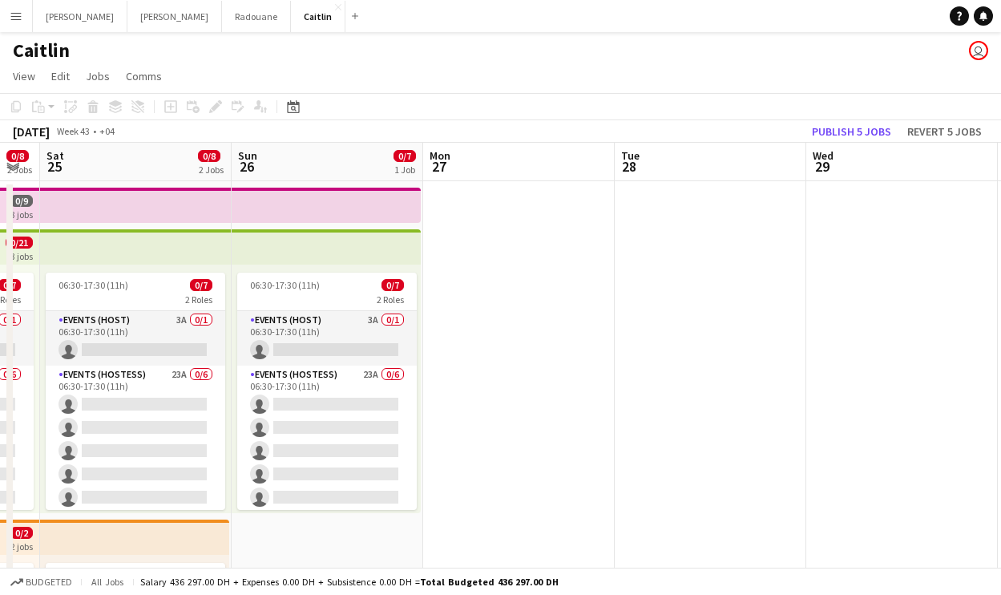
drag, startPoint x: 773, startPoint y: 231, endPoint x: 87, endPoint y: 270, distance: 687.8
click at [87, 270] on app-calendar-viewport "Tue 21 Wed 22 Thu 23 Fri 24 0/8 2 Jobs Sat 25 0/8 2 Jobs Sun 26 0/7 1 Job Mon 2…" at bounding box center [500, 476] width 1001 height 667
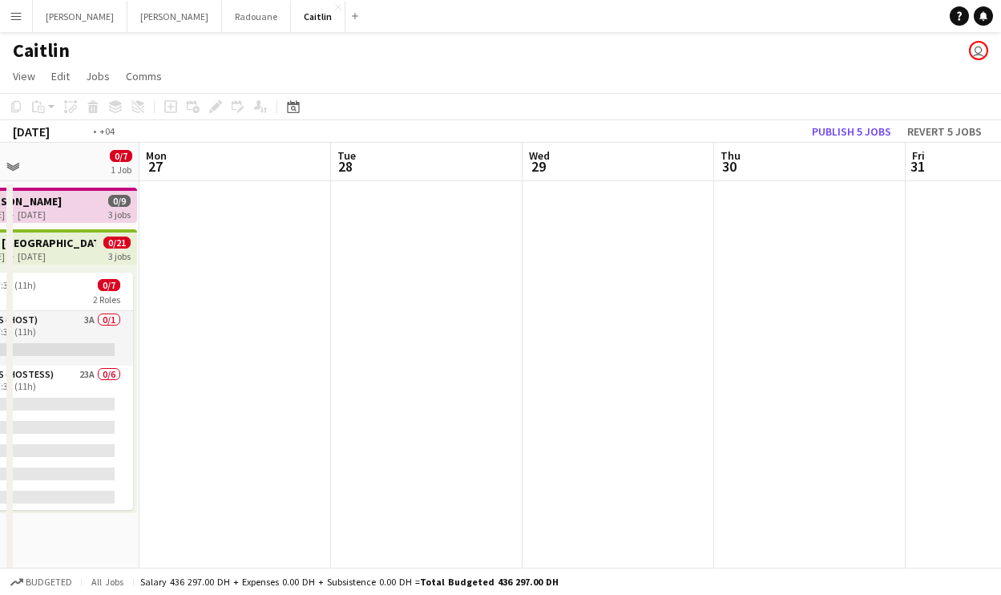
drag, startPoint x: 698, startPoint y: 230, endPoint x: 248, endPoint y: 295, distance: 455.0
click at [256, 296] on app-calendar-viewport "Thu 23 Fri 24 0/8 2 Jobs Sat 25 0/8 2 Jobs Sun 26 0/7 1 Job Mon 27 Tue 28 Wed 2…" at bounding box center [500, 476] width 1001 height 667
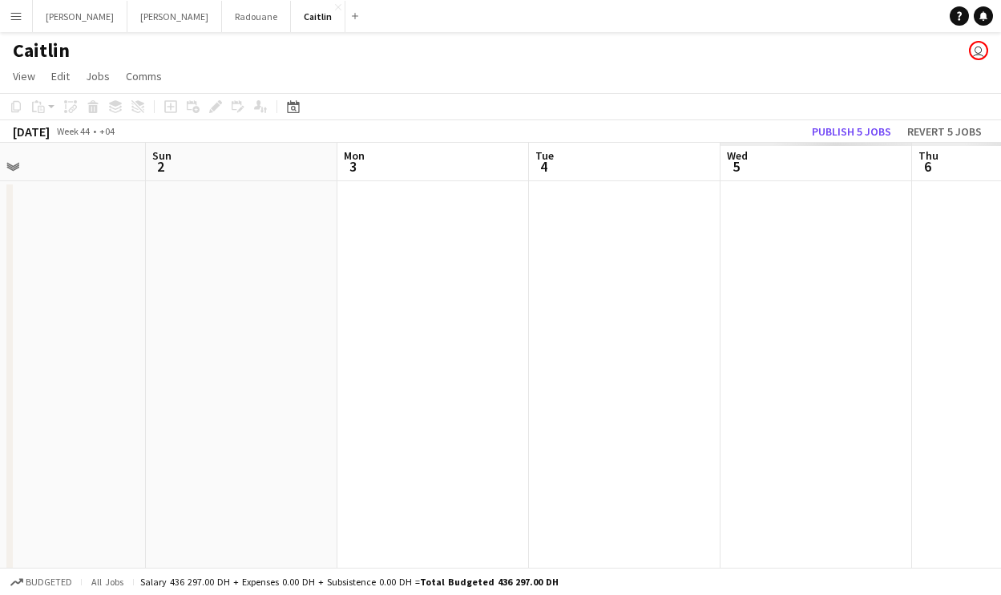
drag, startPoint x: 534, startPoint y: 289, endPoint x: 181, endPoint y: 272, distance: 353.8
click at [192, 280] on app-calendar-viewport "Wed 29 Thu 30 Fri 31 Sat 1 Sun 2 Mon 3 Tue 4 Wed 5 Thu 6 Fri 7 Sat 8" at bounding box center [500, 476] width 1001 height 667
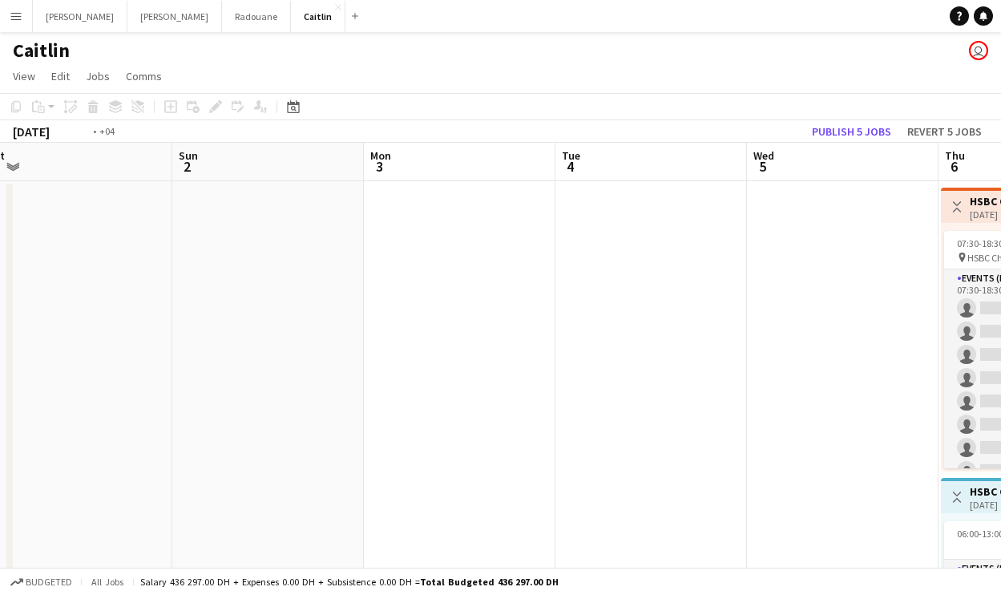
drag, startPoint x: 683, startPoint y: 187, endPoint x: 199, endPoint y: 212, distance: 485.4
click at [200, 228] on app-calendar-viewport "Wed 29 Thu 30 Fri 31 Sat 1 Sun 2 Mon 3 Tue 4 Wed 5 Thu 6 0/9 2 Jobs Fri 7 0/9 2…" at bounding box center [500, 476] width 1001 height 667
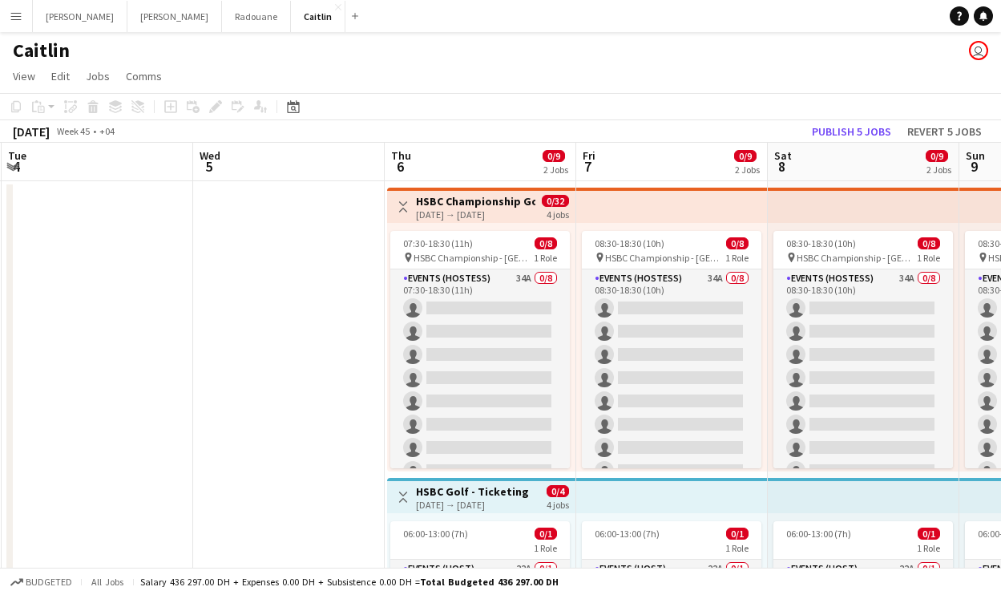
drag, startPoint x: 655, startPoint y: 221, endPoint x: 126, endPoint y: 216, distance: 528.9
click at [126, 216] on app-calendar-viewport "Fri 31 Sat 1 Sun 2 Mon 3 Tue 4 Wed 5 Thu 6 0/9 2 Jobs Fri 7 0/9 2 Jobs Sat 8 0/…" at bounding box center [500, 476] width 1001 height 667
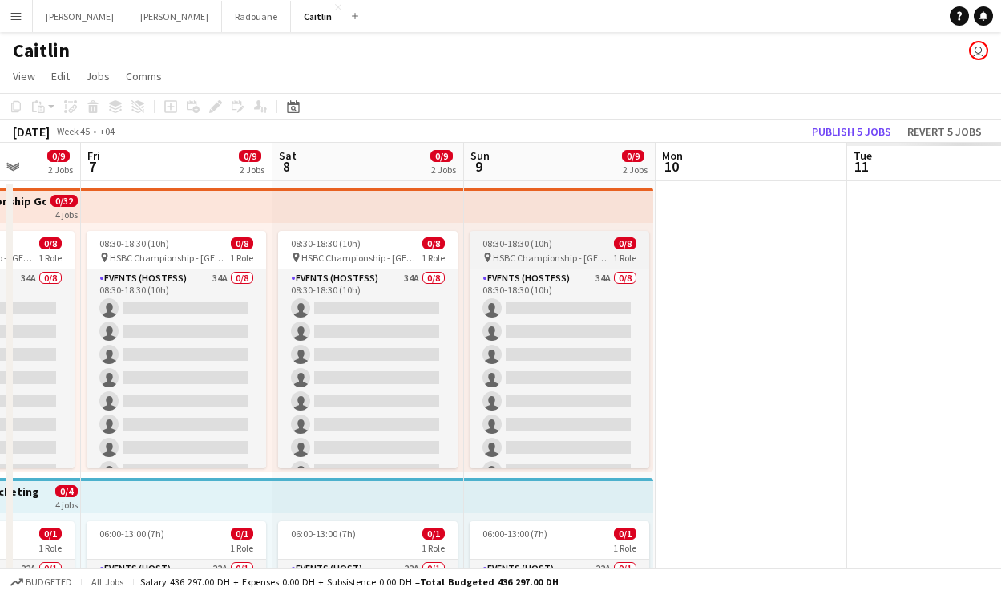
drag, startPoint x: 720, startPoint y: 226, endPoint x: 103, endPoint y: 250, distance: 617.4
click at [110, 255] on app-calendar-viewport "Sun 2 Mon 3 Tue 4 Wed 5 Thu 6 0/9 2 Jobs Fri 7 0/9 2 Jobs Sat 8 0/9 2 Jobs Sun …" at bounding box center [500, 476] width 1001 height 667
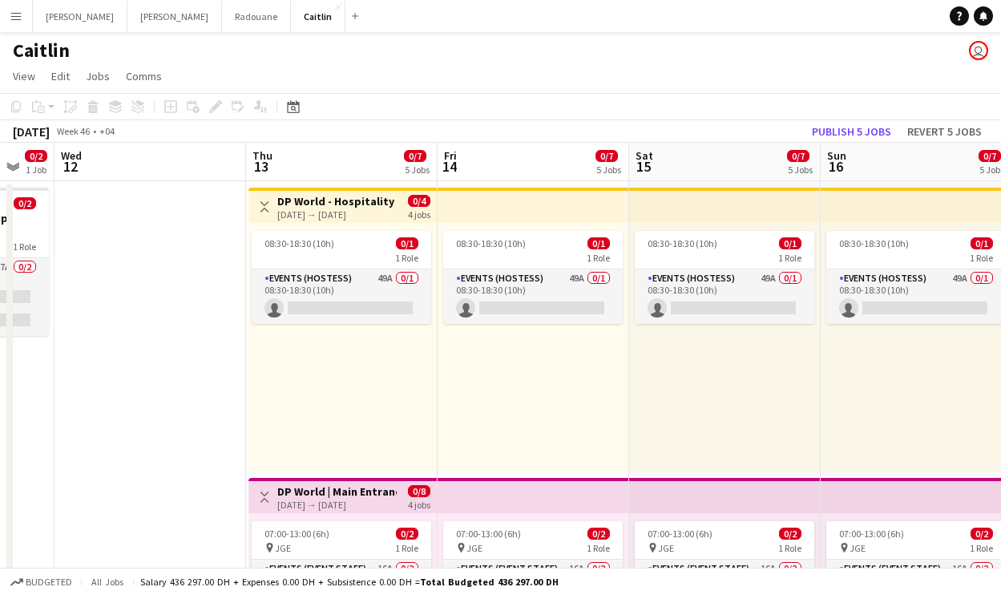
drag, startPoint x: 659, startPoint y: 212, endPoint x: 171, endPoint y: 242, distance: 489.7
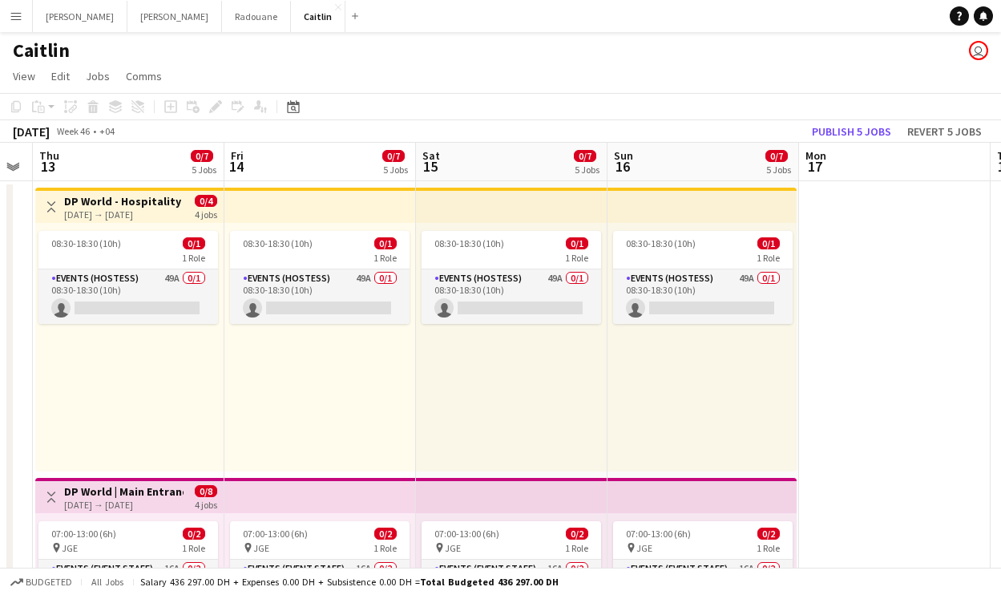
drag, startPoint x: 489, startPoint y: 255, endPoint x: 285, endPoint y: 266, distance: 203.8
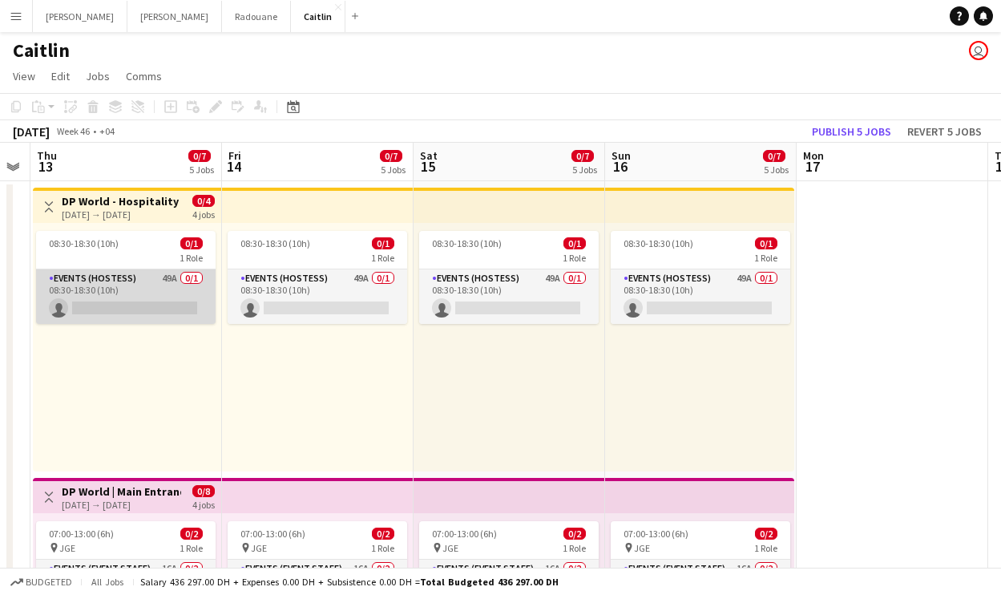
click at [193, 308] on app-card-role "Events (Hostess) 49A 0/1 08:30-18:30 (10h) single-neutral-actions" at bounding box center [125, 296] width 179 height 54
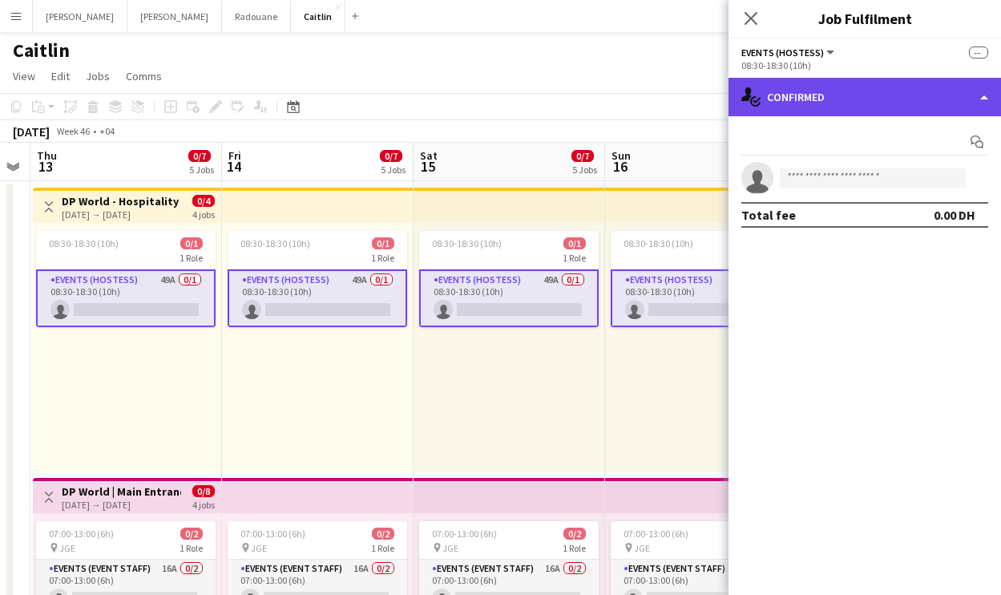
click at [825, 102] on div "single-neutral-actions-check-2 Confirmed" at bounding box center [864, 97] width 272 height 38
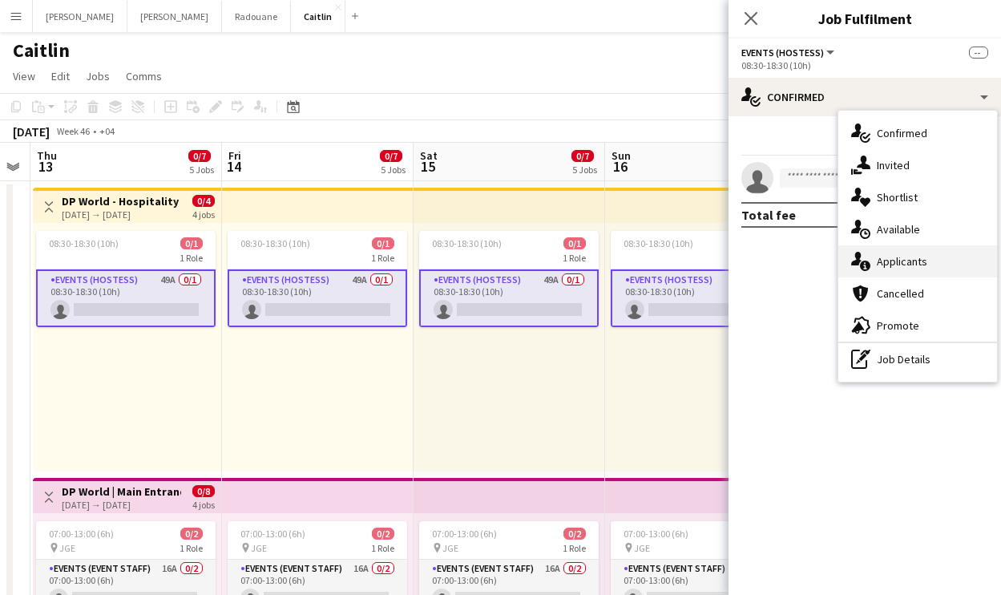
click at [906, 266] on span "Applicants" at bounding box center [902, 261] width 50 height 14
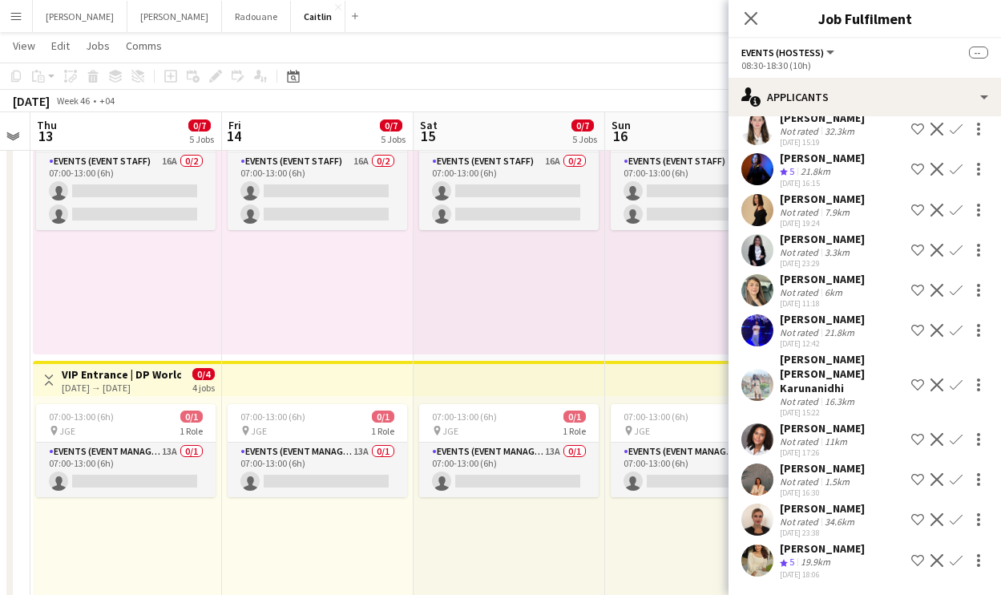
scroll to position [1603, 0]
click at [812, 475] on div "Not rated" at bounding box center [801, 481] width 42 height 12
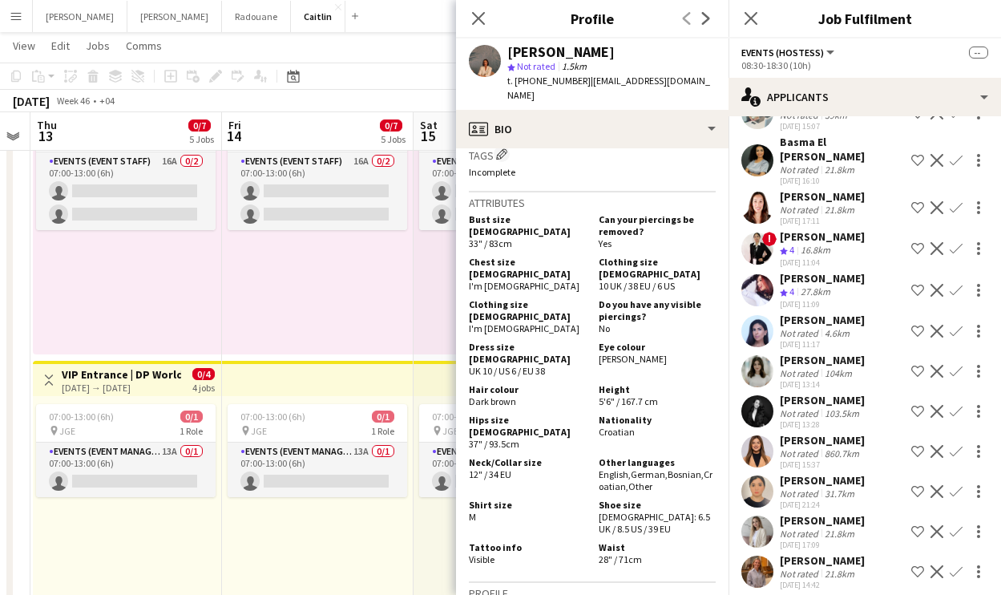
scroll to position [982, 0]
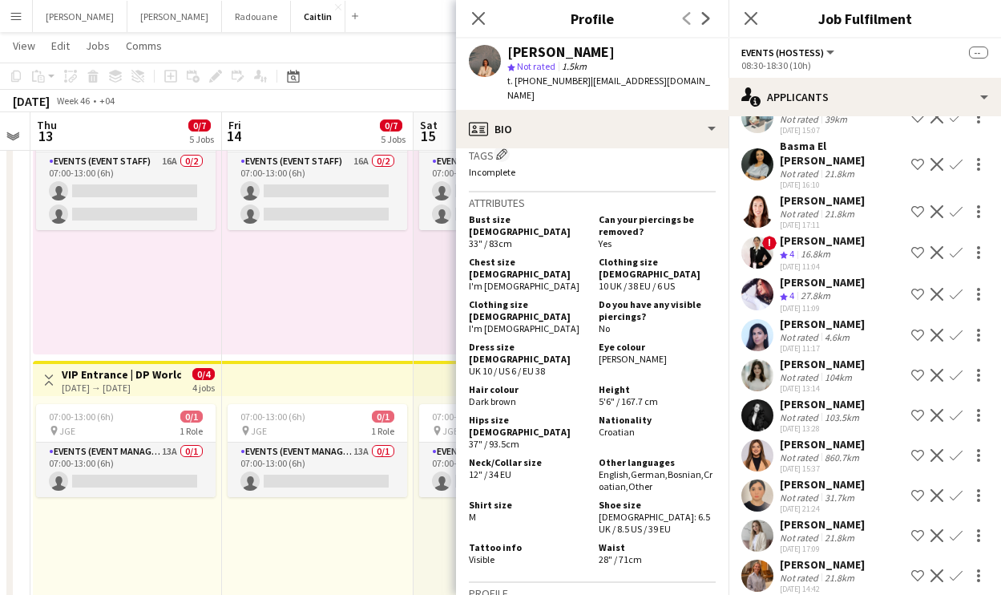
click at [815, 331] on div "Not rated" at bounding box center [801, 337] width 42 height 12
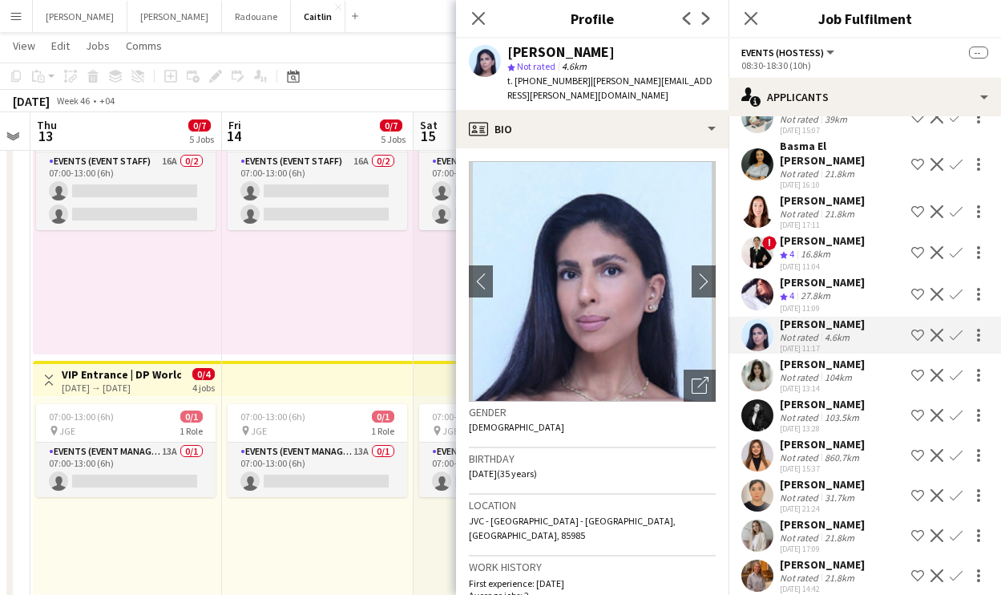
scroll to position [958, 0]
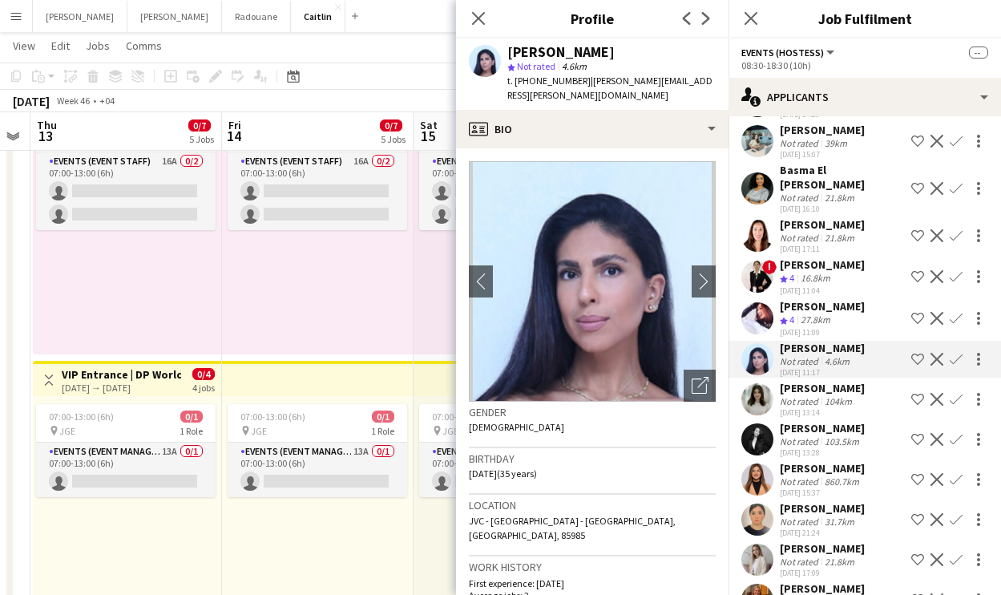
click at [816, 327] on div "[DATE] 11:09" at bounding box center [822, 332] width 85 height 10
